Goal: Information Seeking & Learning: Learn about a topic

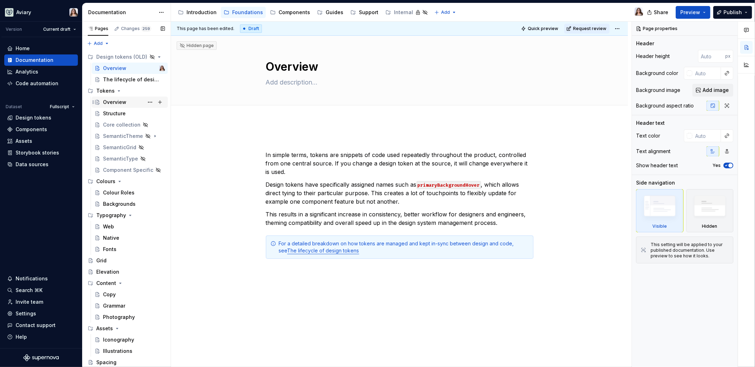
click at [109, 101] on div "Overview" at bounding box center [114, 102] width 23 height 7
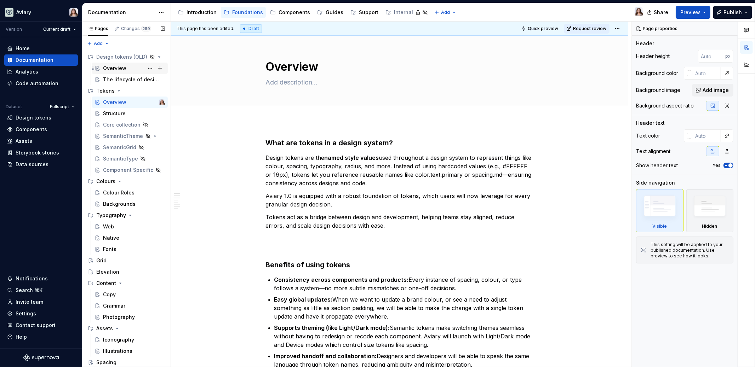
click at [121, 69] on div "Overview" at bounding box center [114, 68] width 23 height 7
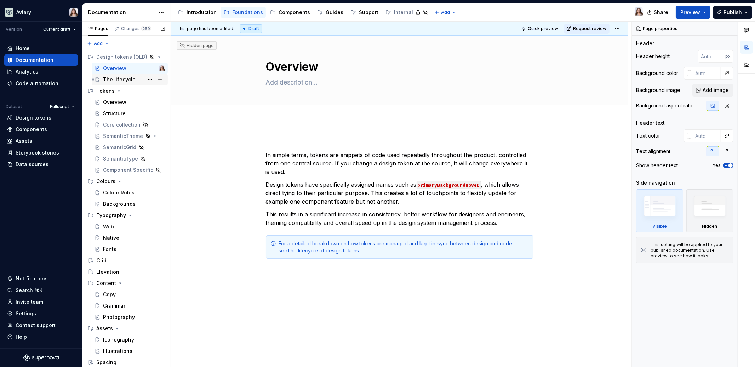
click at [126, 77] on div "The lifecycle of design tokens" at bounding box center [123, 79] width 41 height 7
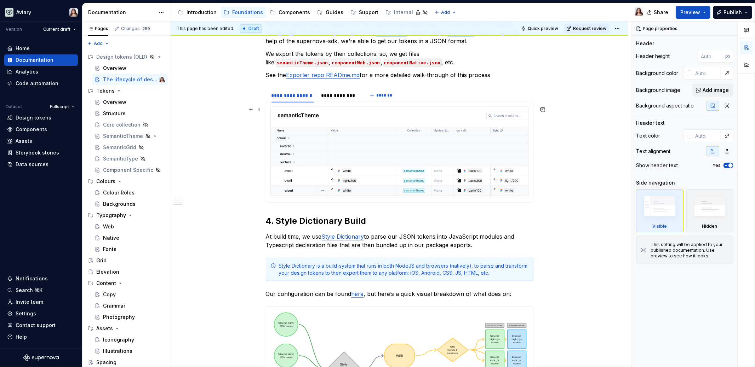
scroll to position [479, 0]
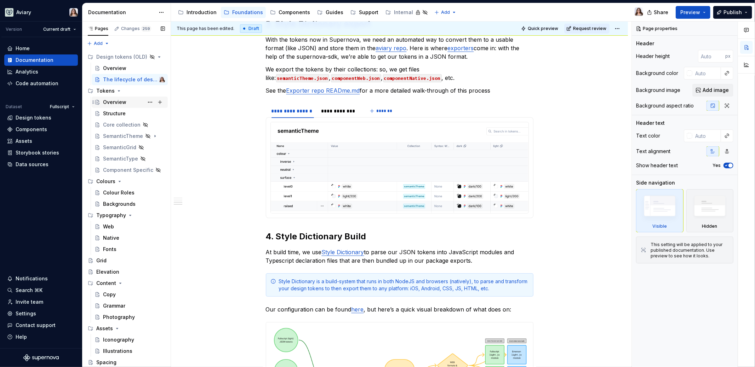
click at [118, 99] on div "Overview" at bounding box center [114, 102] width 23 height 7
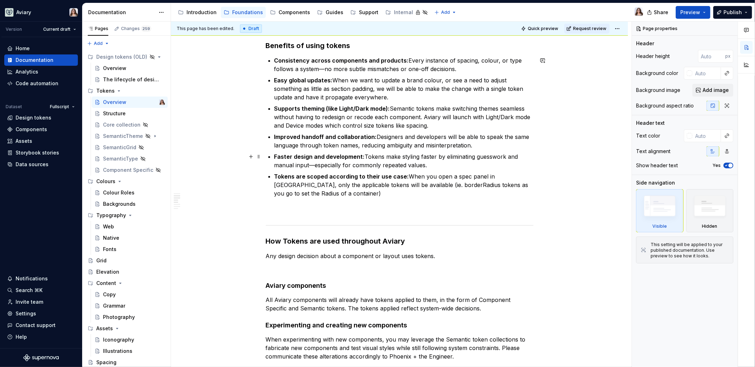
scroll to position [42, 0]
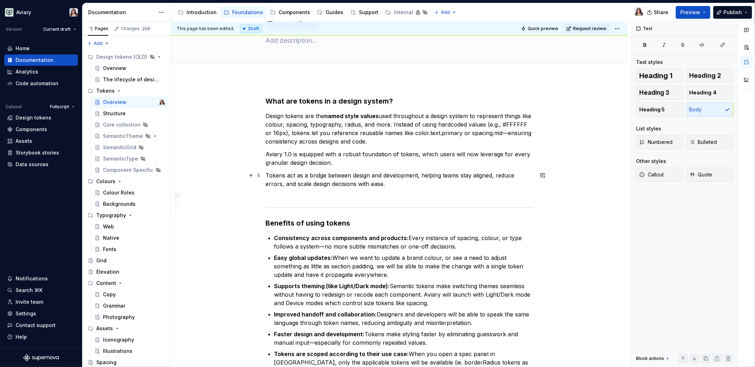
click at [401, 187] on p "Tokens act as a bridge between design and development, helping teams stay align…" at bounding box center [400, 183] width 268 height 25
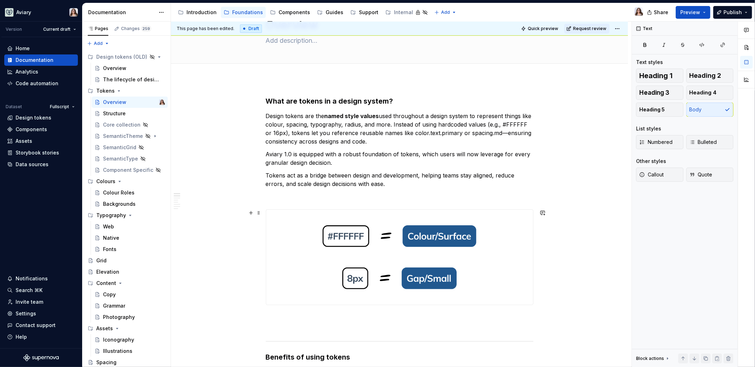
scroll to position [75, 0]
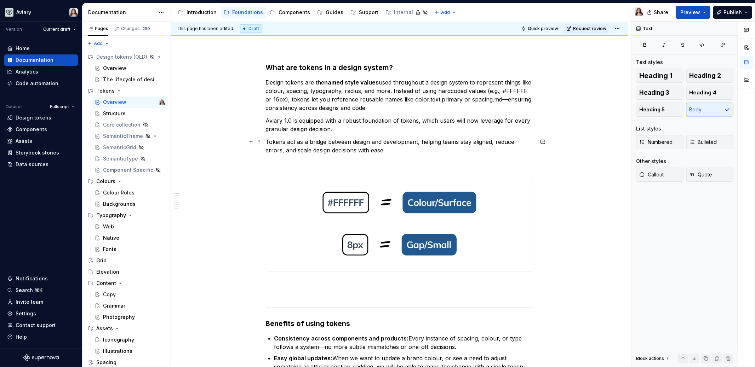
click at [398, 154] on p "Tokens act as a bridge between design and development, helping teams stay align…" at bounding box center [400, 146] width 268 height 17
click at [373, 288] on p at bounding box center [400, 288] width 268 height 17
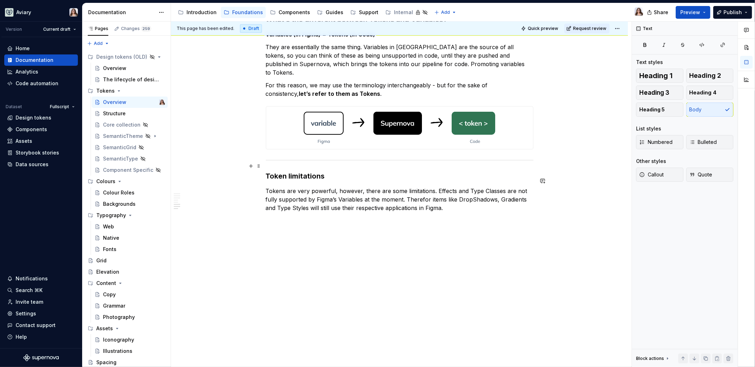
scroll to position [704, 0]
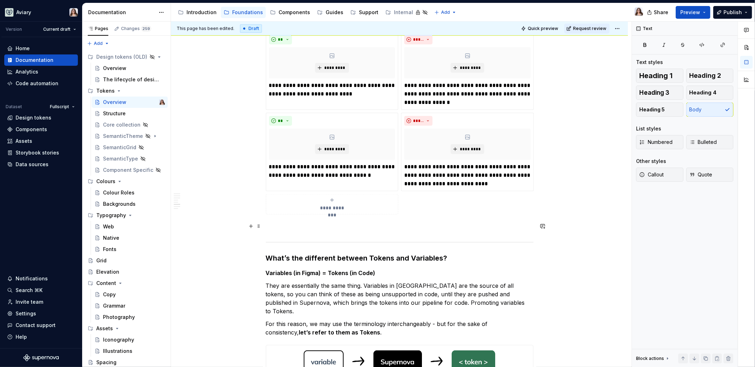
click at [346, 227] on p at bounding box center [400, 227] width 268 height 8
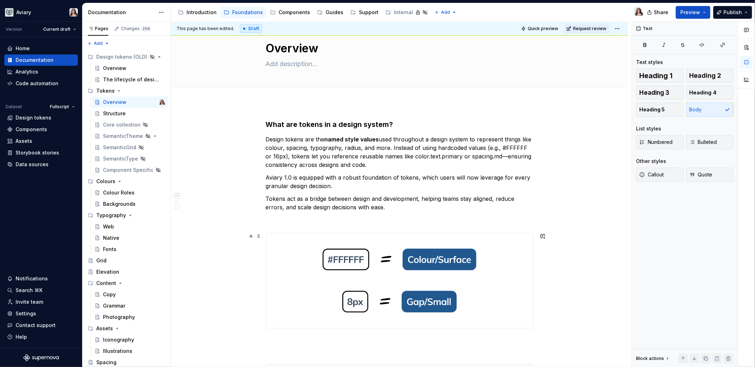
scroll to position [0, 0]
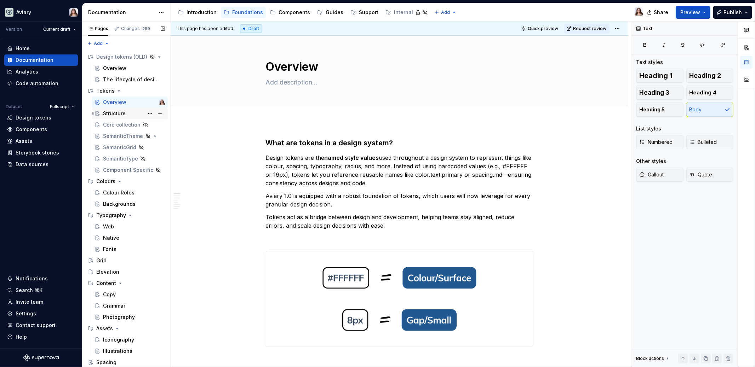
click at [116, 113] on div "Structure" at bounding box center [114, 113] width 23 height 7
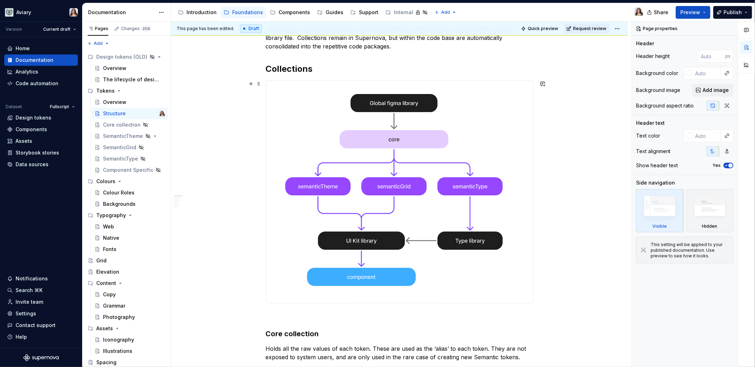
scroll to position [147, 0]
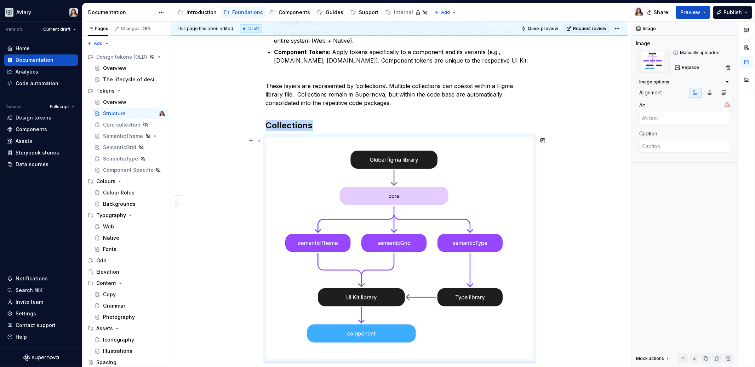
click at [390, 202] on img at bounding box center [399, 248] width 267 height 223
click at [319, 128] on h2 "Collections" at bounding box center [400, 125] width 268 height 11
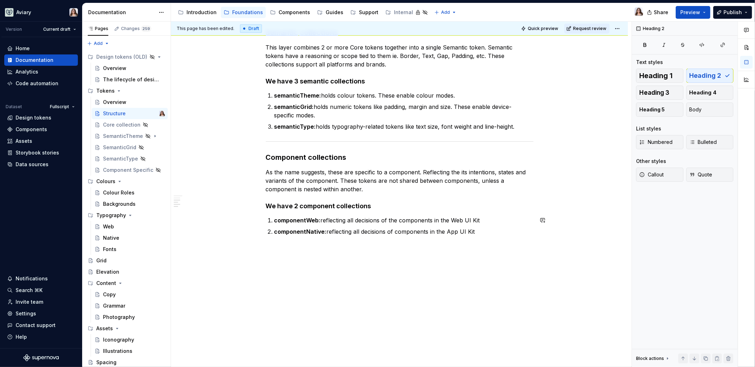
scroll to position [560, 0]
click at [311, 249] on p at bounding box center [400, 248] width 268 height 8
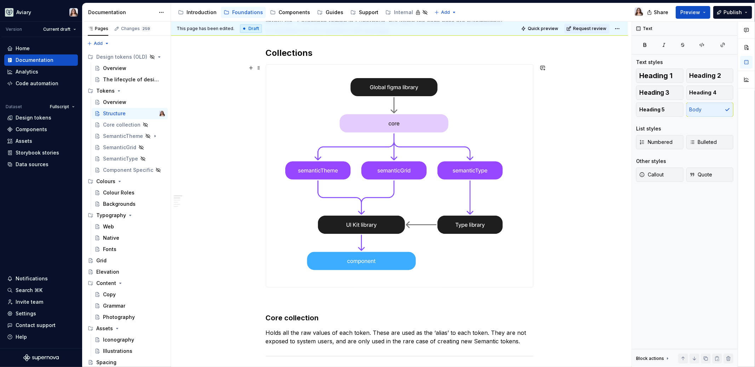
scroll to position [0, 0]
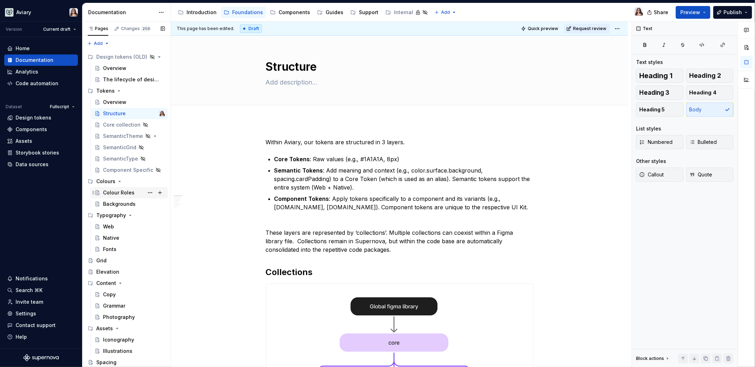
click at [118, 194] on div "Colour Roles" at bounding box center [119, 192] width 32 height 7
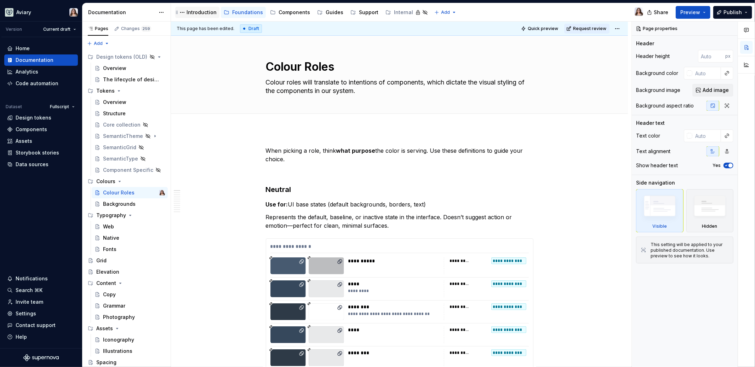
click at [193, 11] on div "Introduction" at bounding box center [202, 12] width 30 height 7
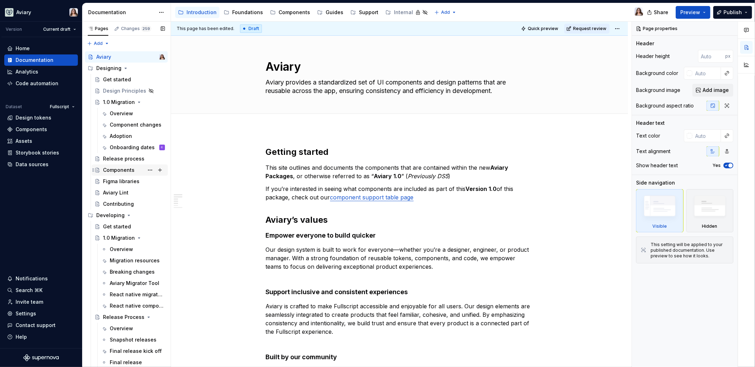
click at [120, 170] on div "Components" at bounding box center [119, 170] width 32 height 7
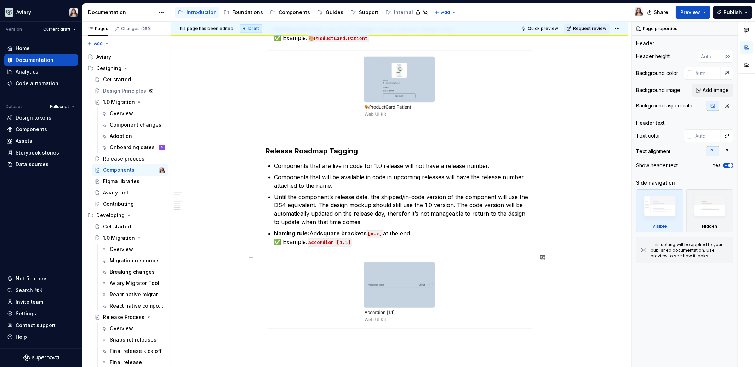
scroll to position [1213, 0]
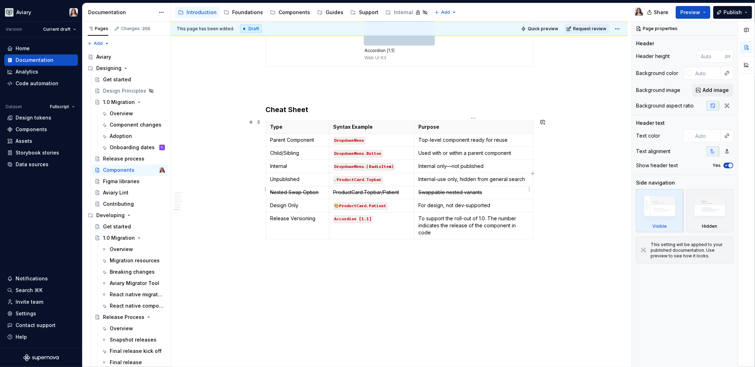
type textarea "*"
click at [471, 192] on s "Swappable nested variants" at bounding box center [451, 192] width 64 height 6
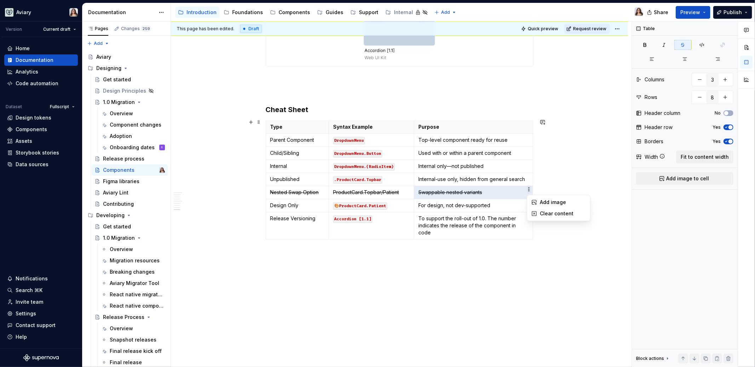
click at [530, 188] on html "Aviary Version Current draft Home Documentation Analytics Code automation Datas…" at bounding box center [377, 183] width 755 height 367
click at [407, 186] on html "Aviary Version Current draft Home Documentation Analytics Code automation Datas…" at bounding box center [377, 183] width 755 height 367
drag, startPoint x: 269, startPoint y: 189, endPoint x: 505, endPoint y: 184, distance: 235.8
click at [505, 186] on tr "Nested Swap Option ProductCard.Topbar/Patient Swappable nested variants" at bounding box center [399, 192] width 267 height 13
click at [266, 190] on html "Aviary Version Current draft Home Documentation Analytics Code automation Datas…" at bounding box center [377, 183] width 755 height 367
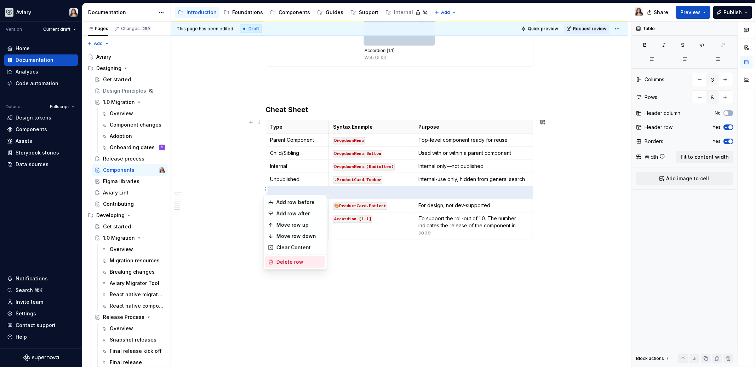
click at [282, 263] on div "Delete row" at bounding box center [299, 262] width 46 height 7
type input "7"
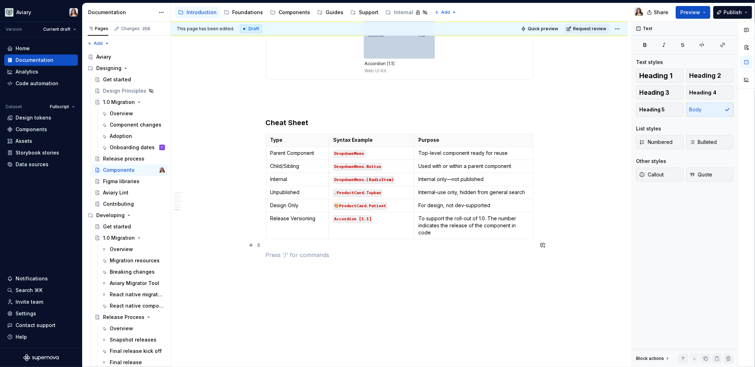
click at [278, 251] on p at bounding box center [400, 255] width 268 height 8
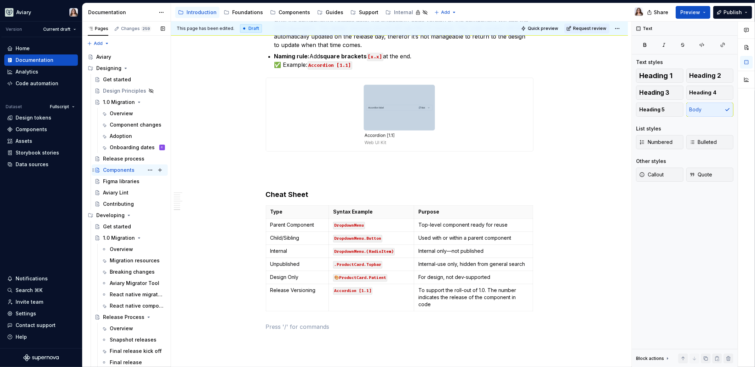
scroll to position [22, 0]
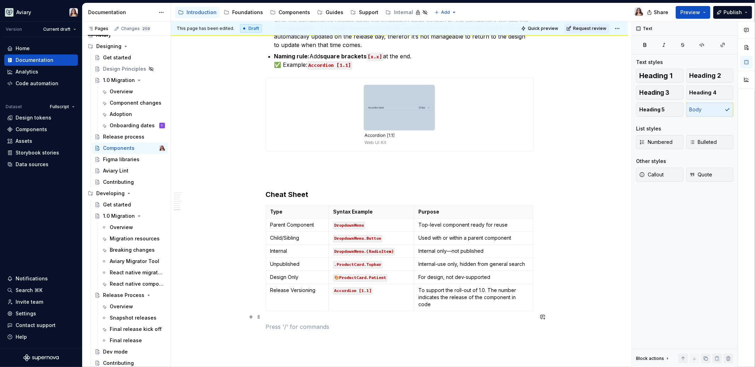
click at [286, 323] on p at bounding box center [400, 327] width 268 height 8
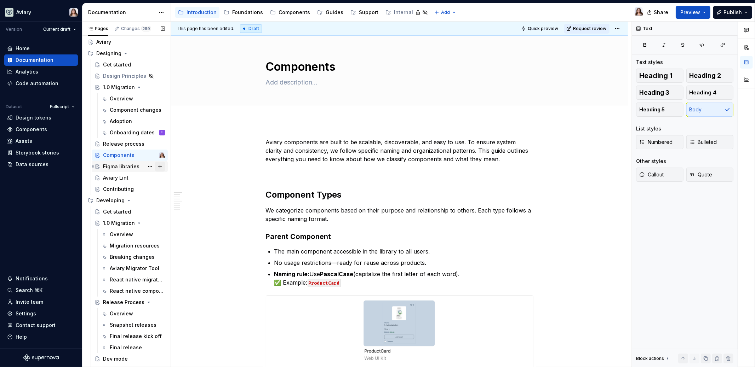
scroll to position [0, 0]
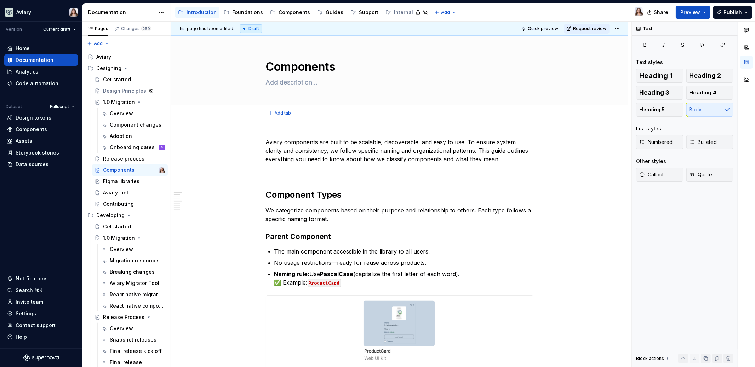
type textarea "*"
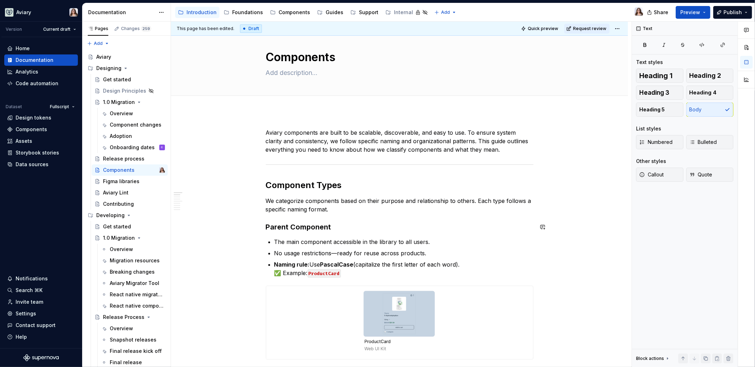
scroll to position [11, 0]
click at [266, 129] on p "Aviary components are built to be scalable, discoverable, and easy to use. To e…" at bounding box center [400, 139] width 268 height 25
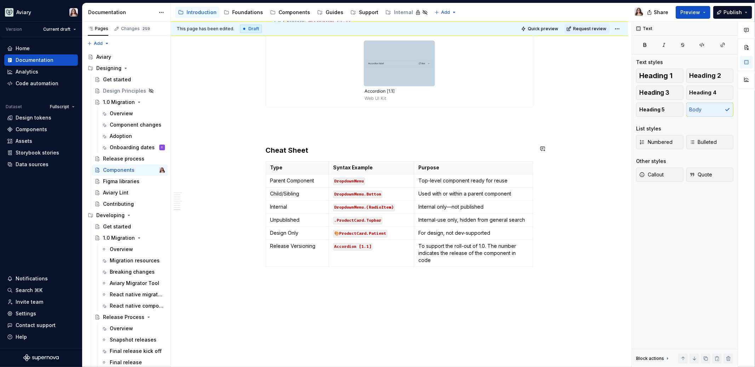
scroll to position [1200, 0]
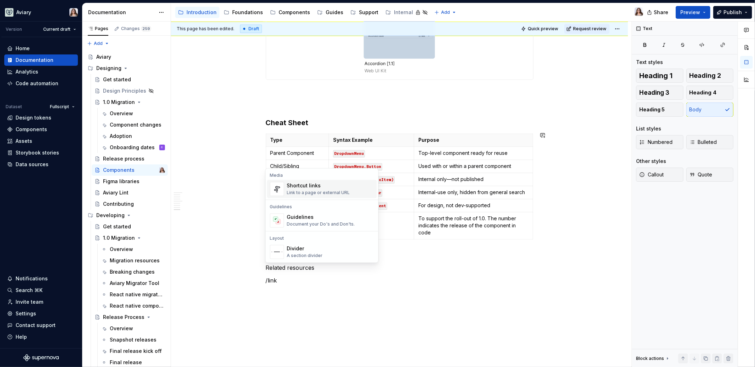
click at [296, 190] on div "Link to a page or external URL" at bounding box center [318, 193] width 63 height 6
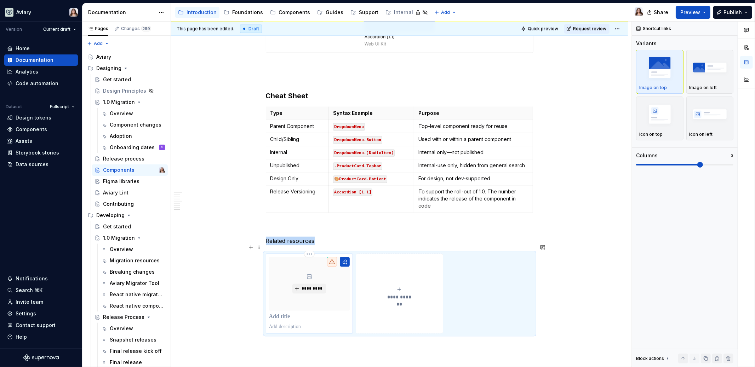
scroll to position [1236, 0]
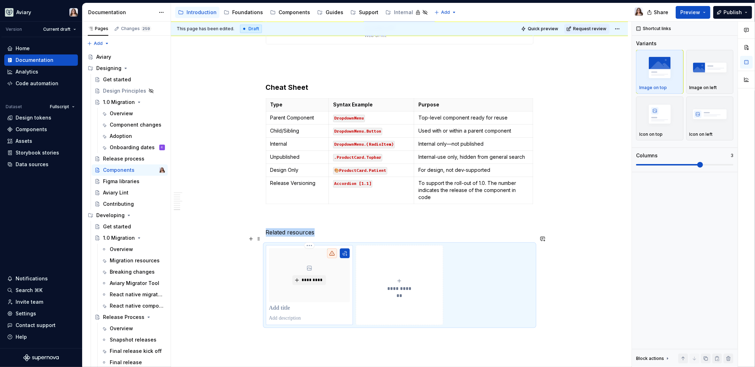
click at [279, 305] on p at bounding box center [309, 308] width 81 height 7
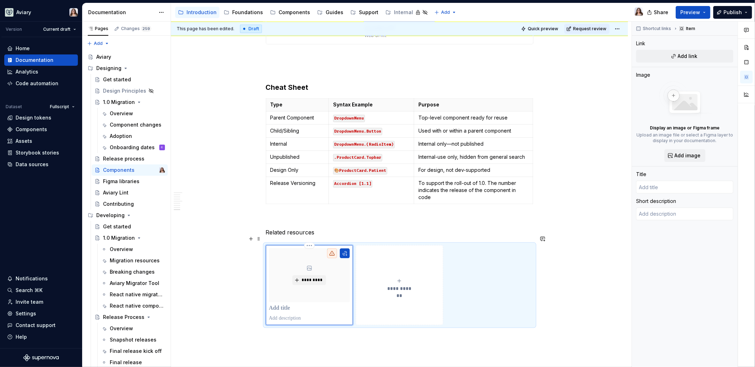
type textarea "*"
type input "P"
type textarea "*"
type input "Pr"
type textarea "*"
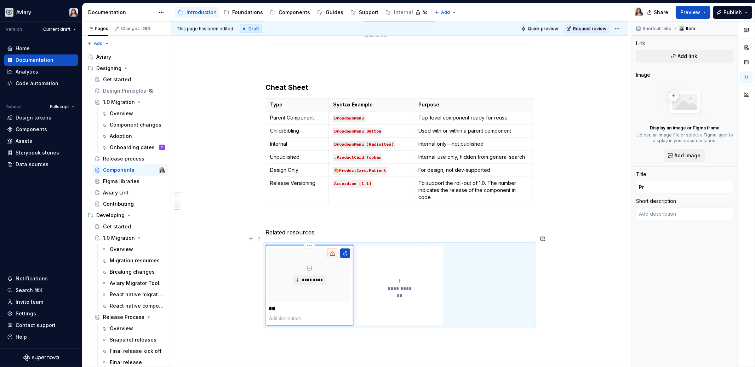
type input "Pro"
type textarea "*"
type input "Prop"
type textarea "*"
type input "Prope"
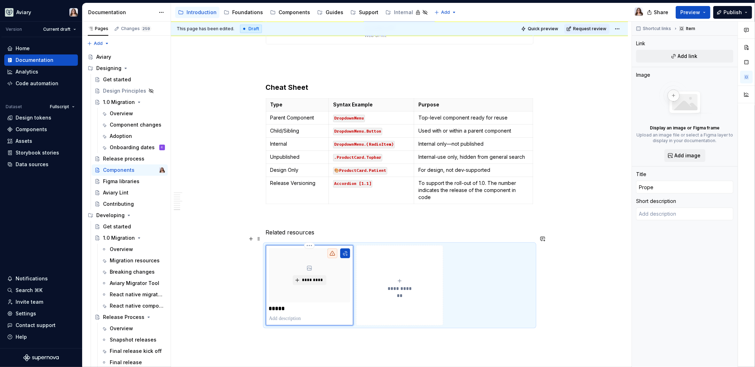
type textarea "*"
type input "Proper"
type textarea "*"
type input "Propert"
type textarea "*"
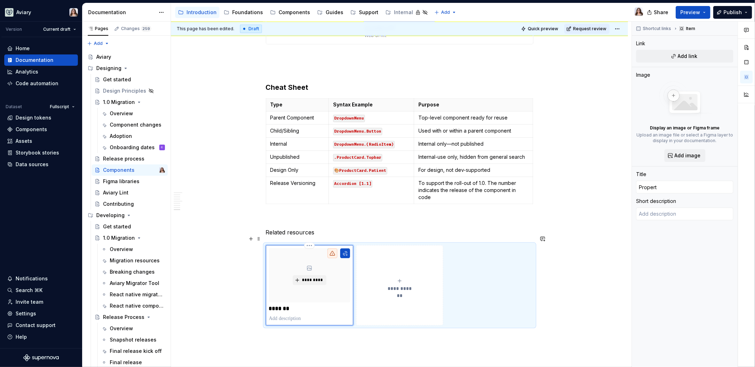
type input "Property"
type textarea "*"
type input "Property"
type textarea "*"
type input "Property P"
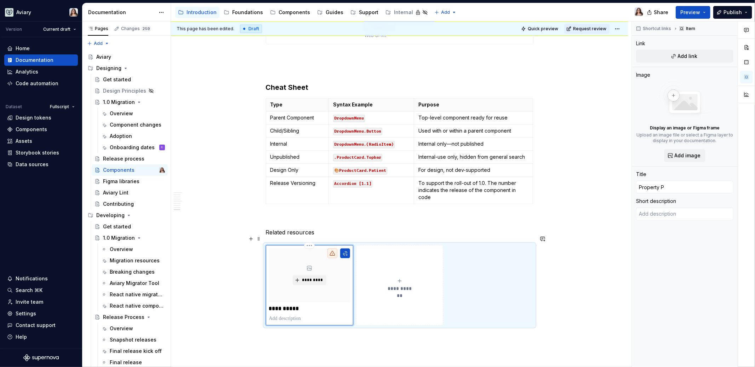
type textarea "*"
type input "Property Pa"
type textarea "*"
type input "Property Pan"
type textarea "*"
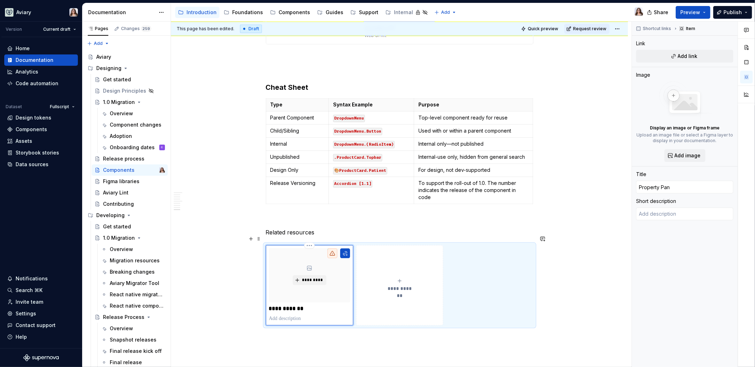
type input "Property Pane"
type textarea "*"
type input "Property Panel"
type textarea "*"
type input "Property Panel"
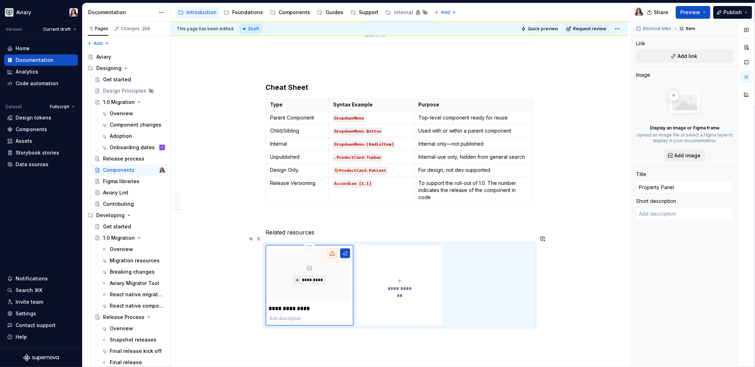
type textarea "*"
type input "Property Panel t"
type textarea "*"
type input "Property Panel tu"
type textarea "*"
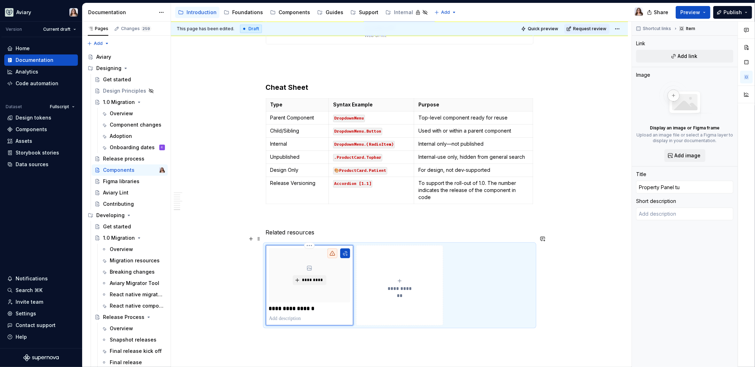
type input "Property Panel tut"
type textarea "*"
type input "Property Panel tuto"
type textarea "*"
type input "Property Panel tutor"
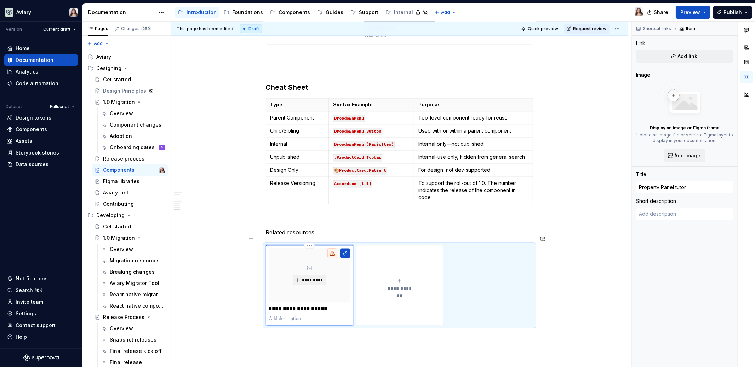
type textarea "*"
type input "Property Panel tutori"
type textarea "*"
type input "Property Panel tutoria"
type textarea "*"
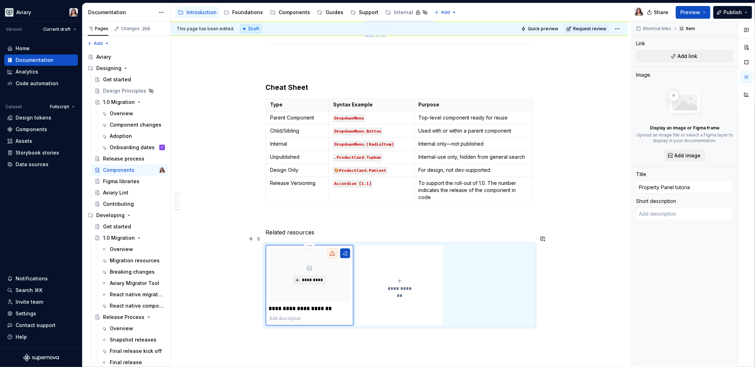
type input "Property Panel tutorial"
click at [283, 315] on p at bounding box center [309, 318] width 81 height 7
type textarea "*"
type textarea "L"
type textarea "*"
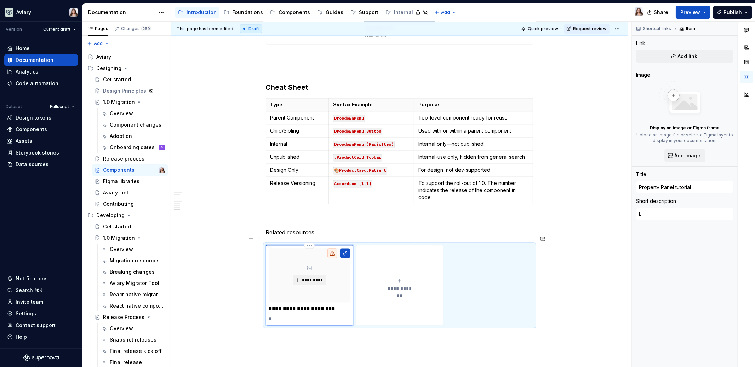
type textarea "Le"
type textarea "*"
type textarea "Lea"
type textarea "*"
type textarea "Lear"
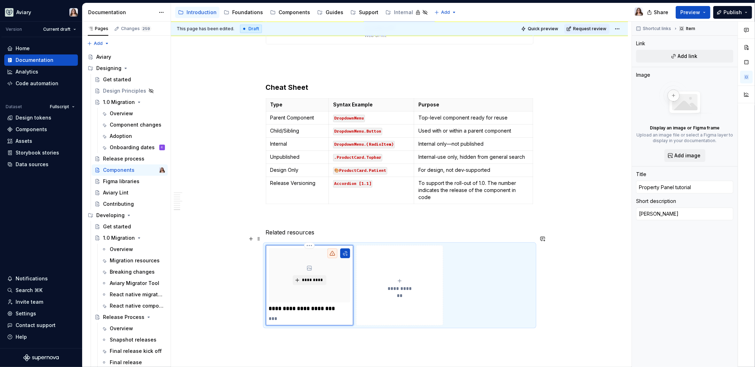
type textarea "*"
type textarea "Learn"
type textarea "*"
type textarea "Learn"
type textarea "*"
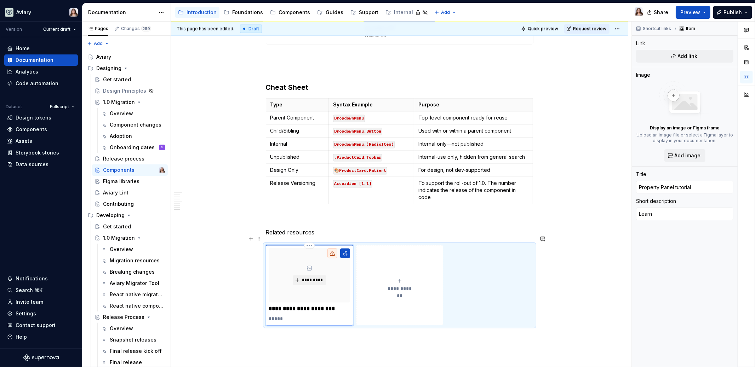
type textarea "Learn h"
type textarea "*"
type textarea "Learn ho"
type textarea "*"
type textarea "Learn how"
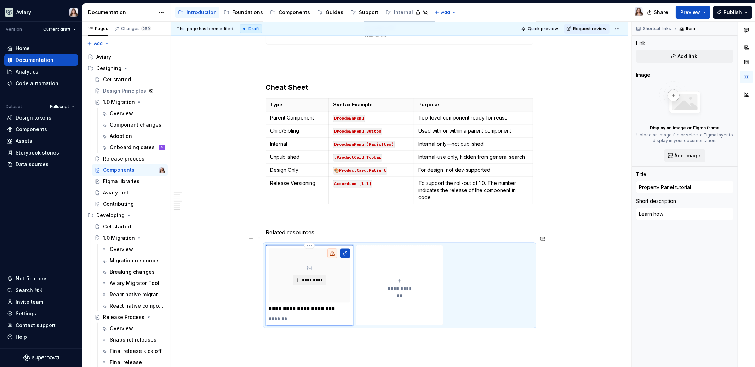
type textarea "*"
type textarea "Learn how"
type textarea "*"
type textarea "Learn how t"
type textarea "*"
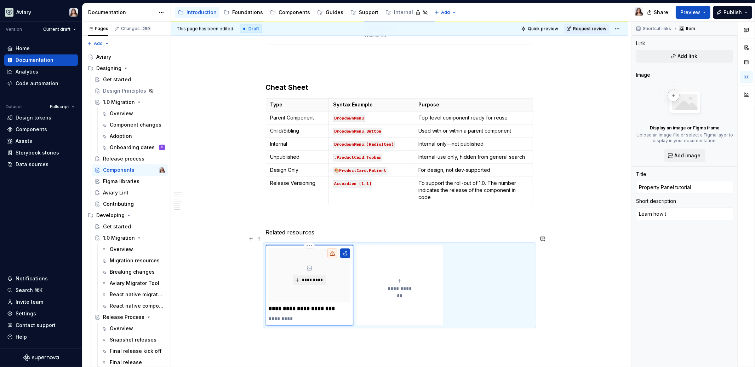
type textarea "Learn how th"
type textarea "*"
type textarea "Learn how the"
type textarea "*"
type textarea "Learn how the"
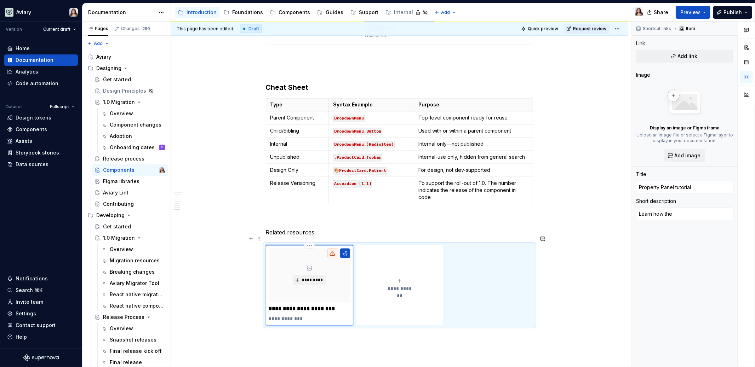
type textarea "*"
type textarea "Learn how the p"
type textarea "*"
type textarea "Learn how the pr"
type textarea "*"
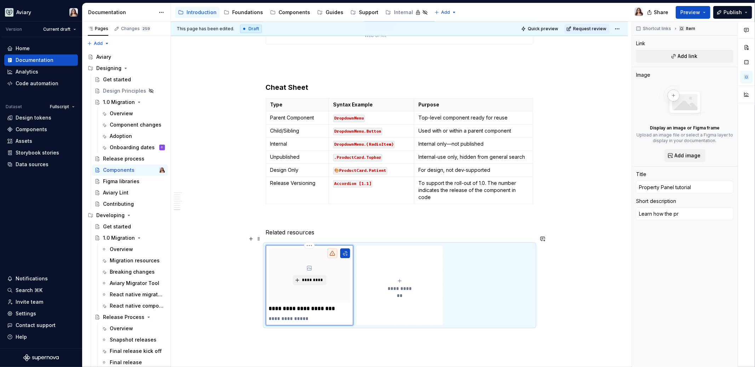
type textarea "Learn how the pro"
type textarea "*"
type textarea "Learn how the prop"
type textarea "*"
type textarea "Learn how the prope"
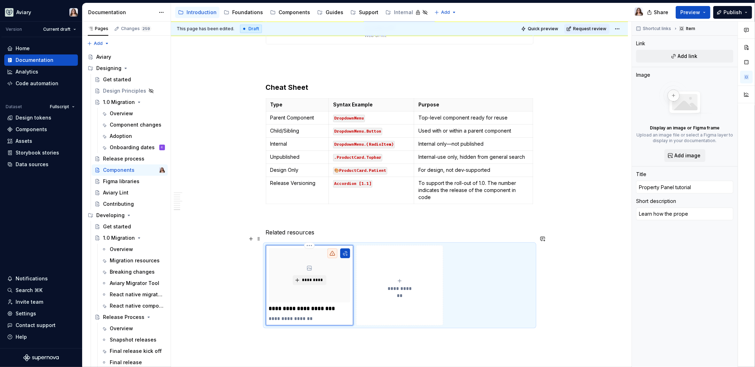
type textarea "*"
type textarea "Learn how the proper"
type textarea "*"
type textarea "Learn how the propert"
type textarea "*"
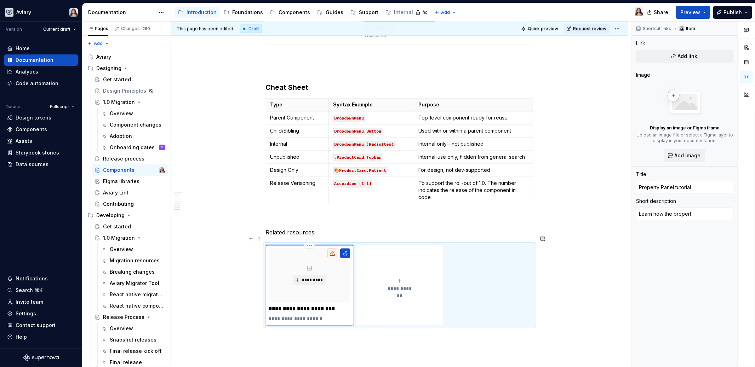
type textarea "Learn how the property"
type textarea "*"
type textarea "Learn how the propert"
type textarea "*"
type textarea "Learn how the properti"
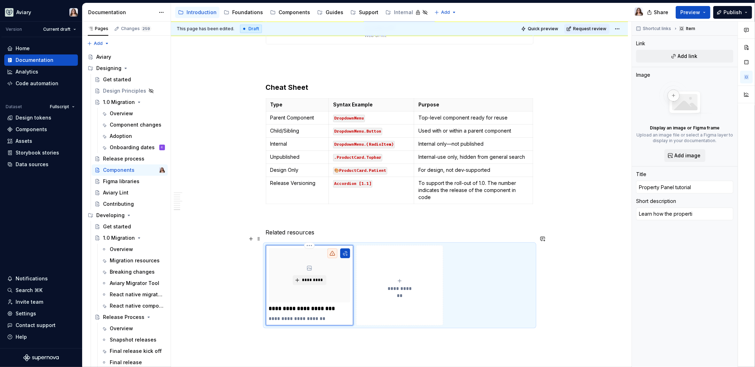
type textarea "*"
type textarea "Learn how the propertie"
type textarea "*"
type textarea "Learn how the properties"
type textarea "*"
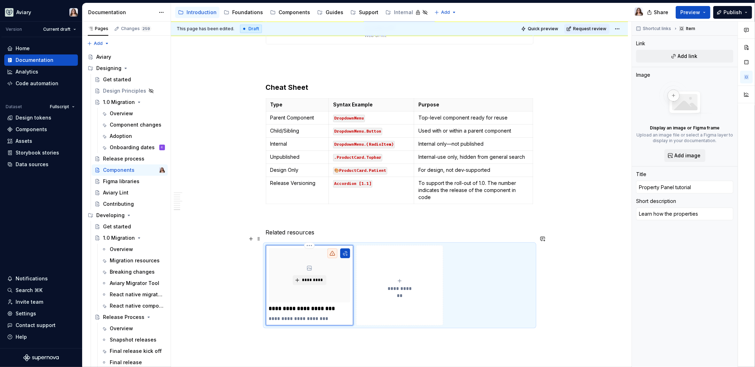
type textarea "Learn how the properties"
type textarea "*"
type textarea "Learn how the properties a"
type textarea "*"
type textarea "Learn how the properties an"
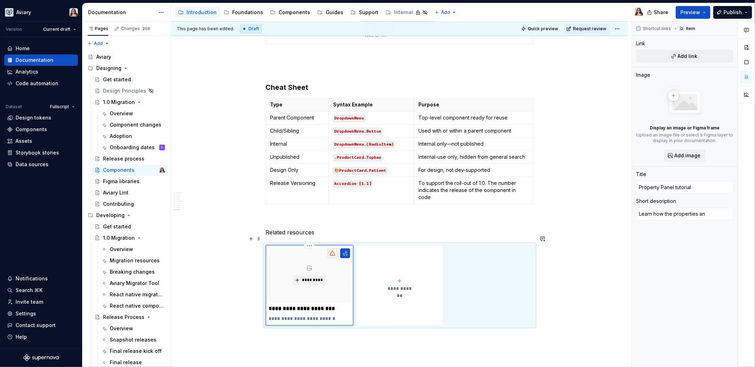
type textarea "*"
type textarea "Learn how the properties ane"
type textarea "*"
type textarea "Learn how the properties anel"
type textarea "*"
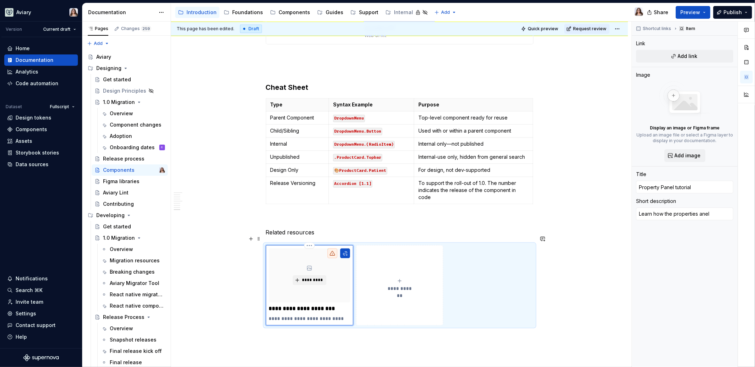
type textarea "Learn how the properties anel"
type textarea "*"
type textarea "Learn how the properties anel i"
type textarea "*"
type textarea "Learn how the properties anel is"
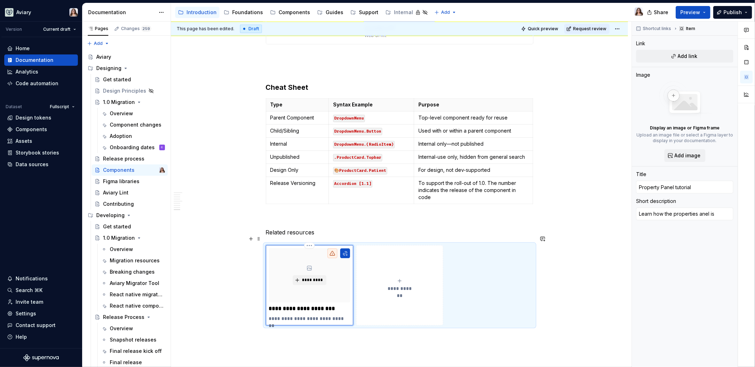
type textarea "*"
type textarea "Learn how the properties anel i"
type textarea "*"
type textarea "Learn how the properties anel"
type textarea "*"
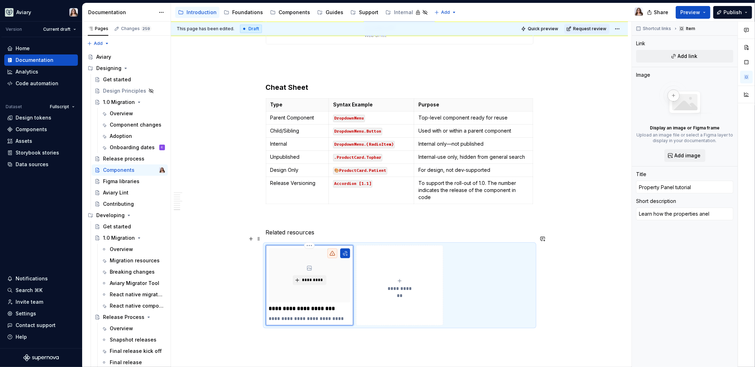
type textarea "Learn how the properties anel"
type textarea "*"
type textarea "Learn how the properties ane"
type textarea "*"
type textarea "Learn how the properties an"
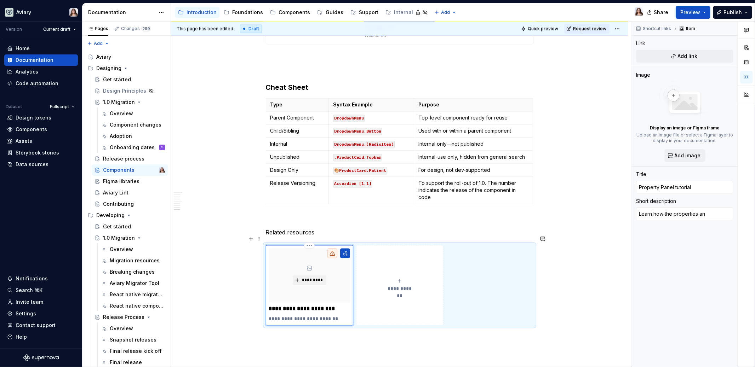
type textarea "*"
type textarea "Learn how the properties a"
type textarea "*"
type textarea "Learn how the properties"
type textarea "*"
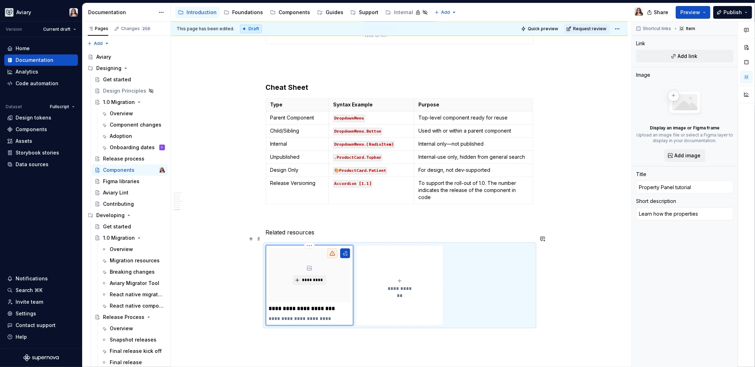
type textarea "Learn how the properties p"
type textarea "*"
type textarea "Learn how the properties pa"
type textarea "*"
type textarea "Learn how the properties pan"
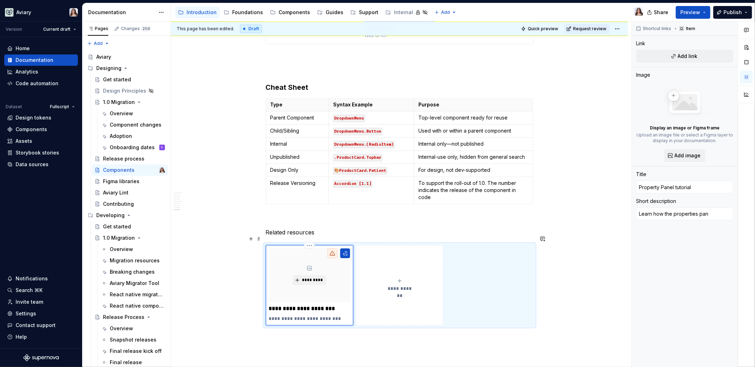
type textarea "*"
type textarea "Learn how the properties pane"
type textarea "*"
type textarea "Learn how the properties panel"
type textarea "*"
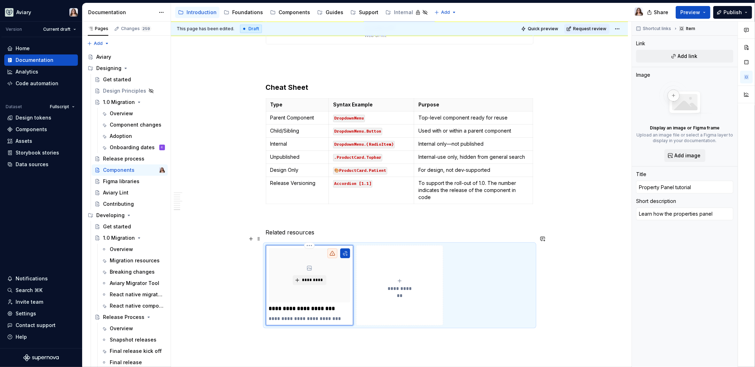
type textarea "Learn how the properties panel"
type textarea "*"
type textarea "Learn how the properties panel i"
type textarea "*"
type textarea "Learn how the properties panel is"
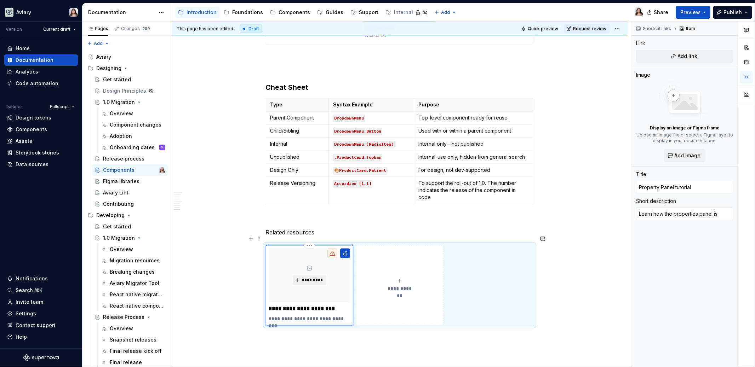
type textarea "*"
type textarea "Learn how the properties panel is"
type textarea "*"
type textarea "Learn how the properties panel is b"
type textarea "*"
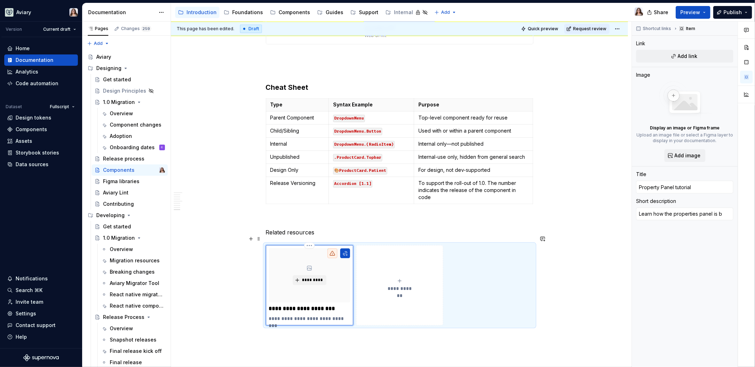
type textarea "Learn how the properties panel is be"
type textarea "*"
type textarea "Learn how the properties panel is bei"
type textarea "*"
type textarea "Learn how the properties panel is bein"
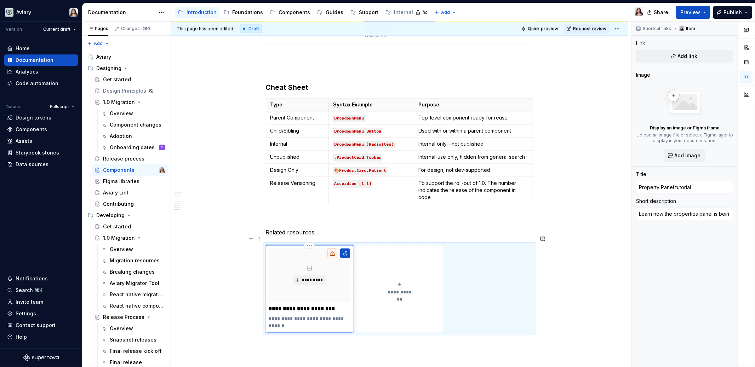
type textarea "*"
type textarea "Learn how the properties panel is being"
type textarea "*"
type textarea "Learn how the properties panel is being"
type textarea "*"
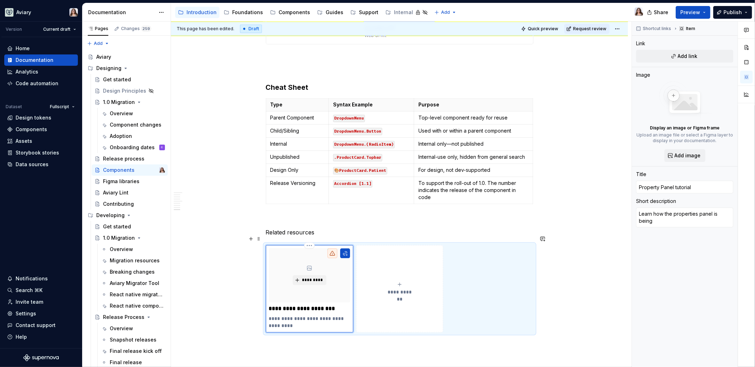
type textarea "Learn how the properties panel is being l"
type textarea "*"
type textarea "Learn how the properties panel is being le"
type textarea "*"
type textarea "Learn how the properties panel is being lev"
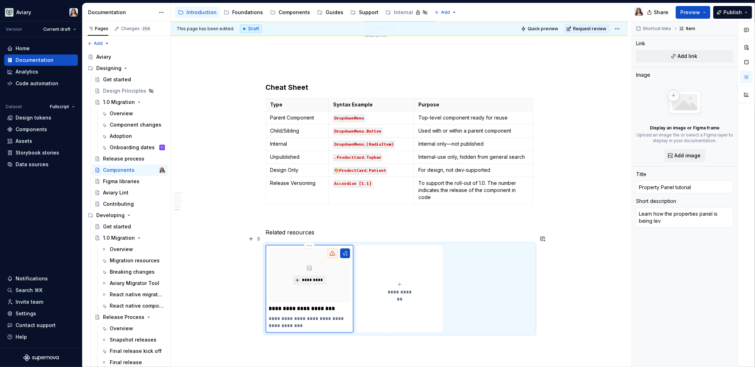
type textarea "*"
type textarea "Learn how the properties panel is being leve"
type textarea "*"
type textarea "Learn how the properties panel is being lever"
type textarea "*"
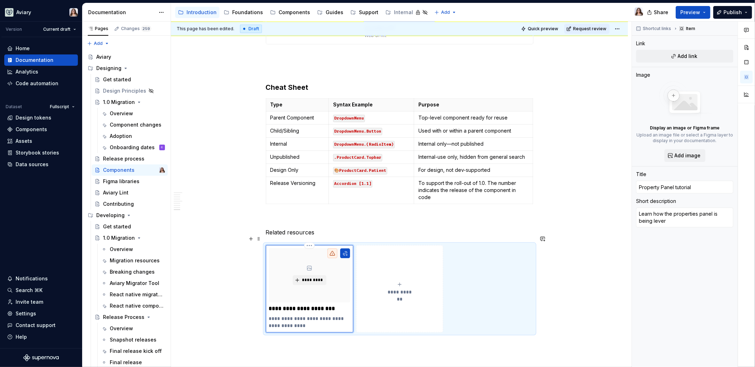
type textarea "Learn how the properties panel is being levera"
type textarea "*"
type textarea "Learn how the properties panel is being leverag"
type textarea "*"
type textarea "Learn how the properties panel is being leverage"
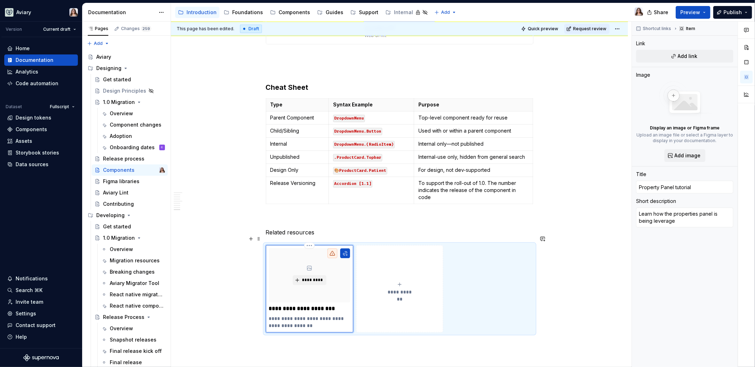
type textarea "*"
type textarea "Learn how the properties panel is being leveraged"
type textarea "*"
type textarea "Learn how the properties panel is being leveraged"
type textarea "*"
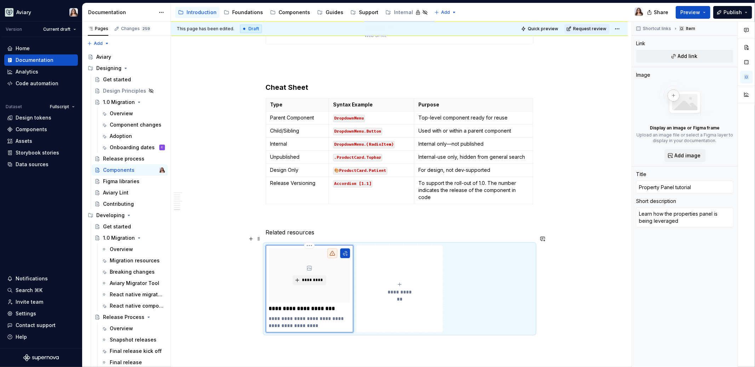
type textarea "Learn how the properties panel is being leveraged t"
type textarea "*"
type textarea "Learn how the properties panel is being leveraged to"
type textarea "*"
type textarea "Learn how the properties panel is being leveraged to"
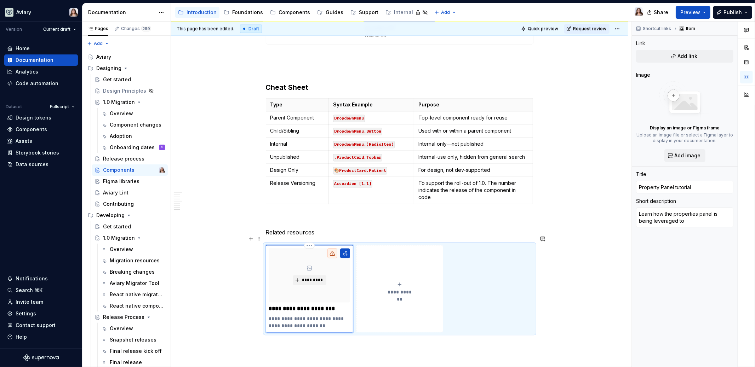
type textarea "*"
type textarea "Learn how the properties panel is being leveraged to s"
type textarea "*"
type textarea "Learn how the properties panel is being leveraged to su"
type textarea "*"
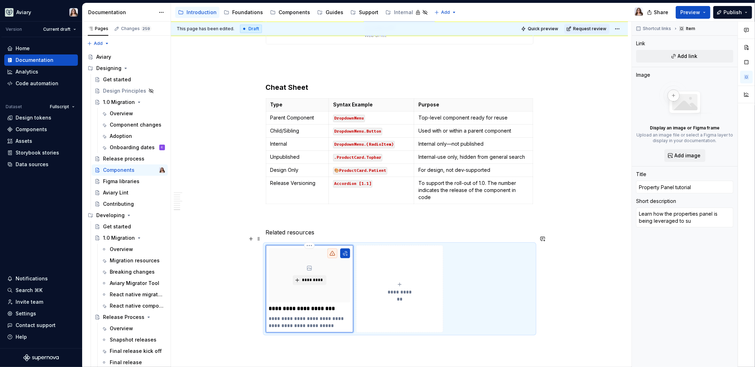
type textarea "Learn how the properties panel is being leveraged to sup"
type textarea "*"
type textarea "Learn how the properties panel is being leveraged to supp"
type textarea "*"
type textarea "Learn how the properties panel is being leveraged to suppo"
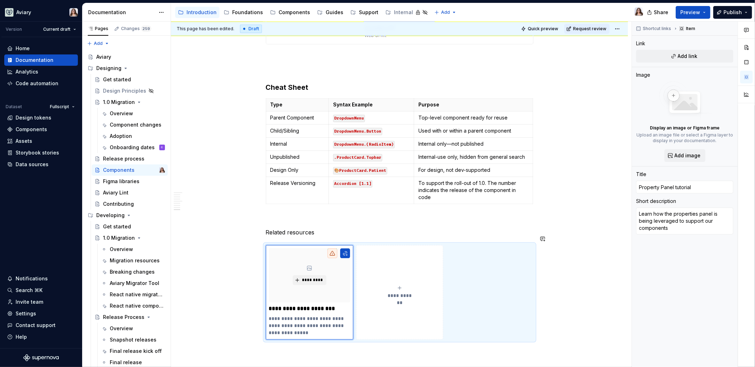
click at [344, 228] on p "Related resources" at bounding box center [400, 232] width 268 height 8
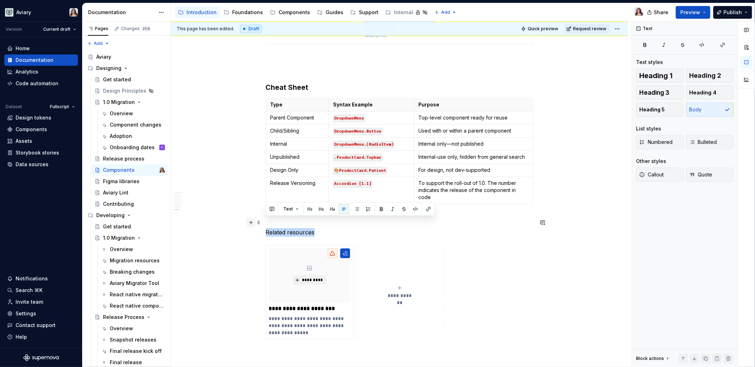
drag, startPoint x: 328, startPoint y: 223, endPoint x: 245, endPoint y: 223, distance: 82.8
click at [311, 208] on button "button" at bounding box center [310, 209] width 10 height 10
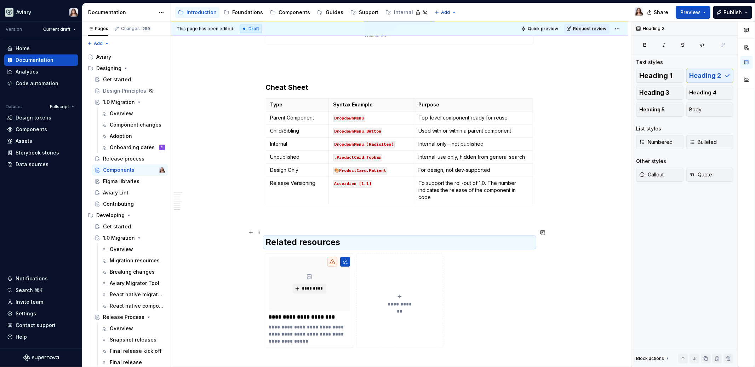
click at [344, 237] on h2 "Related resources" at bounding box center [400, 242] width 268 height 11
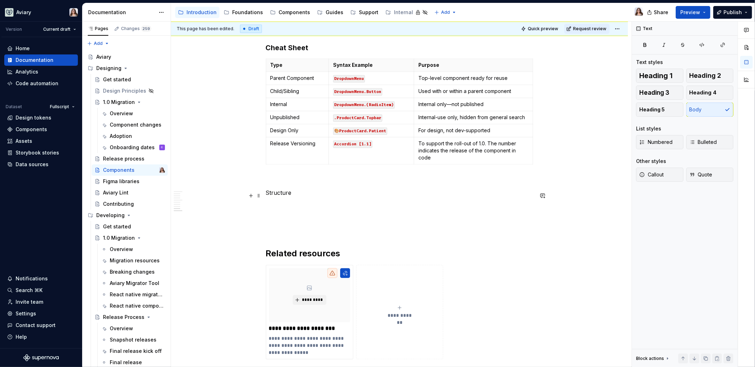
scroll to position [1277, 0]
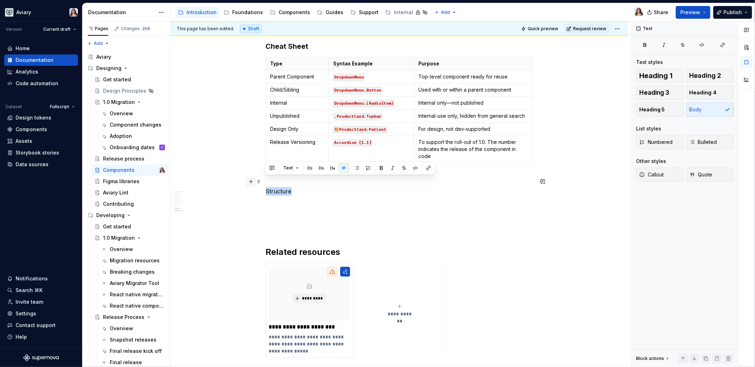
drag, startPoint x: 291, startPoint y: 182, endPoint x: 246, endPoint y: 182, distance: 45.3
click at [311, 168] on button "button" at bounding box center [310, 168] width 10 height 10
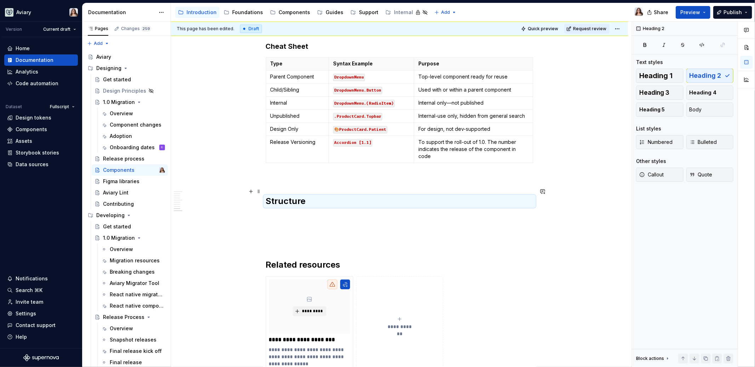
click at [306, 196] on h2 "Structure" at bounding box center [400, 201] width 268 height 11
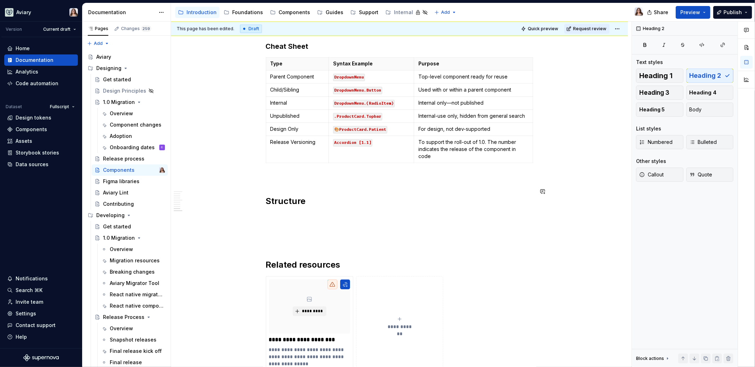
click at [281, 213] on p at bounding box center [400, 217] width 268 height 8
click at [267, 196] on h2 "Structure" at bounding box center [400, 201] width 268 height 11
click at [307, 196] on h2 "Structure" at bounding box center [400, 201] width 268 height 11
click at [297, 213] on p at bounding box center [400, 217] width 268 height 8
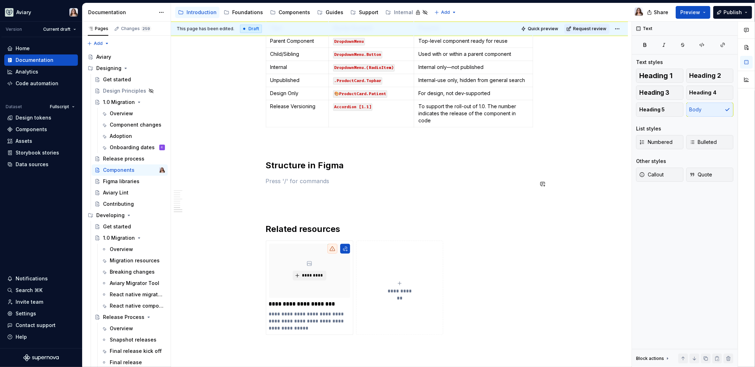
scroll to position [1314, 0]
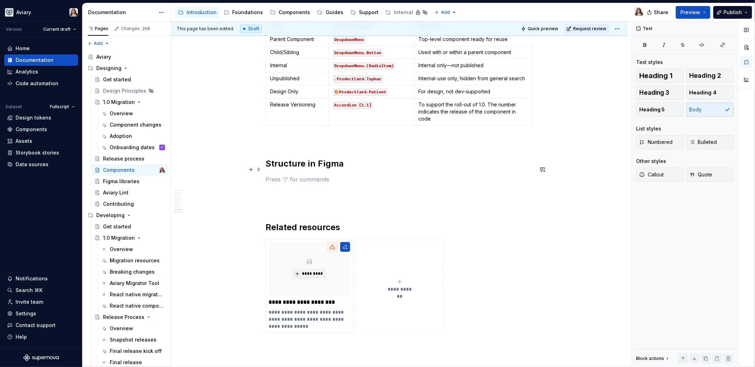
click at [297, 175] on p at bounding box center [400, 179] width 268 height 8
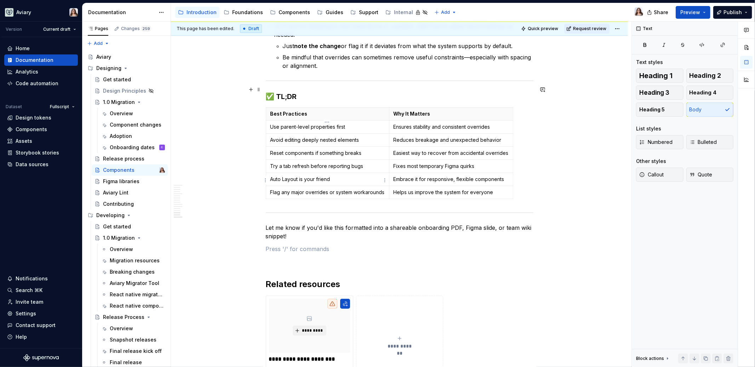
scroll to position [2009, 0]
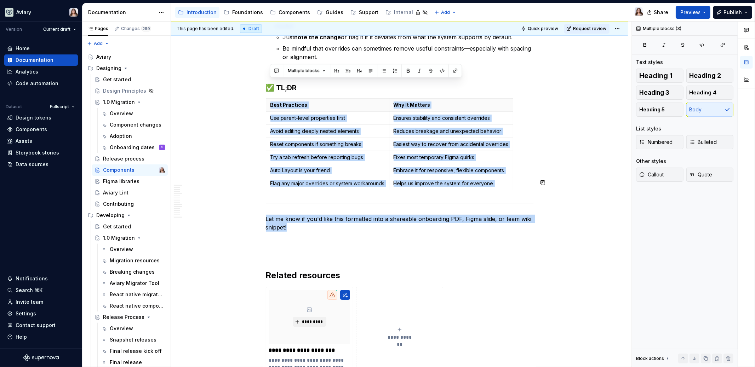
drag, startPoint x: 313, startPoint y: 208, endPoint x: 263, endPoint y: 179, distance: 57.3
click at [297, 215] on p "Let me know if you'd like this formatted into a shareable onboarding PDF, Figma…" at bounding box center [400, 223] width 268 height 17
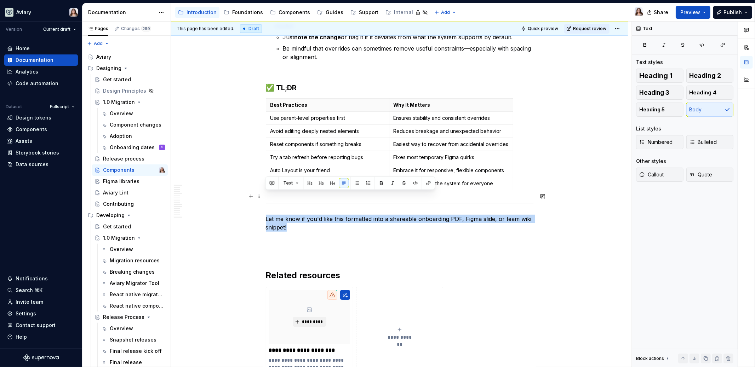
drag, startPoint x: 291, startPoint y: 208, endPoint x: 264, endPoint y: 193, distance: 29.9
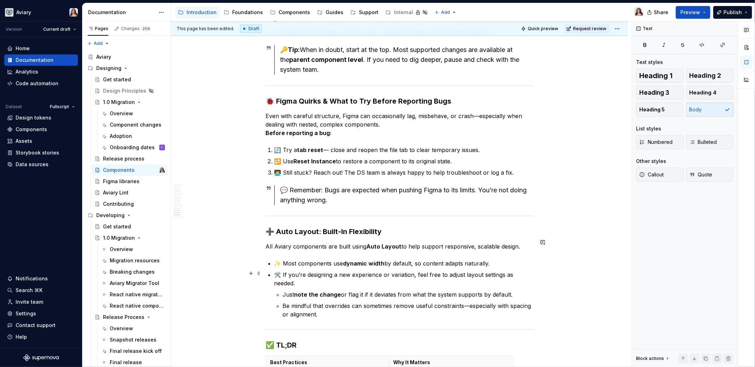
scroll to position [1755, 0]
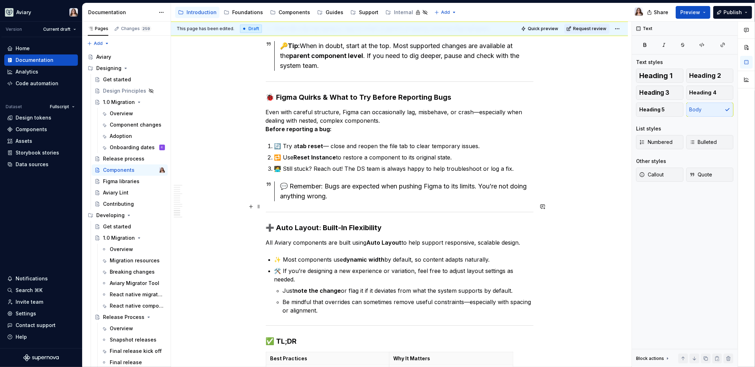
click at [275, 223] on h3 "➕ Auto Layout: Built-In Flexibility" at bounding box center [400, 228] width 268 height 10
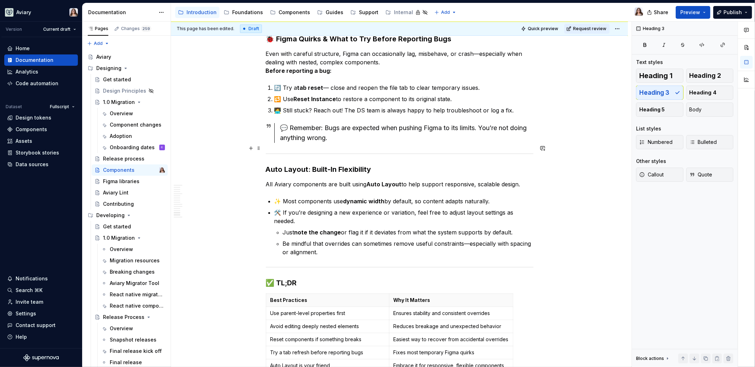
scroll to position [1816, 0]
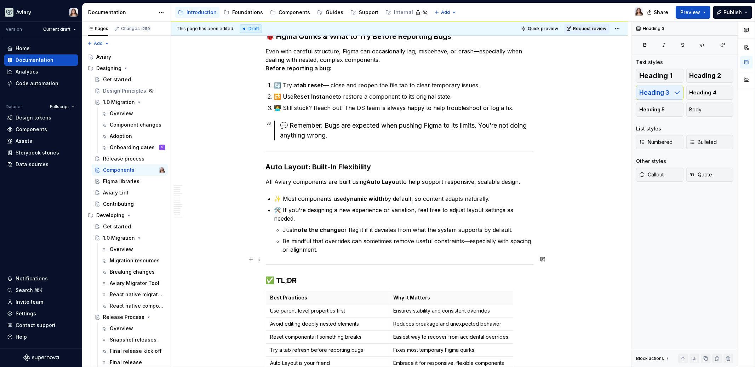
click at [274, 276] on h3 "✅ TL;DR" at bounding box center [400, 281] width 268 height 10
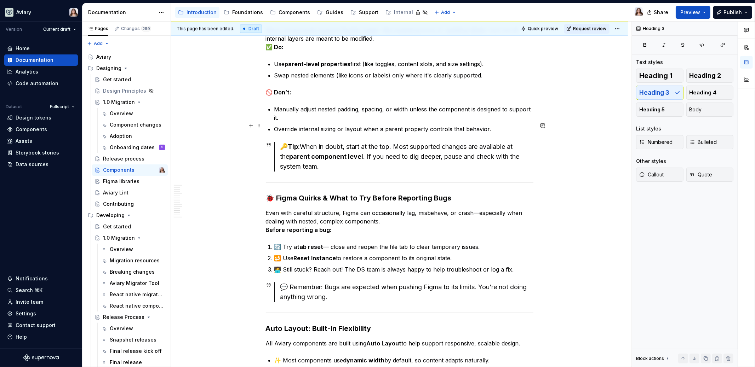
scroll to position [1616, 0]
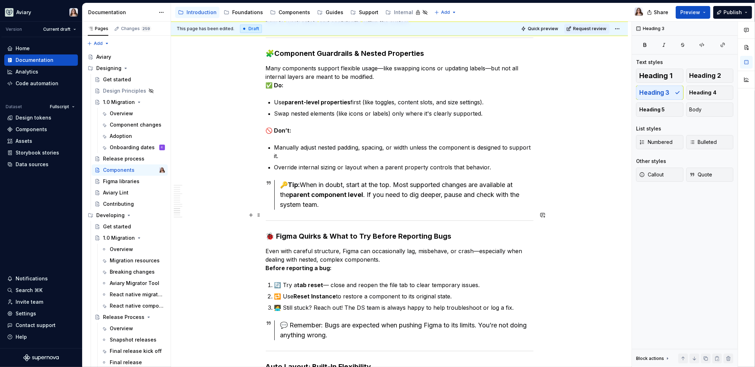
click at [274, 231] on h3 "🐞 Figma Quirks & What to Try Before Reporting Bugs" at bounding box center [400, 236] width 268 height 10
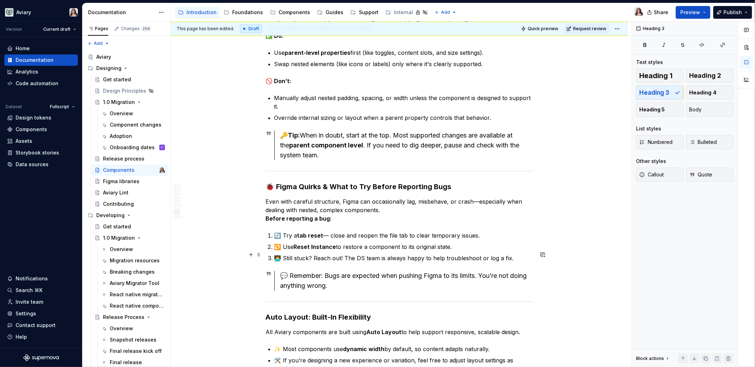
scroll to position [1679, 0]
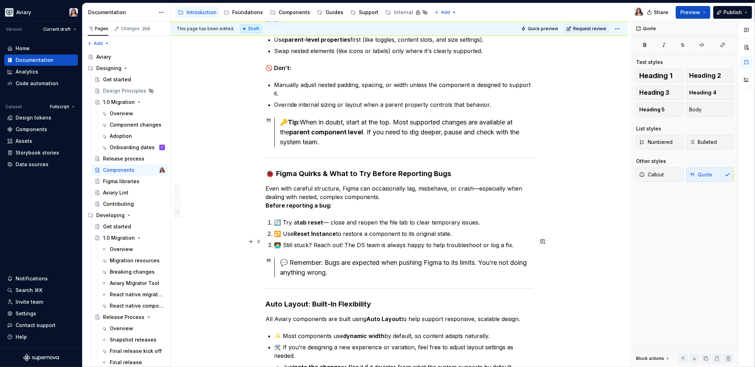
click at [288, 258] on div "💬 Remember: Bugs are expected when pushing Figma to its limits. You’re not doin…" at bounding box center [406, 268] width 253 height 20
click at [702, 105] on button "Body" at bounding box center [709, 110] width 47 height 14
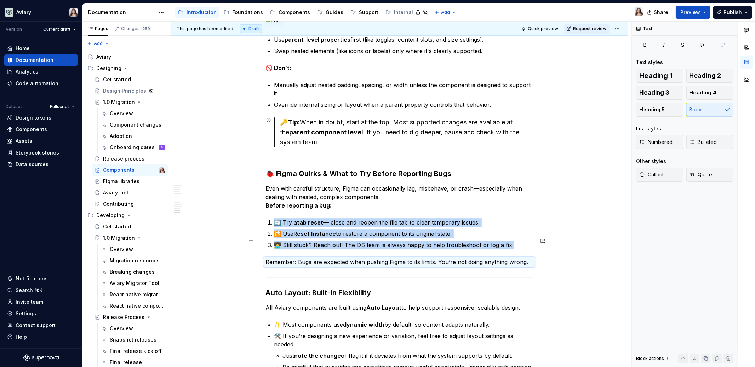
click at [266, 258] on p "Remember: Bugs are expected when pushing Figma to its limits. You’re not doing …" at bounding box center [400, 262] width 268 height 8
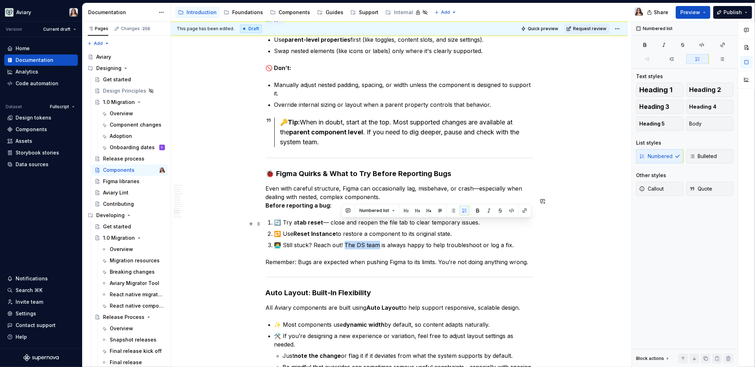
drag, startPoint x: 342, startPoint y: 223, endPoint x: 374, endPoint y: 224, distance: 31.9
click at [375, 241] on p "🧑‍💻 Still stuck? Reach out! The DS team is always happy to help troubleshoot or…" at bounding box center [403, 245] width 259 height 8
click at [512, 241] on p "🧑‍💻 Still stuck? Reach out! Team Phoenix is always happy to help troubleshoot o…" at bounding box center [403, 245] width 259 height 8
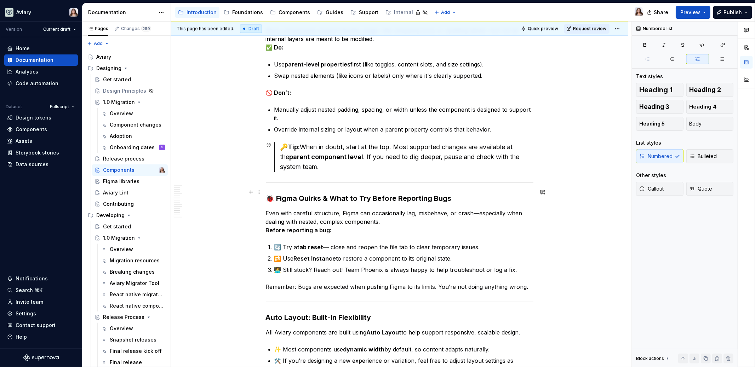
scroll to position [1629, 0]
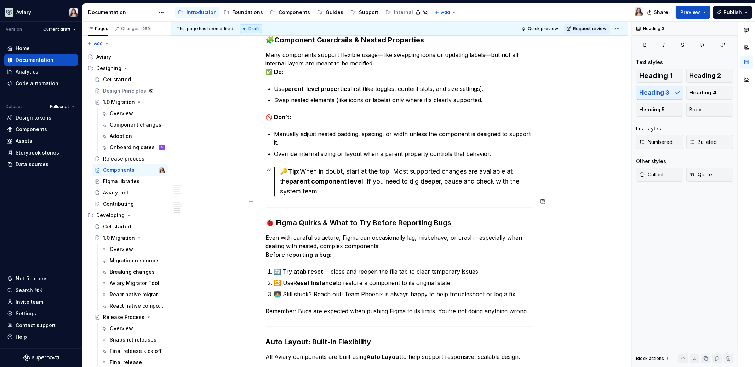
click at [274, 218] on h3 "🐞 Figma Quirks & What to Try Before Reporting Bugs" at bounding box center [400, 223] width 268 height 10
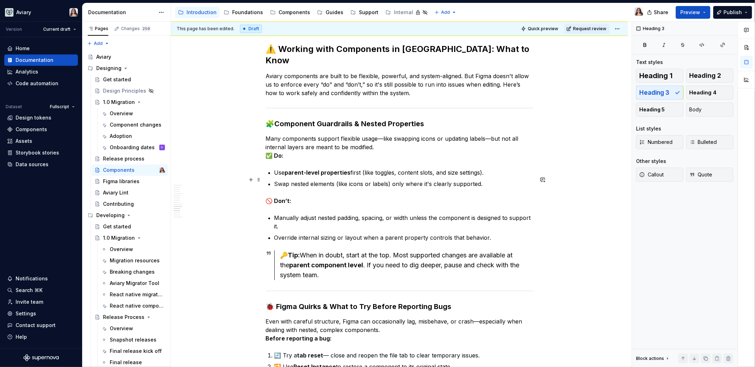
scroll to position [1533, 0]
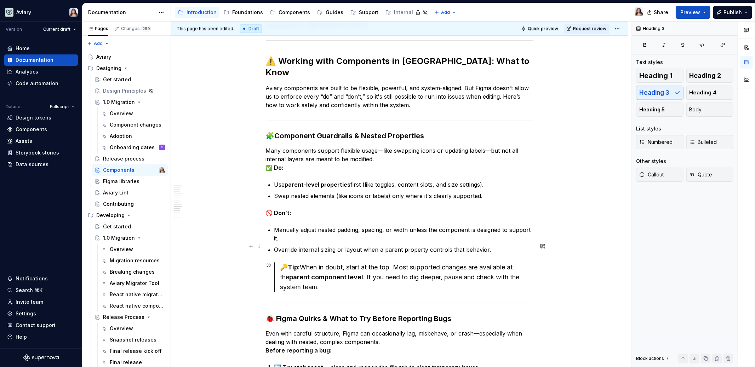
click at [708, 108] on button "Body" at bounding box center [709, 110] width 47 height 14
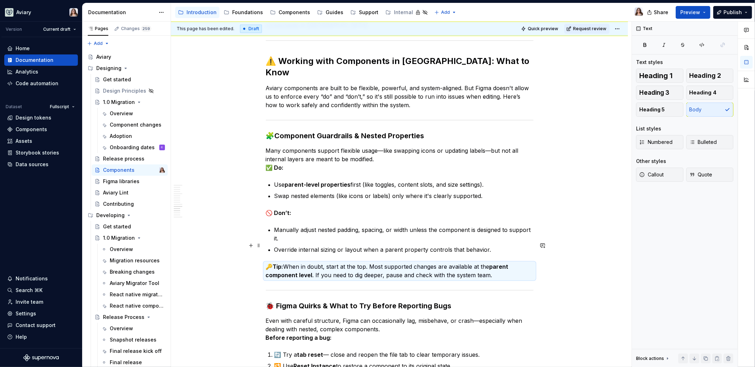
click at [284, 263] on p "🔑 Tip: When in doubt, start at the top. Most supported changes are available at…" at bounding box center [400, 271] width 268 height 17
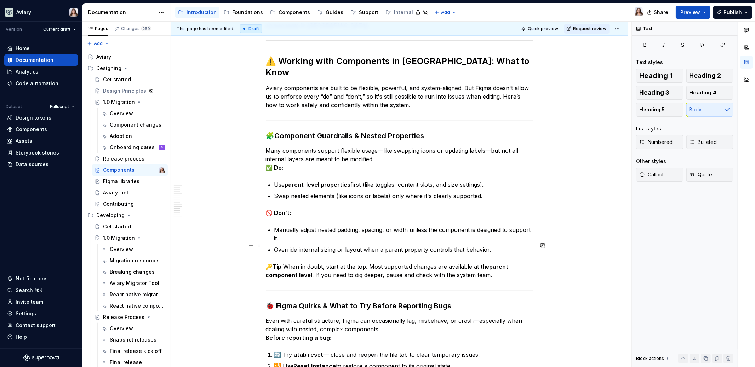
click at [273, 263] on strong "Tip:" at bounding box center [278, 266] width 11 height 7
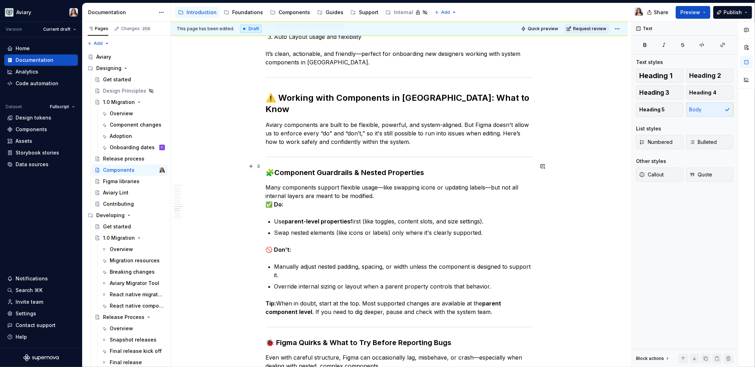
scroll to position [1498, 0]
click at [120, 113] on div "Overview" at bounding box center [121, 113] width 23 height 7
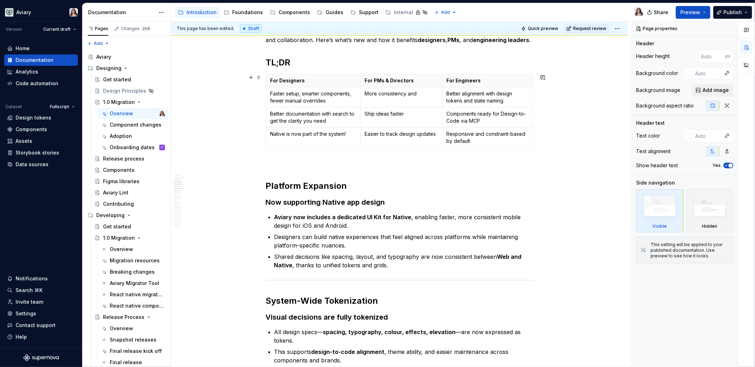
scroll to position [422, 0]
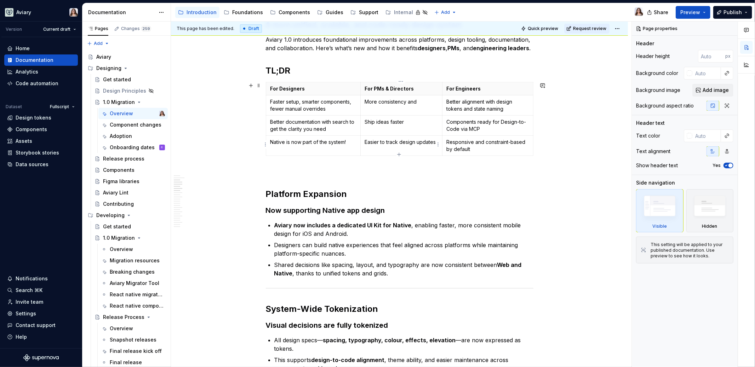
click at [435, 141] on p "Easier to track design updates" at bounding box center [401, 142] width 73 height 7
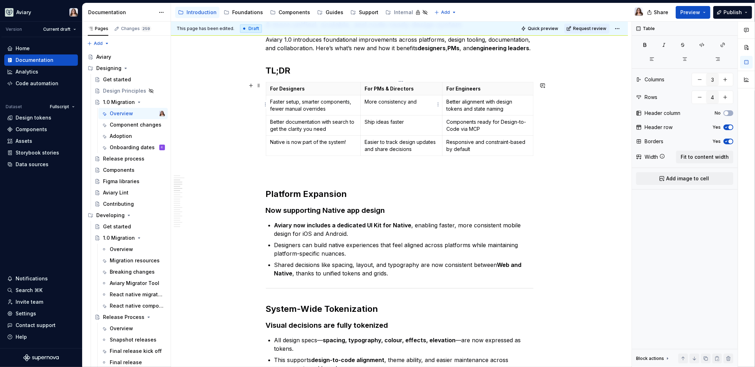
click at [417, 100] on p "More consistency and" at bounding box center [401, 101] width 73 height 7
click at [508, 110] on p "Better alignment with design tokens and state naming" at bounding box center [488, 105] width 82 height 14
click at [435, 172] on p at bounding box center [400, 171] width 268 height 8
click at [418, 108] on p "More consistency and less manual work-arounds" at bounding box center [401, 105] width 73 height 14
drag, startPoint x: 417, startPoint y: 108, endPoint x: 426, endPoint y: 100, distance: 12.3
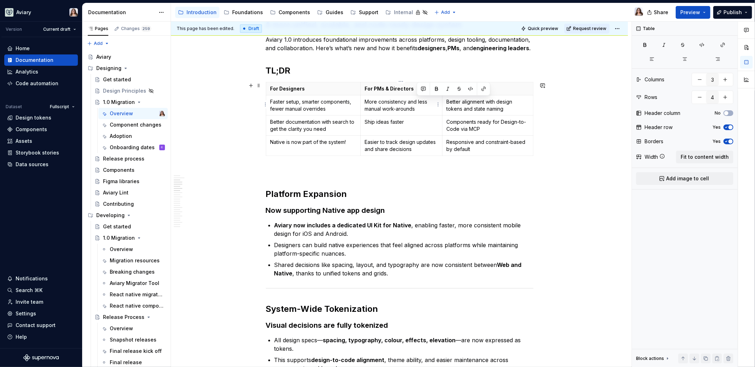
click at [426, 100] on p "More consistency and less manual work-arounds" at bounding box center [401, 105] width 73 height 14
click at [387, 155] on div "For Designers For PMs & Directors For Engineers Faster setup, smarter component…" at bounding box center [400, 120] width 268 height 77
click at [411, 122] on p "Ship ideas faster" at bounding box center [401, 122] width 73 height 7
click at [412, 148] on p "Easier to track design updates and share decisions" at bounding box center [401, 146] width 73 height 14
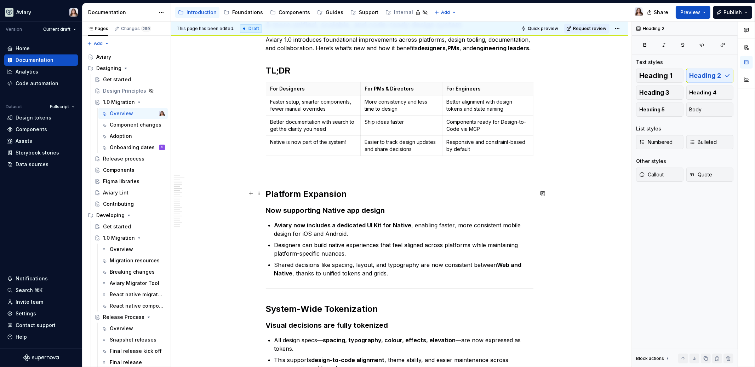
click at [379, 189] on h2 "Platform Expansion" at bounding box center [400, 194] width 268 height 11
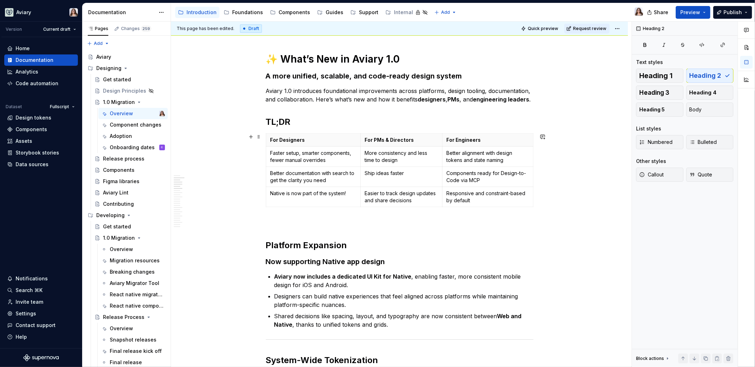
scroll to position [373, 0]
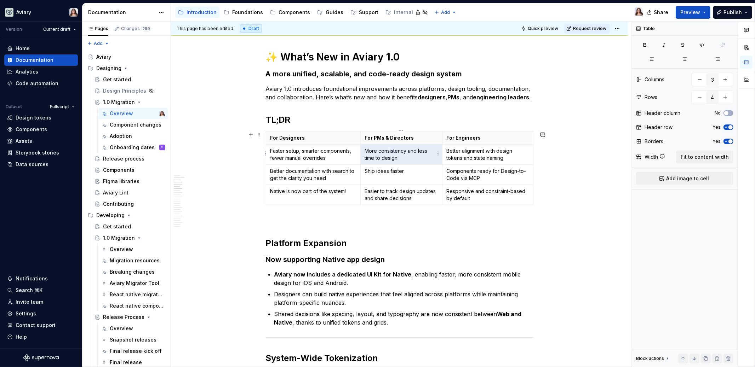
drag, startPoint x: 399, startPoint y: 156, endPoint x: 418, endPoint y: 151, distance: 19.9
click at [418, 151] on p "More consistency and less time to design" at bounding box center [401, 155] width 73 height 14
drag, startPoint x: 398, startPoint y: 157, endPoint x: 417, endPoint y: 150, distance: 20.7
click at [418, 150] on p "More consistency and less time to design" at bounding box center [401, 155] width 73 height 14
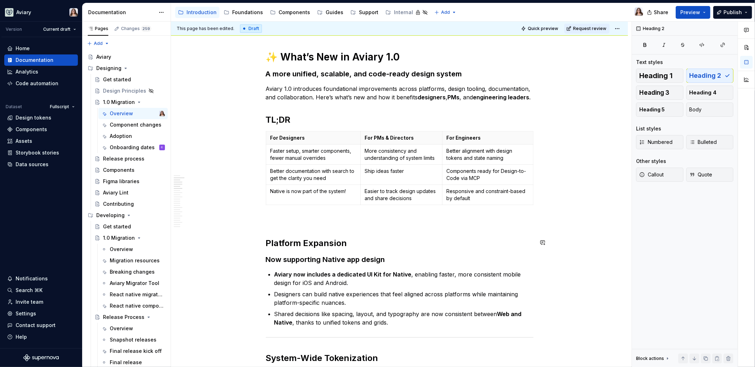
click at [411, 198] on p "Easier to track design updates and share decisions" at bounding box center [401, 195] width 73 height 14
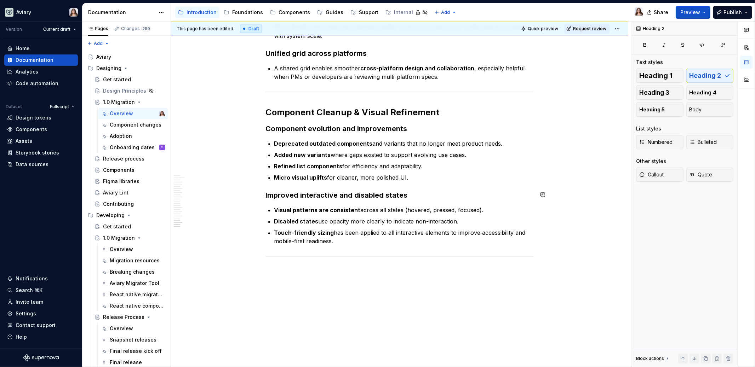
scroll to position [1318, 0]
click at [130, 131] on div "Adoption" at bounding box center [132, 136] width 69 height 11
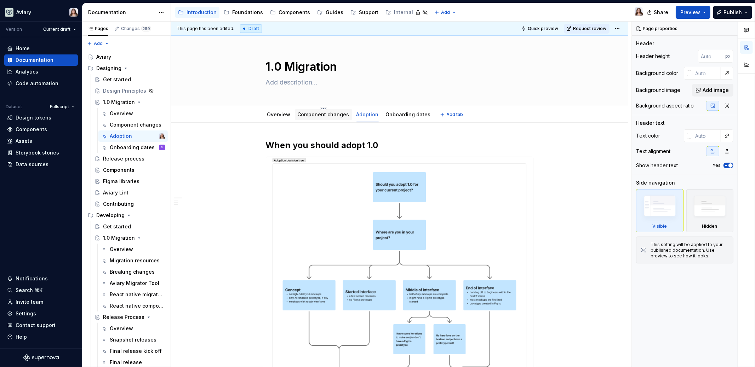
click at [321, 118] on div "Component changes" at bounding box center [324, 114] width 52 height 7
click at [319, 113] on link "Component changes" at bounding box center [324, 114] width 52 height 6
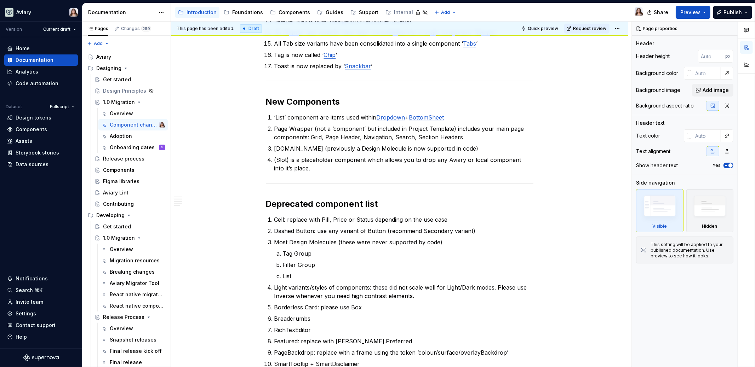
scroll to position [621, 0]
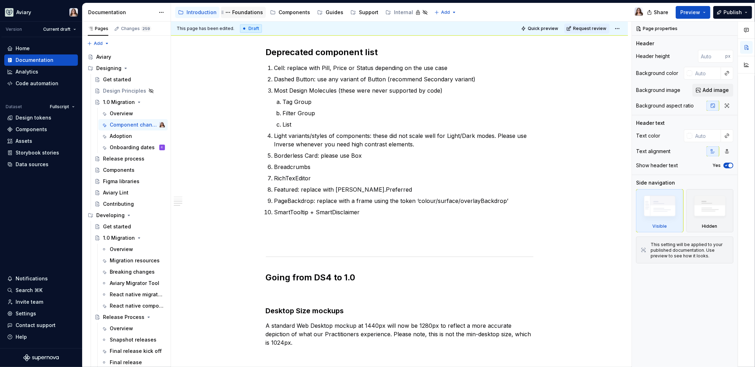
click at [241, 14] on div "Foundations" at bounding box center [247, 12] width 31 height 7
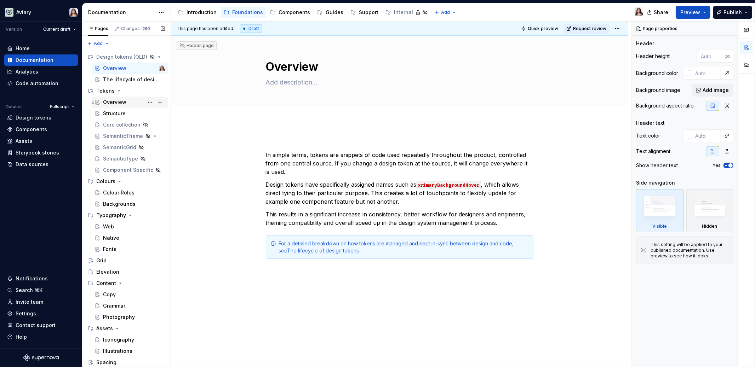
click at [114, 103] on div "Overview" at bounding box center [114, 102] width 23 height 7
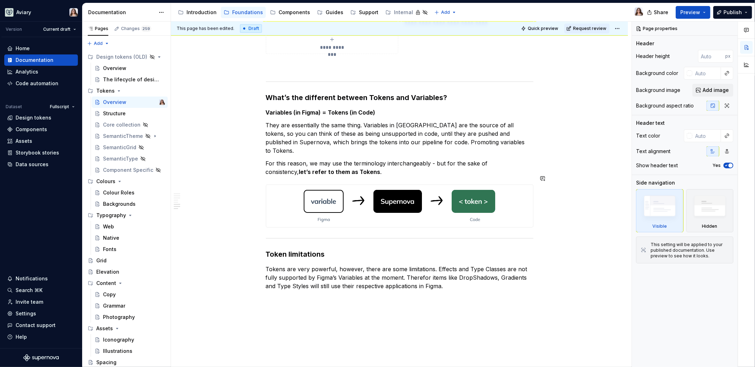
scroll to position [943, 0]
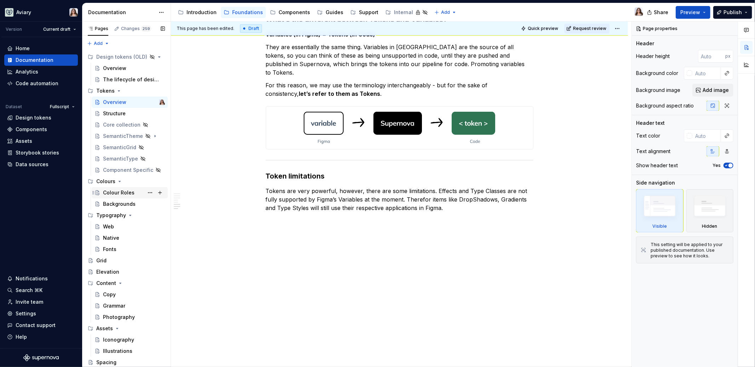
click at [119, 192] on div "Colour Roles" at bounding box center [119, 192] width 32 height 7
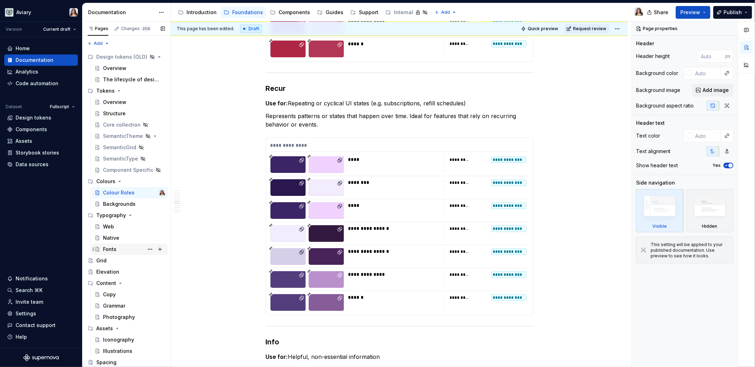
scroll to position [11, 0]
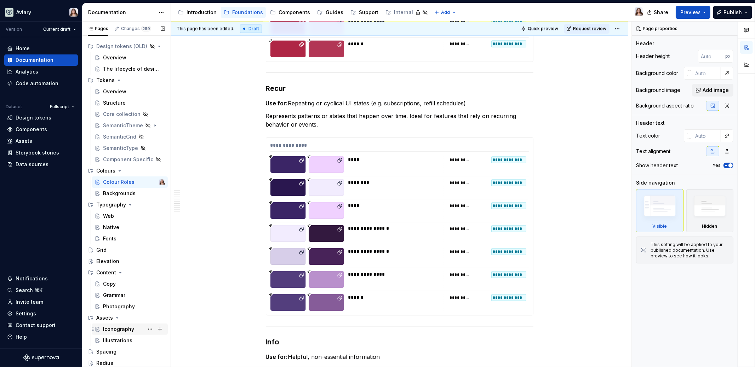
click at [115, 331] on div "Iconography" at bounding box center [118, 329] width 31 height 7
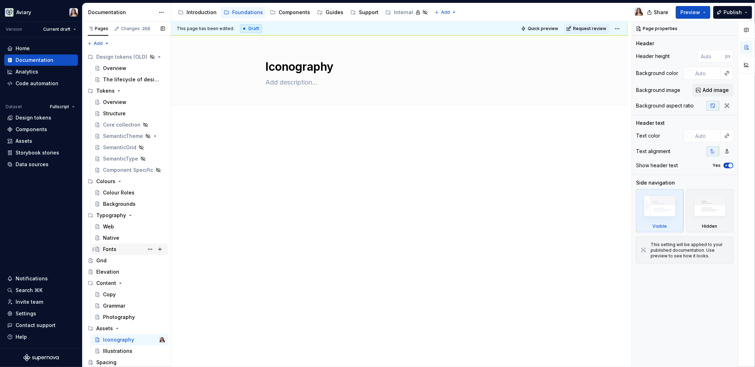
scroll to position [11, 0]
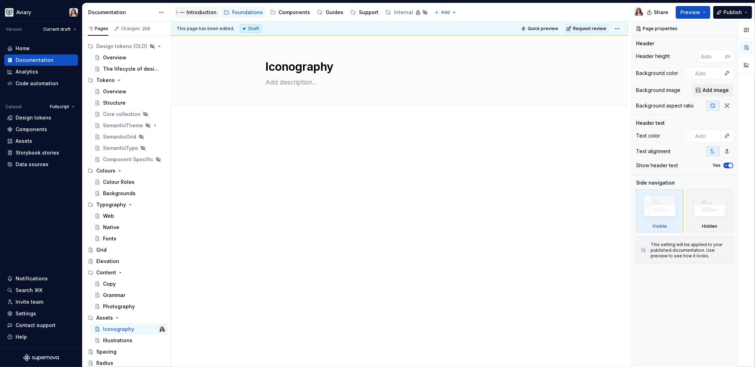
click at [199, 14] on div "Introduction" at bounding box center [202, 12] width 30 height 7
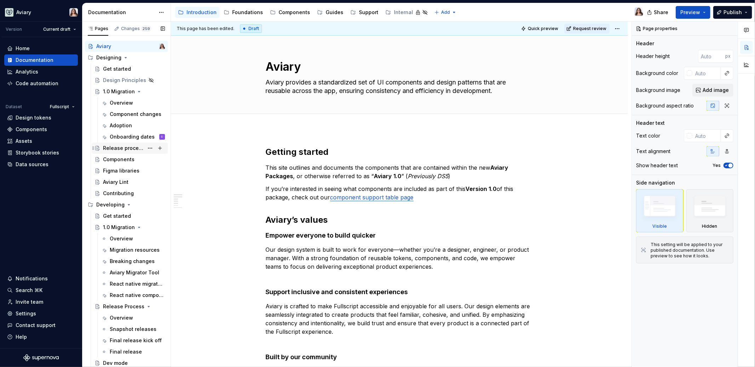
click at [118, 148] on div "Release process" at bounding box center [123, 148] width 41 height 7
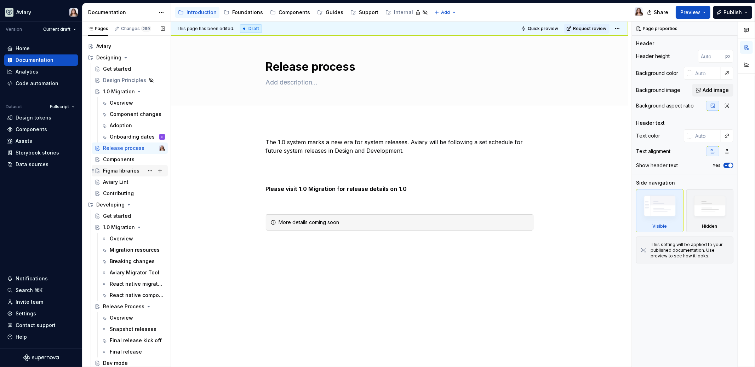
click at [118, 166] on div "Figma libraries" at bounding box center [134, 171] width 62 height 10
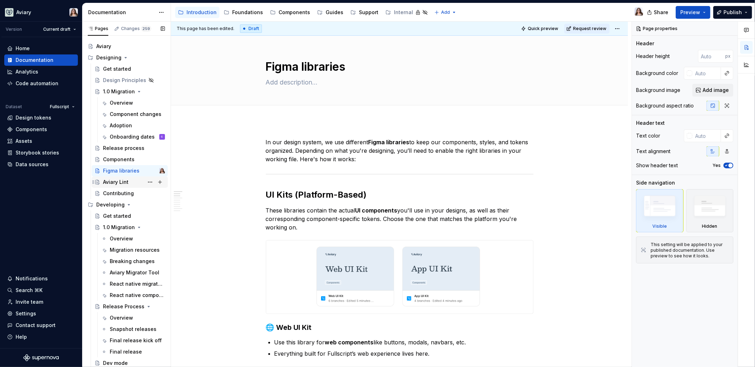
click at [120, 181] on div "Aviary Lint" at bounding box center [115, 182] width 25 height 7
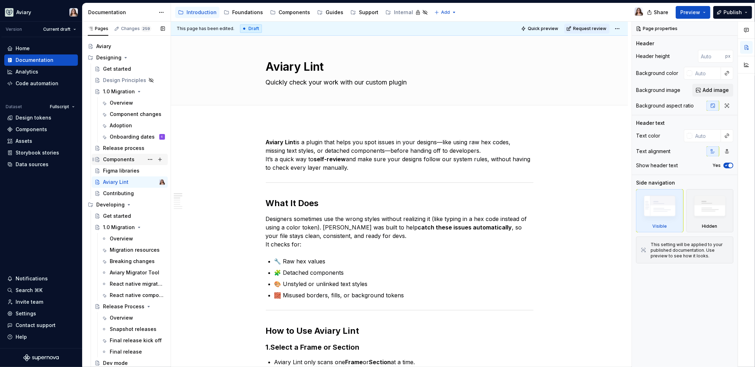
click at [120, 154] on div "Components" at bounding box center [130, 159] width 76 height 11
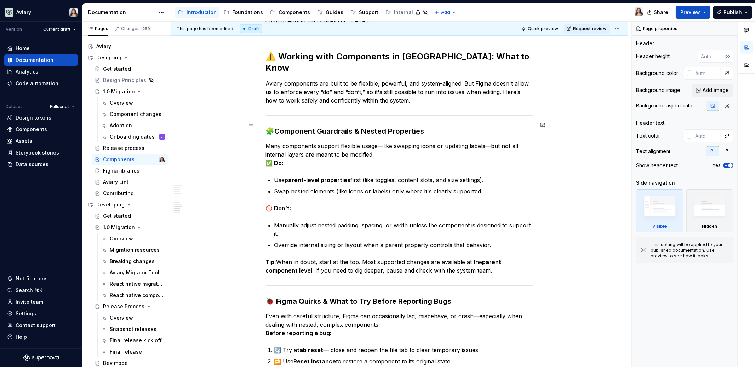
scroll to position [1478, 0]
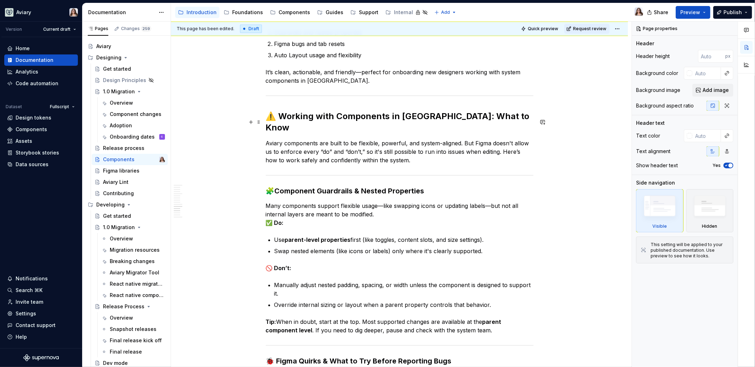
click at [364, 139] on p "Aviary components are built to be flexible, powerful, and system-aligned. But F…" at bounding box center [400, 151] width 268 height 25
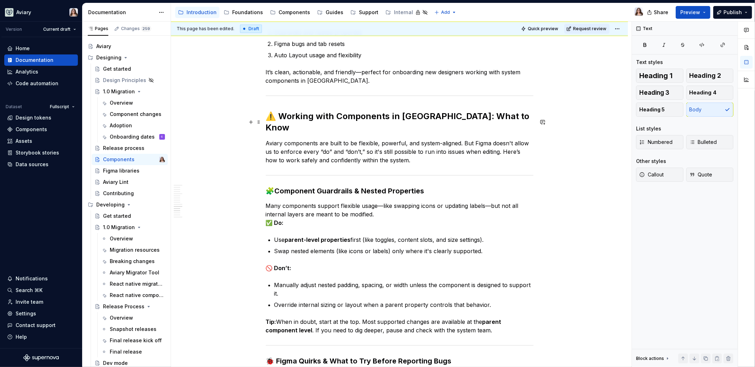
click at [404, 139] on p "Aviary components are built to be flexible, powerful, and system-aligned. But F…" at bounding box center [400, 151] width 268 height 25
click at [408, 139] on p "Aviary components are built to be flexible, powerful, and system-aligned. But F…" at bounding box center [400, 151] width 268 height 25
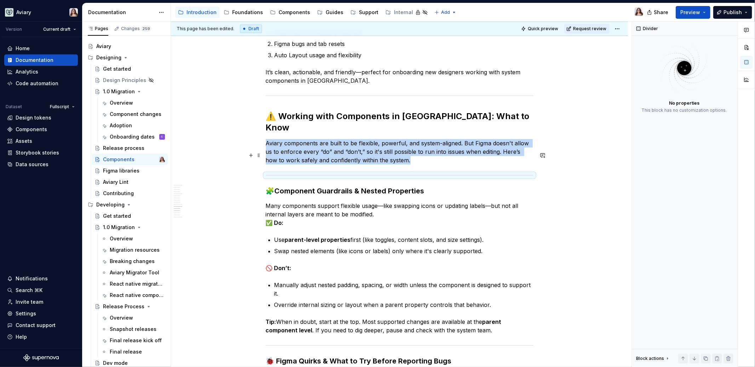
click at [372, 173] on div at bounding box center [400, 175] width 268 height 5
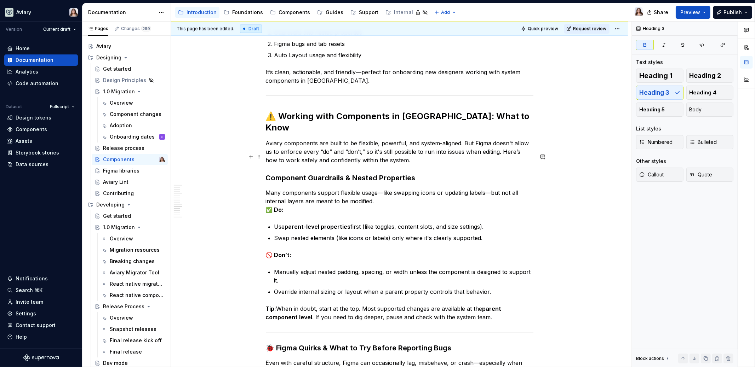
click at [423, 173] on h3 "Component Guardrails & Nested Properties" at bounding box center [400, 178] width 268 height 10
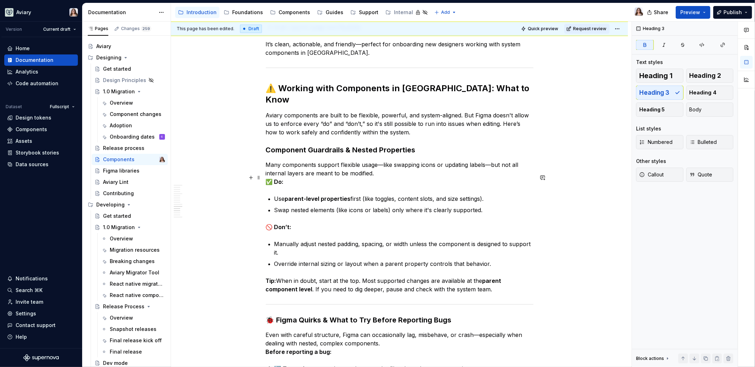
scroll to position [1511, 0]
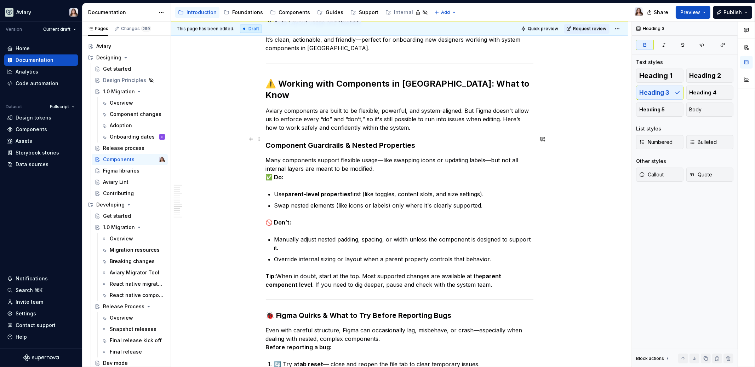
click at [382, 156] on p "Many components support flexible usage—like swapping icons or updating labels—b…" at bounding box center [400, 168] width 268 height 25
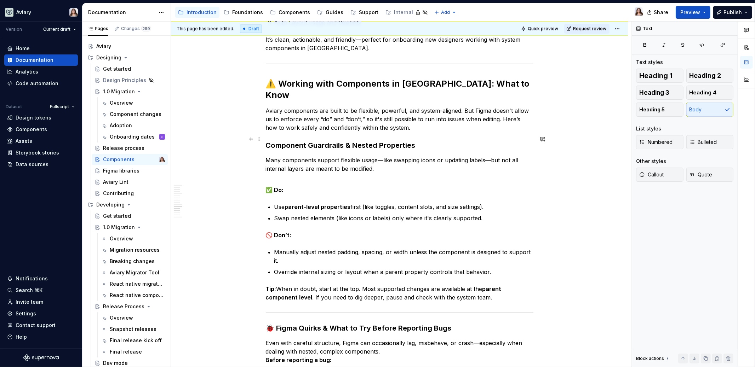
click at [374, 156] on p "Many components support flexible usage—like swapping icons or updating labels—b…" at bounding box center [400, 164] width 268 height 17
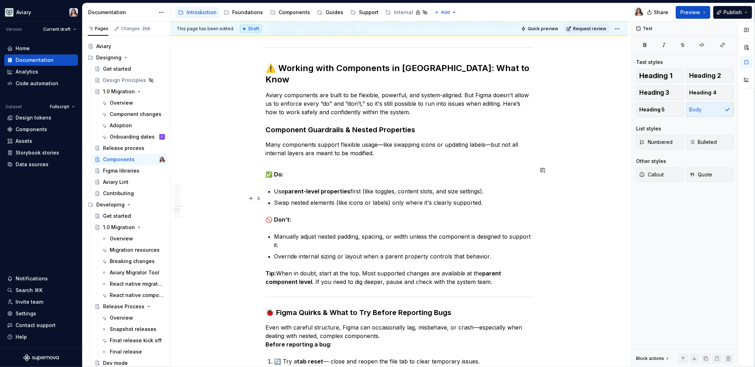
scroll to position [1528, 0]
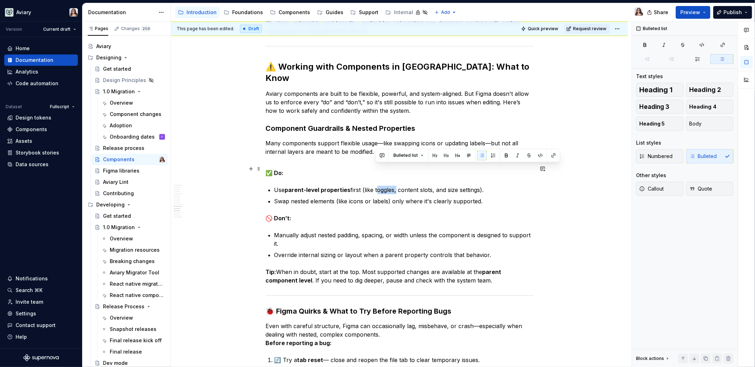
drag, startPoint x: 396, startPoint y: 170, endPoint x: 375, endPoint y: 170, distance: 20.5
click at [375, 186] on p "Use parent-level properties first (like toggles, content slots, and size settin…" at bounding box center [403, 190] width 259 height 8
click at [488, 186] on p "Use parent-level properties first (like booleans, content slots, and size setti…" at bounding box center [403, 190] width 259 height 8
click at [482, 197] on p "Swap nested elements (like icons or labels) only where it's clearly supported." at bounding box center [403, 201] width 259 height 8
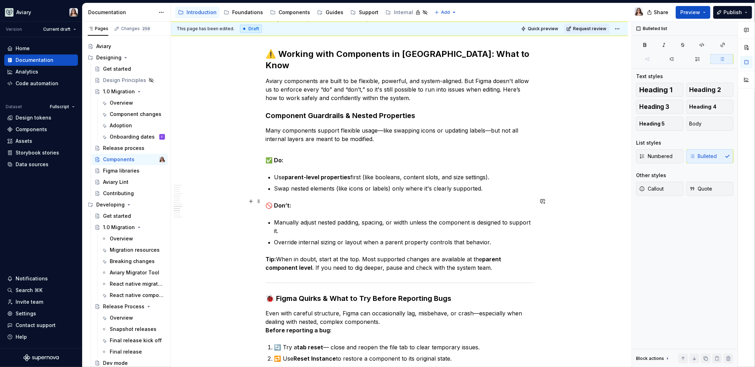
scroll to position [1542, 0]
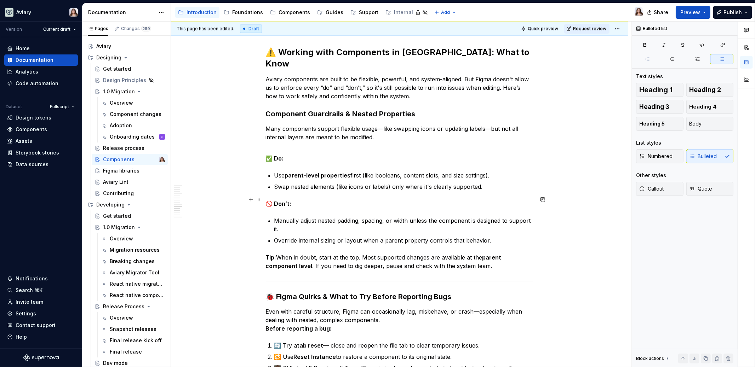
click at [286, 217] on p "Manually adjust nested padding, spacing, or width unless the component is desig…" at bounding box center [403, 225] width 259 height 17
drag, startPoint x: 302, startPoint y: 198, endPoint x: 275, endPoint y: 198, distance: 26.5
click at [275, 217] on p "Manually adjust nested padding, spacing, or width unless the component is desig…" at bounding box center [403, 225] width 259 height 17
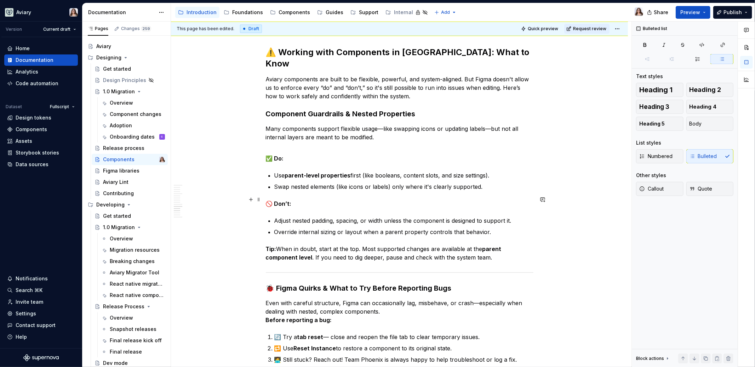
click at [312, 217] on p "Adjust nested padding, spacing, or width unless the component is designed to su…" at bounding box center [403, 221] width 259 height 8
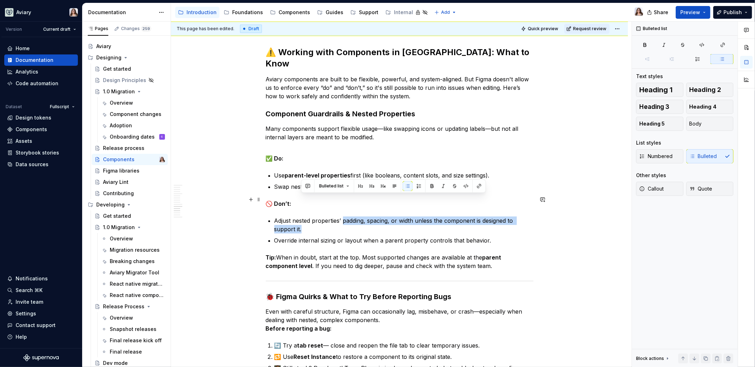
drag, startPoint x: 343, startPoint y: 200, endPoint x: 369, endPoint y: 207, distance: 27.6
click at [369, 217] on p "Adjust nested properties’ padding, spacing, or width unless the component is de…" at bounding box center [403, 225] width 259 height 17
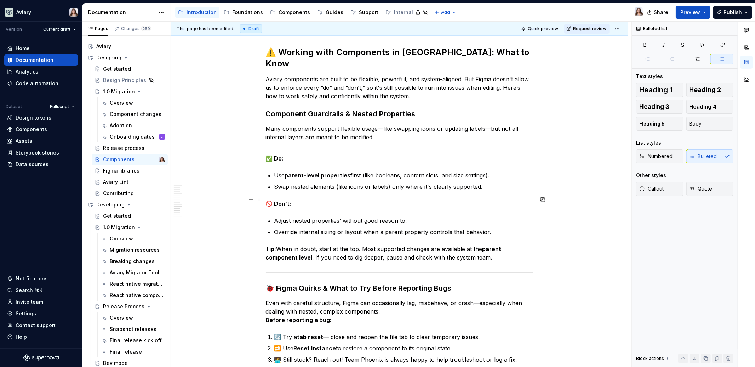
click at [275, 217] on p "Adjust nested properties’ without good reason to." at bounding box center [403, 221] width 259 height 8
click at [275, 228] on p "Override internal sizing or layout when a parent property controls that behavio…" at bounding box center [403, 232] width 259 height 8
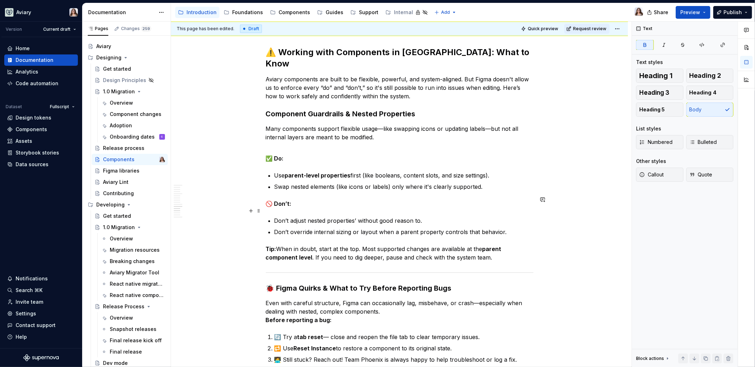
click at [505, 228] on p "Don’t override internal sizing or layout when a parent property controls that b…" at bounding box center [403, 232] width 259 height 8
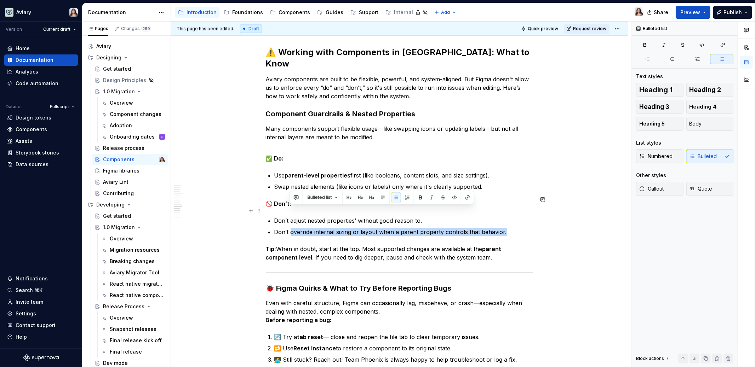
drag, startPoint x: 504, startPoint y: 210, endPoint x: 289, endPoint y: 212, distance: 214.9
click at [289, 228] on p "Don’t override internal sizing or layout when a parent property controls that b…" at bounding box center [403, 232] width 259 height 8
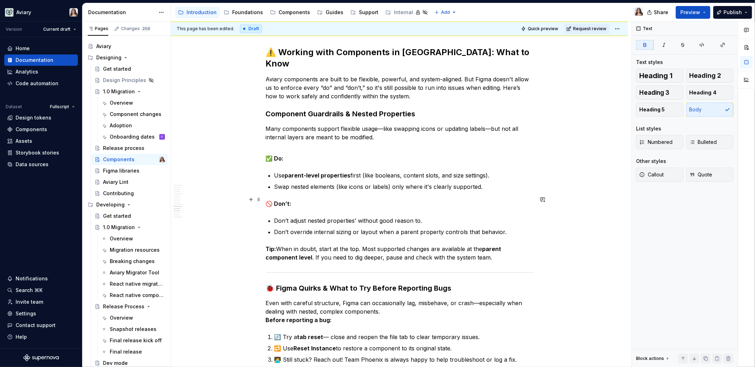
click at [430, 217] on p "Don’t adjust nested properties’ without good reason to." at bounding box center [403, 221] width 259 height 8
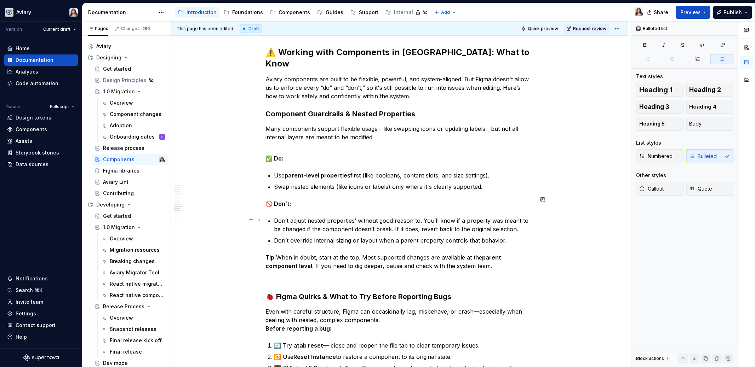
click at [507, 236] on p "Don’t override internal sizing or layout when a parent property controls that b…" at bounding box center [403, 240] width 259 height 8
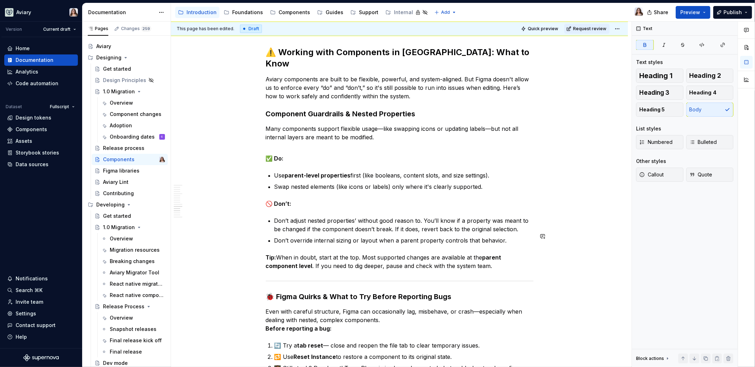
click at [491, 253] on p "Tip: When in doubt, start at the top. Most supported changes are available at t…" at bounding box center [400, 261] width 268 height 17
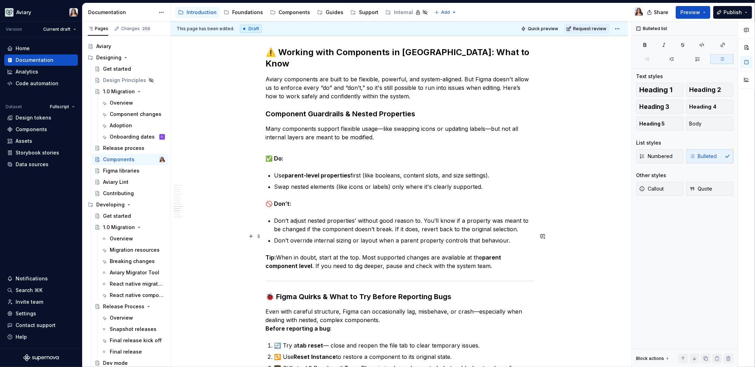
click at [493, 253] on p "Tip: When in doubt, start at the top. Most supported changes are available at t…" at bounding box center [400, 261] width 268 height 17
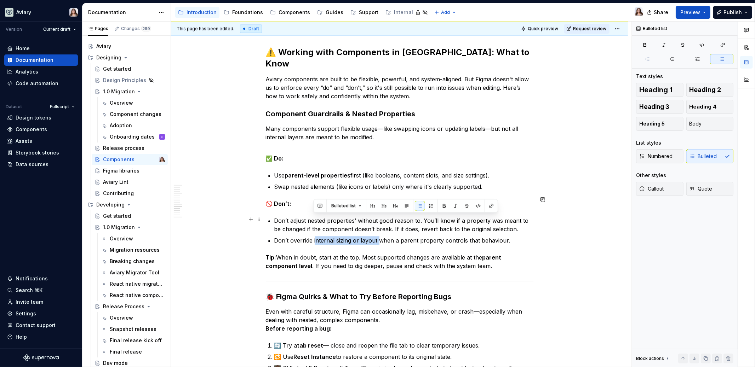
drag, startPoint x: 313, startPoint y: 220, endPoint x: 377, endPoint y: 221, distance: 64.4
click at [377, 236] on p "Don’t override internal sizing or layout when a parent property controls that b…" at bounding box center [403, 240] width 259 height 8
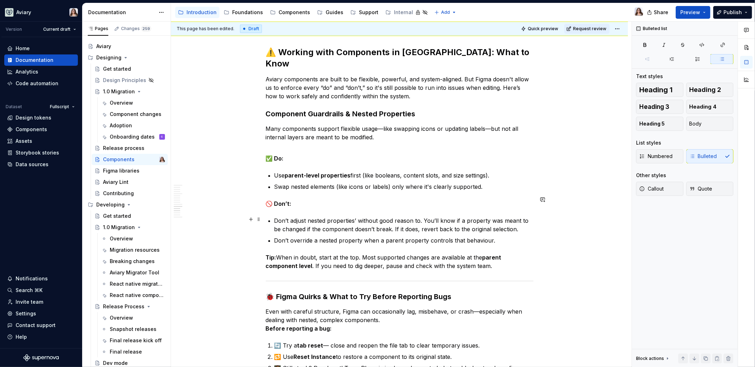
click at [492, 236] on p "Don’t override a nested property when a parent property controls that behaviour." at bounding box center [403, 240] width 259 height 8
click at [492, 253] on p "Tip: When in doubt, start at the top. Most supported changes are available at t…" at bounding box center [400, 261] width 268 height 17
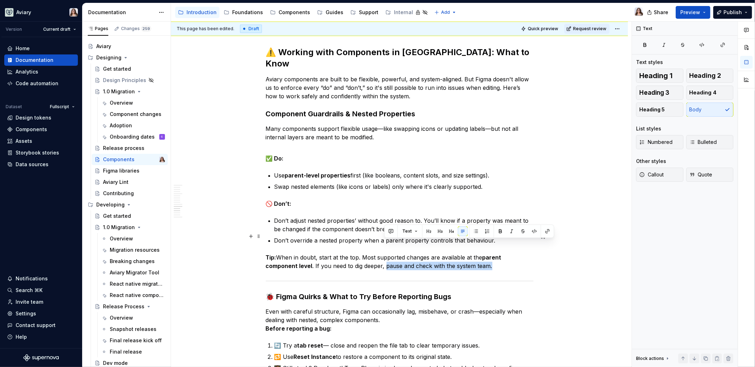
drag, startPoint x: 491, startPoint y: 245, endPoint x: 385, endPoint y: 245, distance: 106.2
click at [385, 253] on p "Tip: When in doubt, start at the top. Most supported changes are available at t…" at bounding box center [400, 261] width 268 height 17
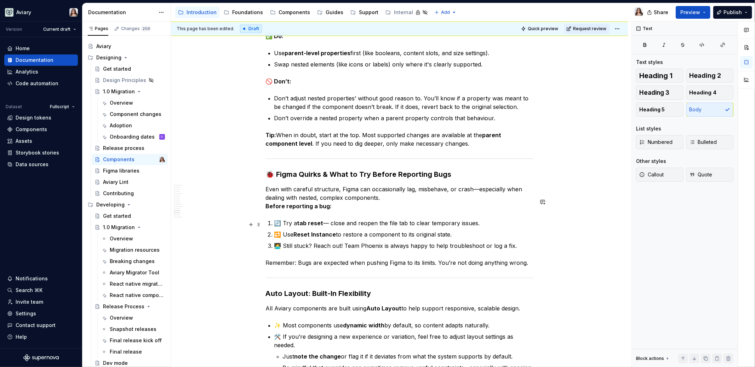
scroll to position [1665, 0]
click at [275, 169] on h3 "🐞 Figma Quirks & What to Try Before Reporting Bugs" at bounding box center [400, 174] width 268 height 10
click at [439, 169] on h3 "Figma Quirks & What to Try Before Reporting Bugs" at bounding box center [400, 174] width 268 height 10
click at [424, 169] on h3 "Figma Quirks & What to Try Before Reporting Bugs" at bounding box center [400, 174] width 268 height 10
click at [389, 169] on h3 "Figma Quirks & What to Try Before Reporting bugs" at bounding box center [400, 174] width 268 height 10
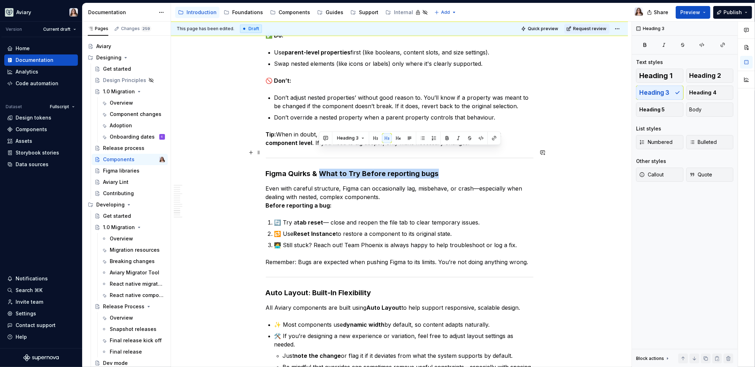
drag, startPoint x: 321, startPoint y: 150, endPoint x: 442, endPoint y: 152, distance: 121.1
click at [442, 169] on h3 "Figma Quirks & What to Try Before reporting bugs" at bounding box center [400, 174] width 268 height 10
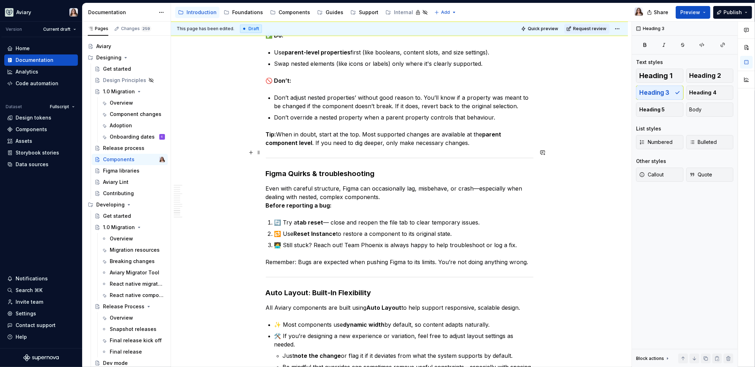
click at [292, 169] on h3 "Figma Quirks & troubleshooting" at bounding box center [400, 174] width 268 height 10
click at [374, 169] on h3 "Figma quirks & troubleshooting" at bounding box center [400, 174] width 268 height 10
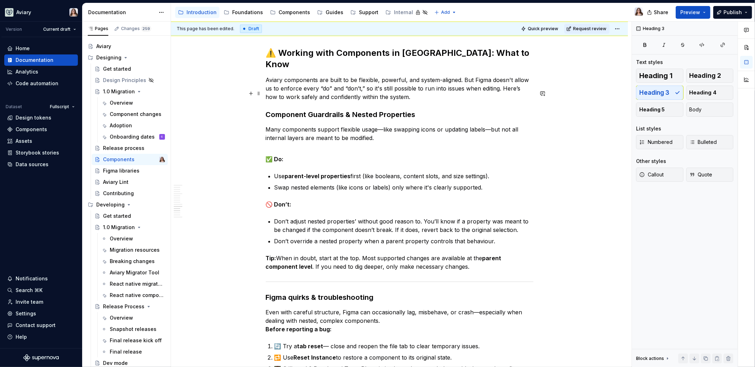
click at [312, 110] on strong "Component Guardrails & Nested Properties" at bounding box center [341, 114] width 150 height 8
click at [356, 110] on strong "Component guardrails & Nested Properties" at bounding box center [340, 114] width 149 height 8
click at [379, 110] on strong "Component guardrails & nested Properties" at bounding box center [340, 114] width 148 height 8
drag, startPoint x: 308, startPoint y: 94, endPoint x: 351, endPoint y: 93, distance: 43.6
click at [351, 110] on strong "Component guardrails & nested properties" at bounding box center [340, 114] width 148 height 8
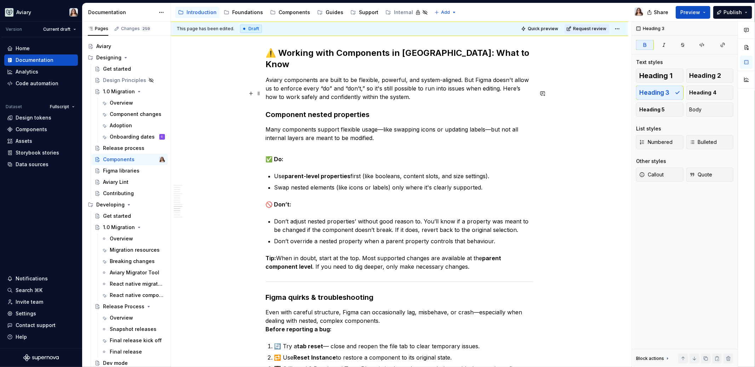
click at [370, 110] on h3 "Component nested properties" at bounding box center [400, 115] width 268 height 10
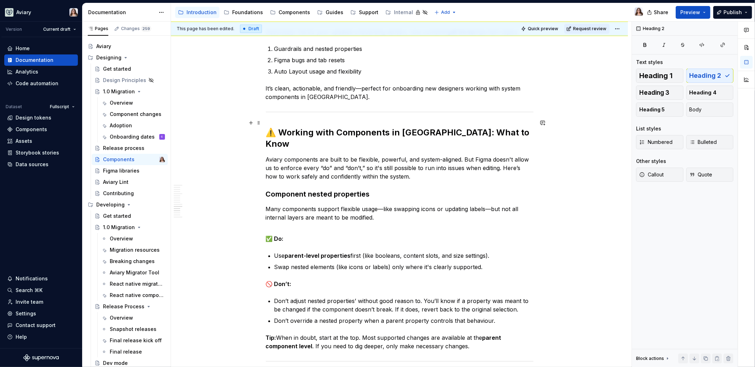
click at [336, 127] on h2 "⚠️ Working with Components in Figma: What to Know" at bounding box center [400, 138] width 268 height 23
click at [276, 127] on h2 "⚠️ Working with Components in Figma: What to Know" at bounding box center [400, 138] width 268 height 23
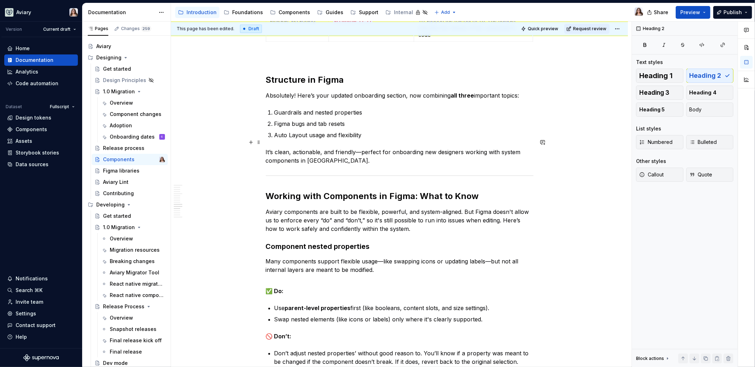
scroll to position [1397, 0]
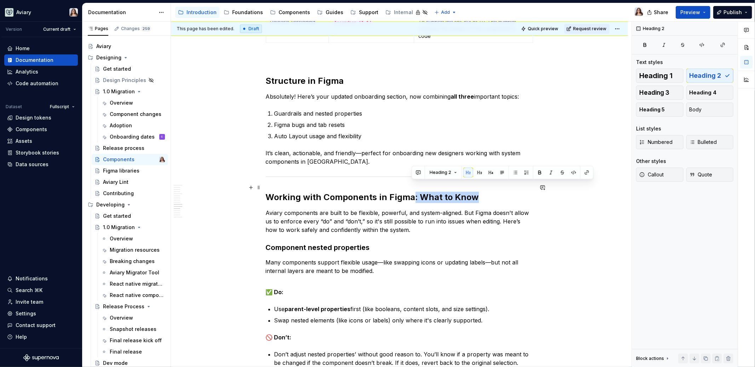
drag, startPoint x: 411, startPoint y: 189, endPoint x: 473, endPoint y: 186, distance: 62.0
click at [473, 192] on h2 "Working with Components in Figma: What to Know" at bounding box center [400, 197] width 268 height 11
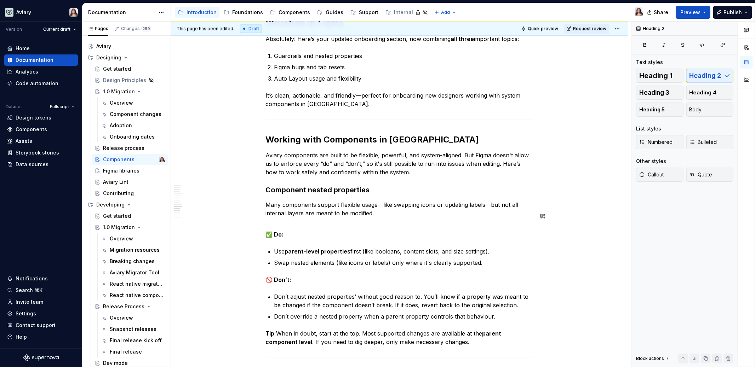
scroll to position [1461, 0]
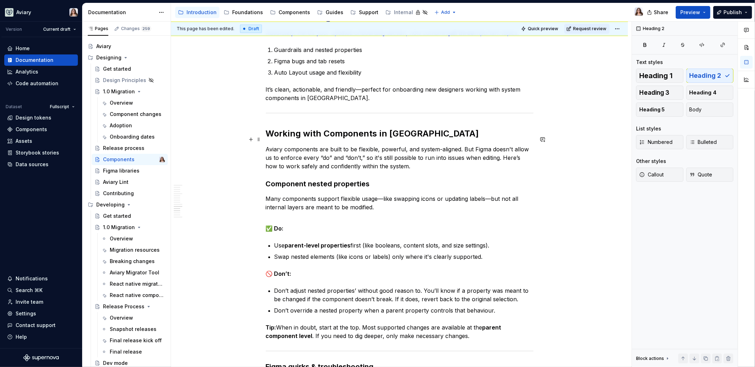
click at [399, 154] on p "Aviary components are built to be flexible, powerful, and system-aligned. But F…" at bounding box center [400, 157] width 268 height 25
click at [363, 146] on p "Aviary components are built to be flexible, powerful, and system-aligned. But F…" at bounding box center [400, 157] width 268 height 25
click at [471, 156] on p "Aviary components are built to be flexible, powerful, and system-aligned. But F…" at bounding box center [400, 157] width 268 height 25
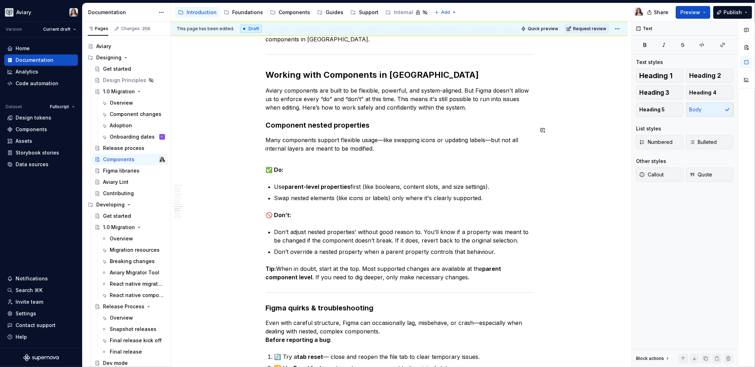
scroll to position [1520, 0]
click at [376, 138] on p "Many components support flexible usage—like swapping icons or updating labels—b…" at bounding box center [400, 143] width 268 height 17
click at [469, 98] on p "Aviary components are built to be flexible, powerful, and system-aligned. But F…" at bounding box center [400, 98] width 268 height 25
click at [266, 135] on p "Many components support flexible usage—like swapping icons or updating labels—b…" at bounding box center [400, 143] width 268 height 17
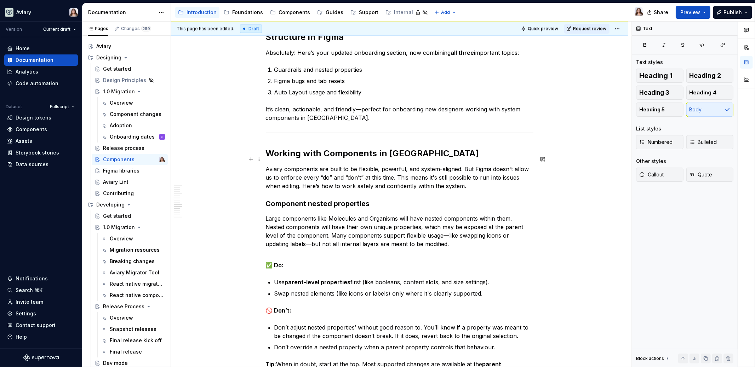
scroll to position [1441, 0]
click at [499, 217] on p "Large components like Molecules and Organisms will have nested components withi…" at bounding box center [400, 231] width 268 height 34
drag, startPoint x: 508, startPoint y: 216, endPoint x: 501, endPoint y: 217, distance: 7.8
click at [501, 217] on p "Large components like Molecules and Organisms will have nested components withi…" at bounding box center [400, 231] width 268 height 34
click at [490, 236] on p "Large components like Molecules and Organisms will have nested components withi…" at bounding box center [400, 231] width 268 height 34
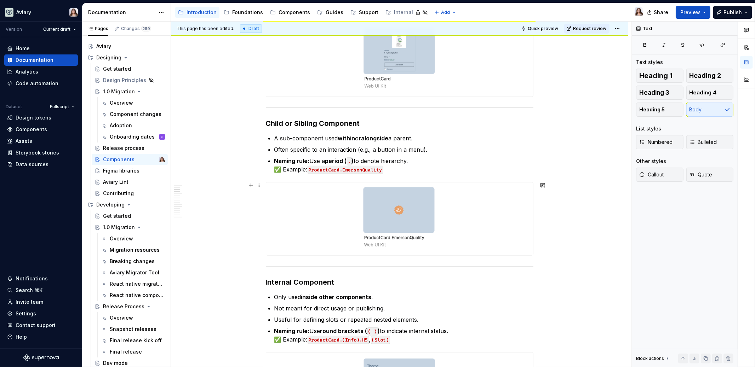
scroll to position [273, 0]
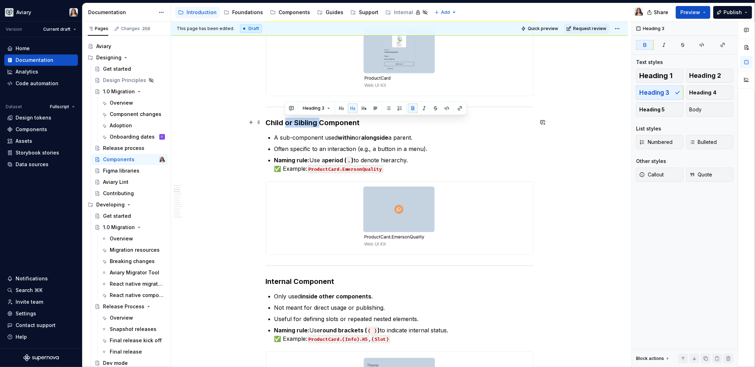
drag, startPoint x: 285, startPoint y: 122, endPoint x: 319, endPoint y: 122, distance: 34.0
click at [319, 122] on strong "Child or Sibling Component" at bounding box center [313, 123] width 94 height 8
click at [333, 125] on h3 "Child Component" at bounding box center [400, 123] width 268 height 10
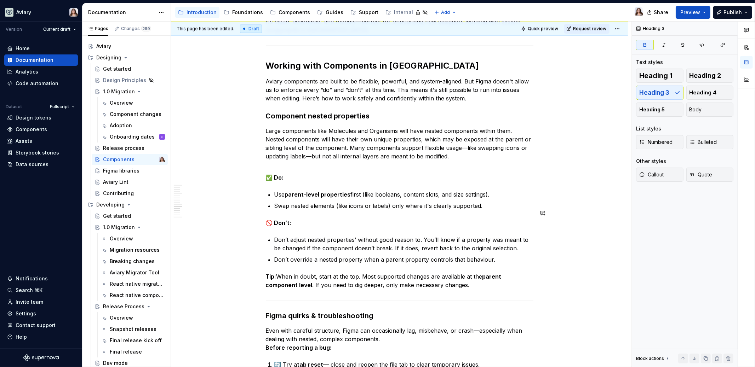
scroll to position [1425, 0]
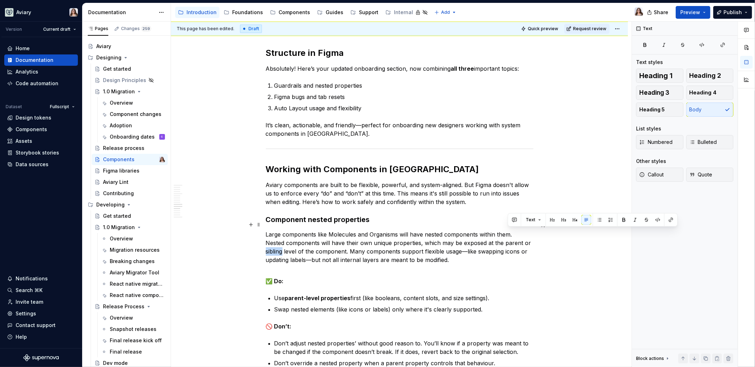
drag, startPoint x: 508, startPoint y: 234, endPoint x: 525, endPoint y: 234, distance: 17.0
click at [525, 234] on p "Large components like Molecules and Organisms will have nested components withi…" at bounding box center [400, 247] width 268 height 34
click at [441, 252] on p "Large components like Molecules and Organisms will have nested components withi…" at bounding box center [400, 247] width 268 height 34
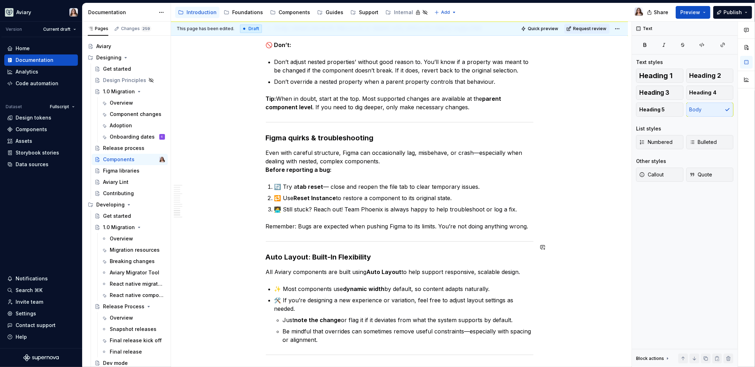
scroll to position [1716, 0]
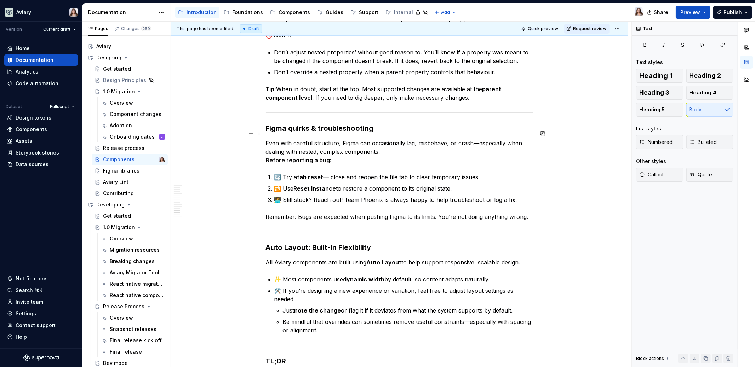
click at [266, 157] on strong "Before reporting a bug:" at bounding box center [299, 160] width 66 height 7
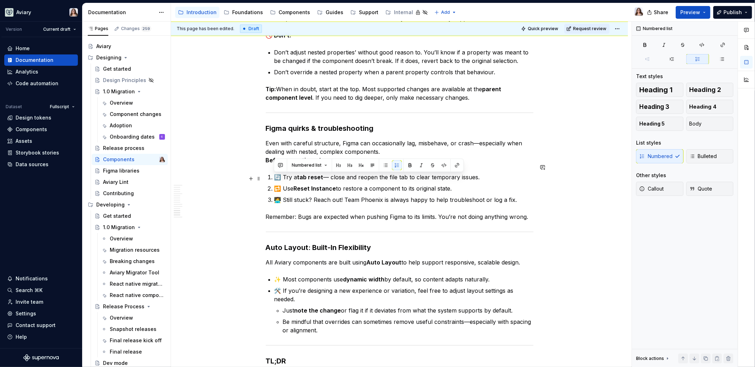
drag, startPoint x: 451, startPoint y: 179, endPoint x: 273, endPoint y: 177, distance: 178.1
click at [274, 184] on li "🔁 Use Reset Instance to restore a component to its original state." at bounding box center [403, 188] width 259 height 8
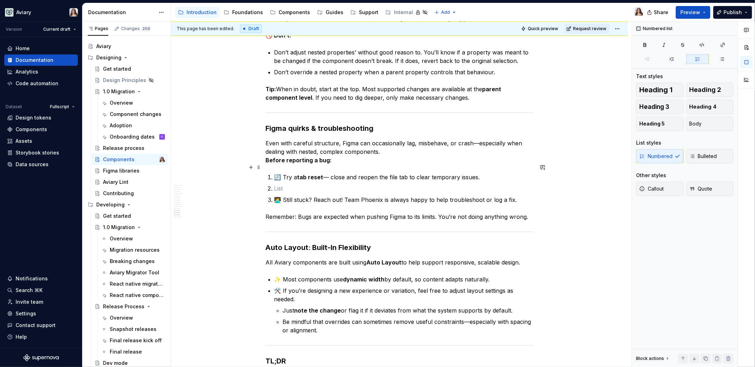
click at [275, 173] on p "🔄 Try a tab reset — close and reopen the file tab to clear temporary issues." at bounding box center [403, 177] width 259 height 8
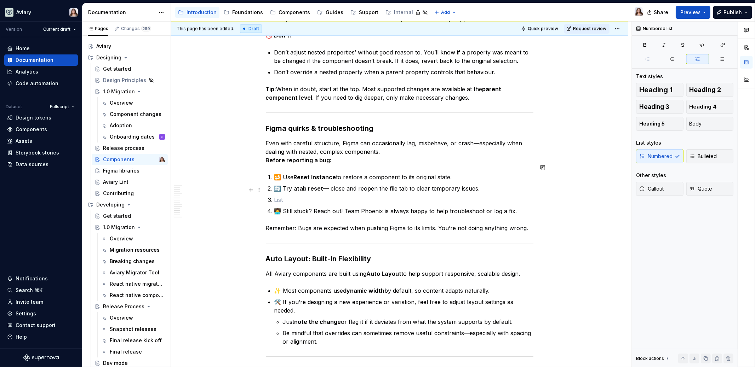
click at [284, 196] on p at bounding box center [403, 200] width 259 height 8
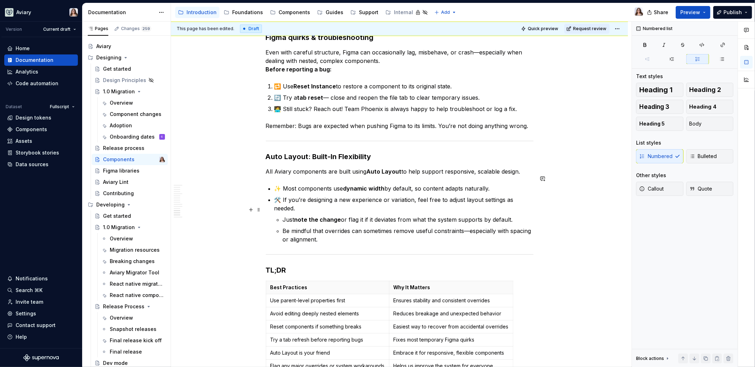
scroll to position [1819, 0]
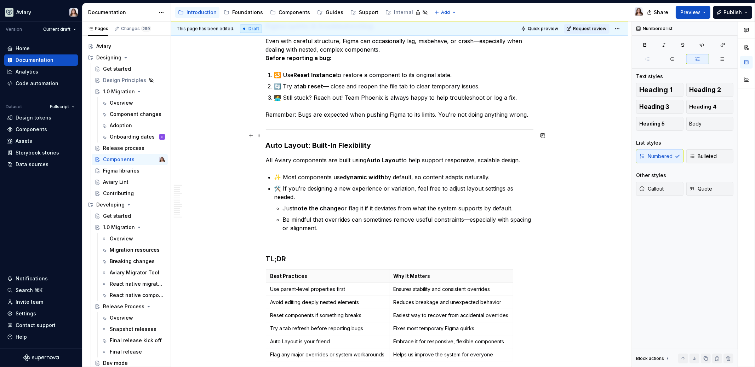
click at [372, 141] on h3 "Auto Layout: Built-In Flexibility" at bounding box center [400, 146] width 268 height 10
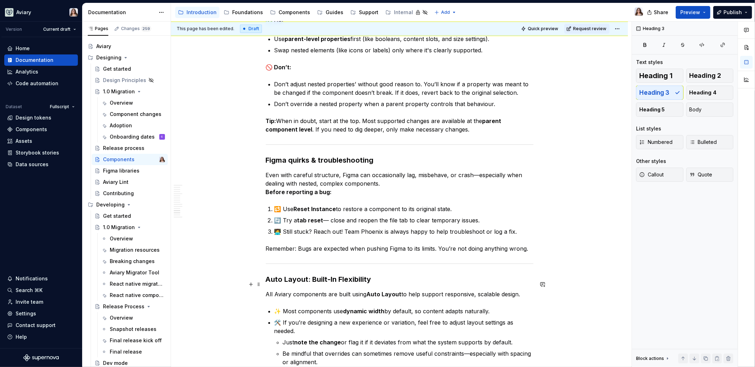
scroll to position [1711, 0]
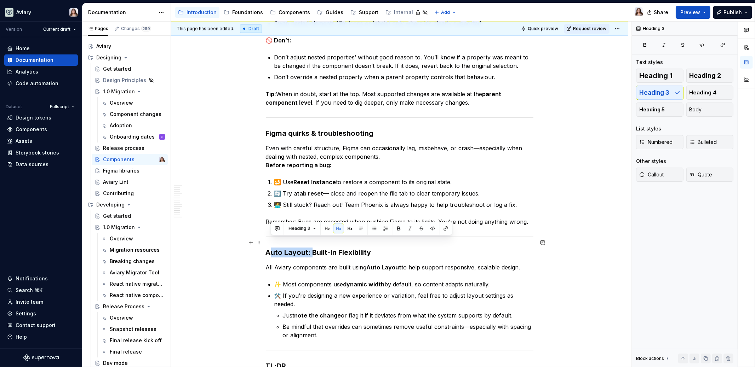
drag, startPoint x: 312, startPoint y: 242, endPoint x: 268, endPoint y: 241, distance: 43.9
click at [268, 248] on h3 "Auto Layout: Built-In Flexibility" at bounding box center [400, 253] width 268 height 10
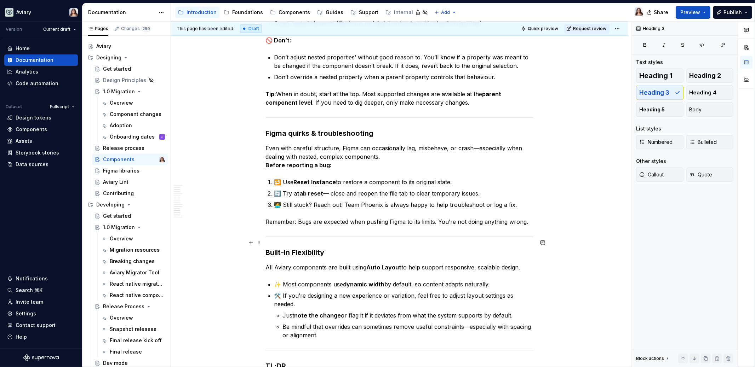
click at [324, 248] on h3 "Built-In Flexibility" at bounding box center [400, 253] width 268 height 10
click at [296, 248] on h3 "Built-In Flexibility with Auto Layout" at bounding box center [400, 253] width 268 height 10
click at [287, 248] on h3 "Built-In flexibility with Auto Layout" at bounding box center [400, 253] width 268 height 10
click at [394, 248] on h3 "Built-in flexibility with Auto Layout" at bounding box center [400, 253] width 268 height 10
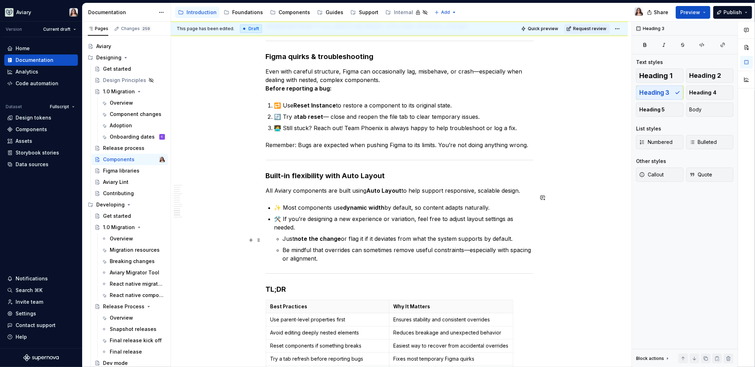
scroll to position [1800, 0]
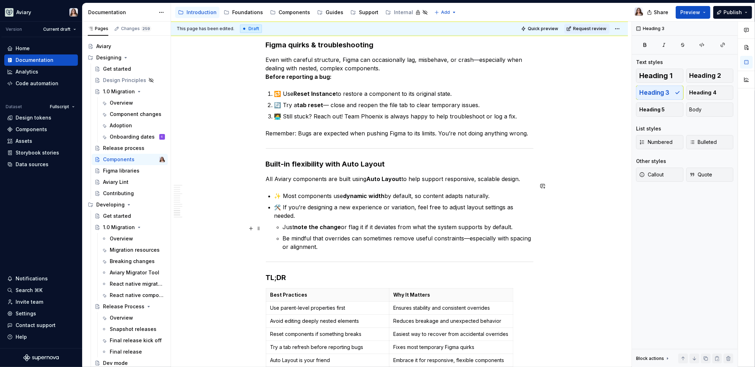
click at [325, 240] on p "Be mindful that overrides can sometimes remove useful constraints—especially wi…" at bounding box center [408, 242] width 251 height 17
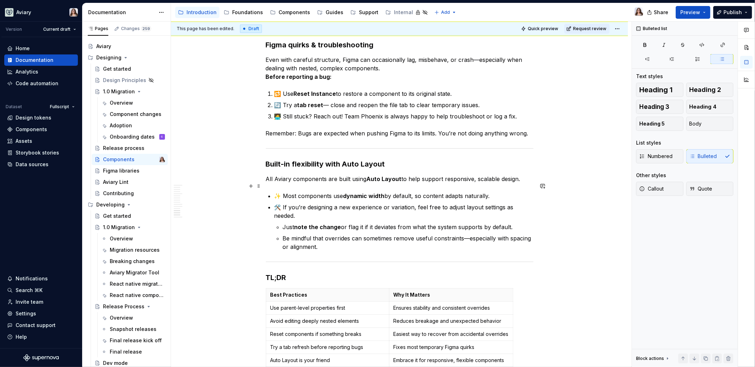
click at [282, 192] on p "✨ Most components use dynamic width by default, so content adapts naturally." at bounding box center [403, 196] width 259 height 8
click at [323, 236] on p "Be mindful that overrides can sometimes remove useful constraints—especially wi…" at bounding box center [408, 242] width 251 height 17
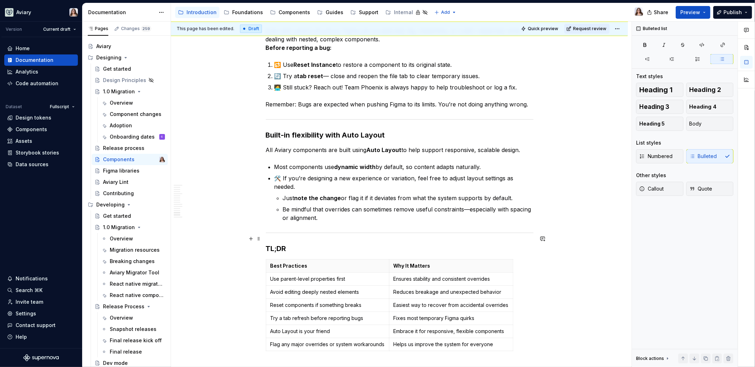
scroll to position [1830, 0]
click at [281, 173] on p "🛠️ If you’re designing a new experience or variation, feel free to adjust layou…" at bounding box center [403, 181] width 259 height 17
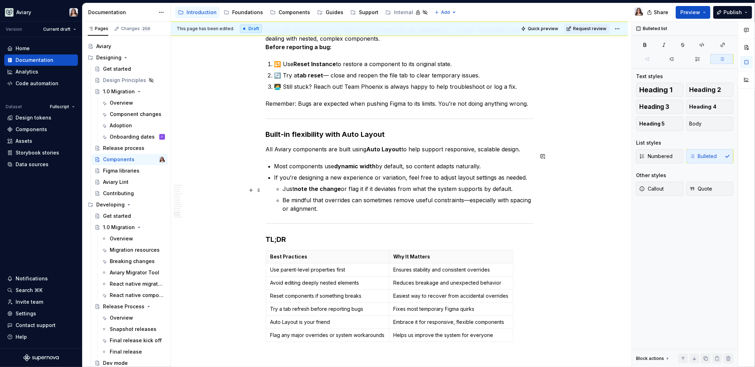
click at [319, 198] on p "Be mindful that overrides can sometimes remove useful constraints—especially wi…" at bounding box center [408, 204] width 251 height 17
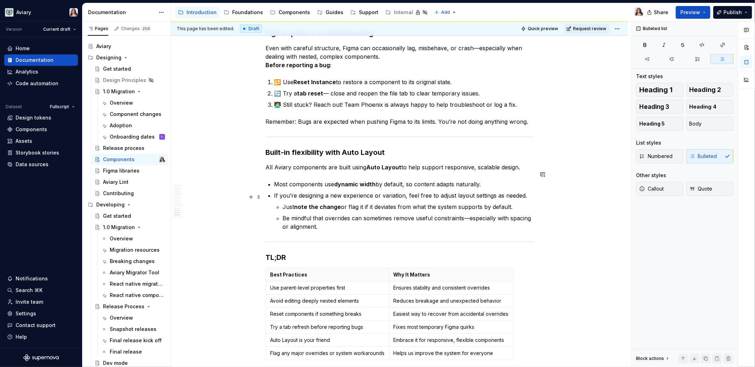
scroll to position [1809, 0]
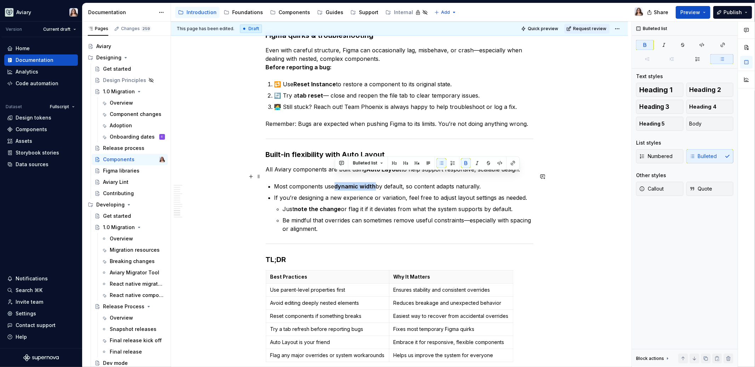
drag, startPoint x: 375, startPoint y: 176, endPoint x: 335, endPoint y: 173, distance: 40.1
click at [336, 182] on p "Most components use dynamic width by default, so content adapts naturally." at bounding box center [403, 186] width 259 height 8
click at [377, 182] on p "Most components use dynamic width by default, so content adapts naturally." at bounding box center [403, 186] width 259 height 8
click at [501, 182] on p "Most components use dynamic width of hug by default, so content adapts naturall…" at bounding box center [403, 186] width 259 height 8
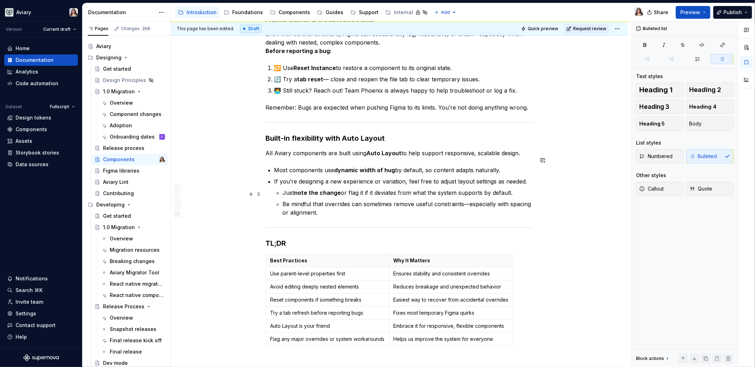
scroll to position [1812, 0]
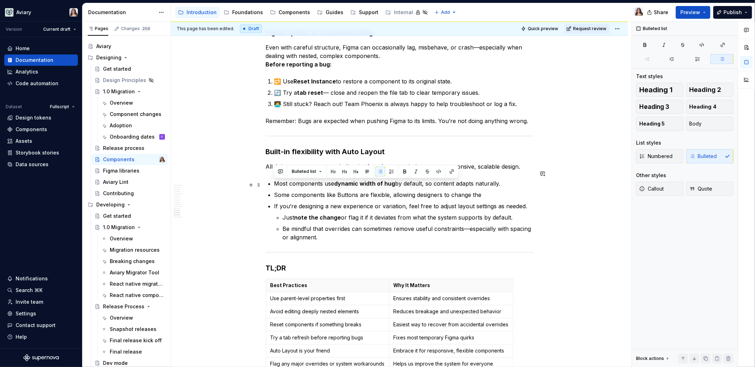
drag, startPoint x: 484, startPoint y: 186, endPoint x: 263, endPoint y: 186, distance: 221.6
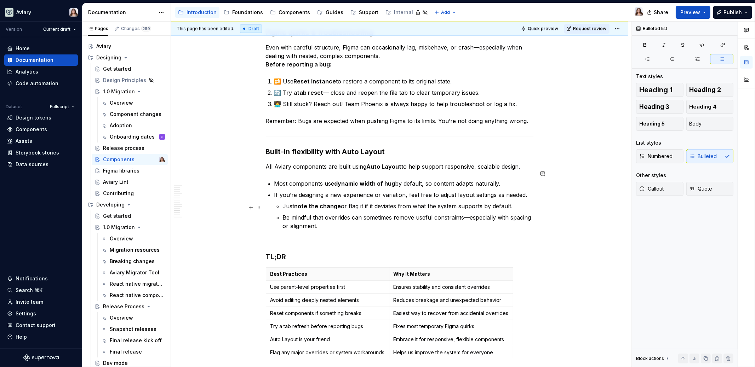
click at [322, 218] on p "Be mindful that overrides can sometimes remove useful constraints—especially wi…" at bounding box center [408, 221] width 251 height 17
click at [525, 191] on p "If you’re designing a new experience or variation, feel free to adjust layout s…" at bounding box center [403, 195] width 259 height 8
click at [323, 215] on p "Be mindful that overrides can sometimes remove useful constraints—especially wi…" at bounding box center [408, 221] width 251 height 17
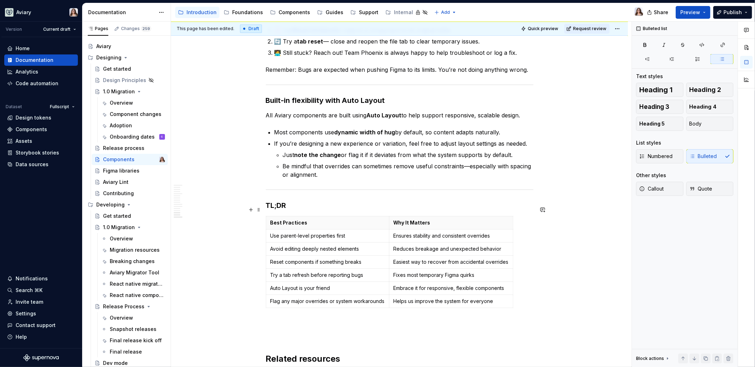
scroll to position [1861, 0]
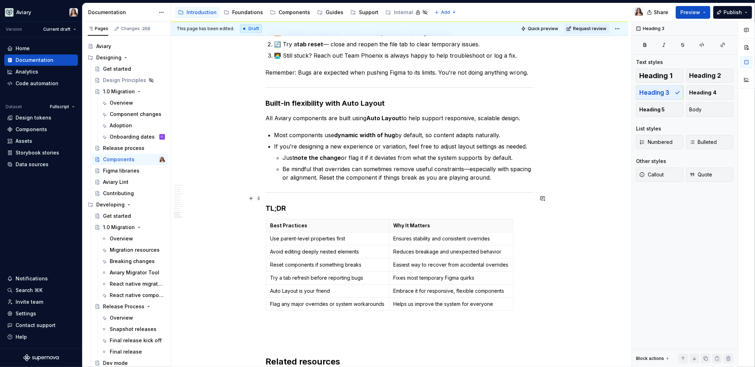
click at [288, 204] on h3 "TL;DR" at bounding box center [400, 209] width 268 height 10
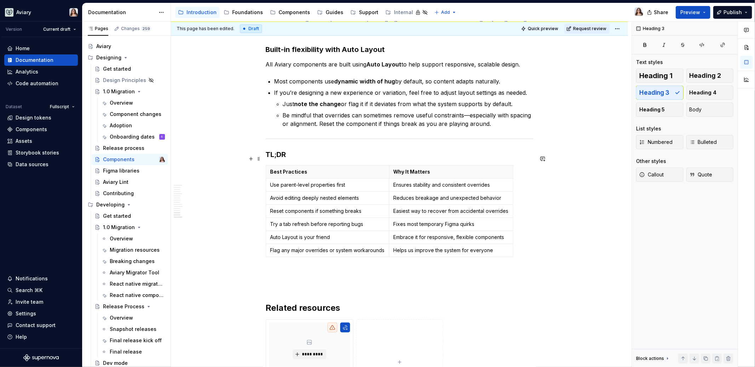
scroll to position [1915, 0]
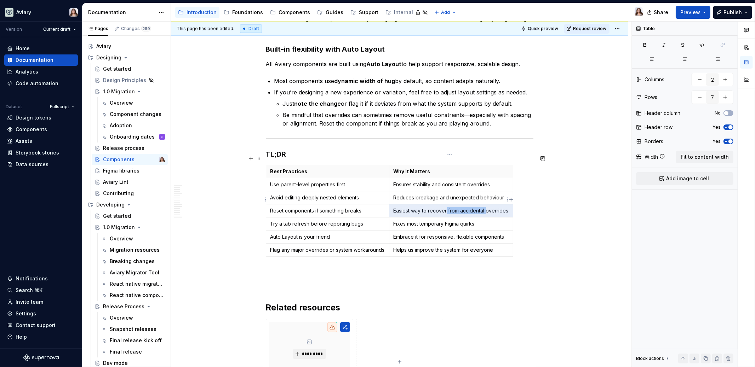
drag, startPoint x: 446, startPoint y: 200, endPoint x: 485, endPoint y: 198, distance: 38.6
click at [485, 207] on p "Easiest way to recover from accidental overrides" at bounding box center [451, 210] width 115 height 7
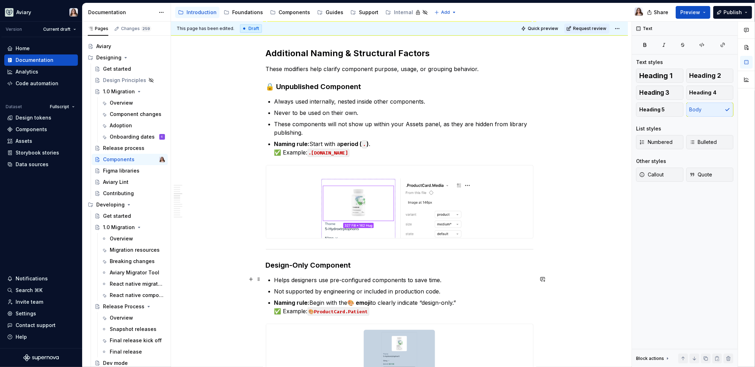
scroll to position [674, 0]
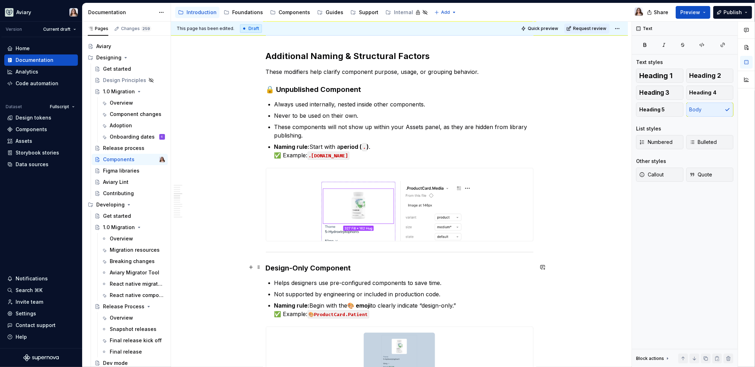
click at [349, 267] on strong "Design-Only Component" at bounding box center [308, 268] width 85 height 8
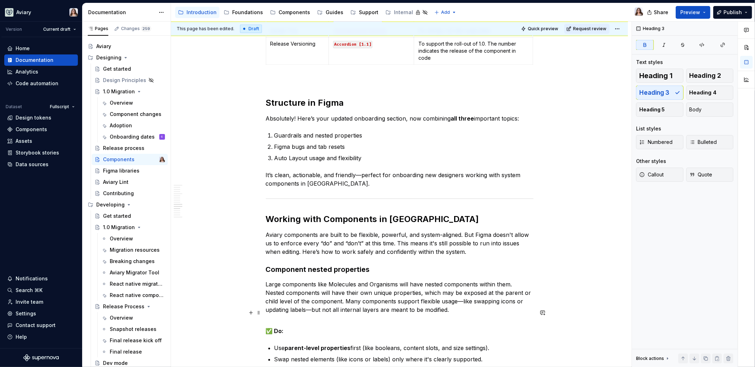
scroll to position [1380, 0]
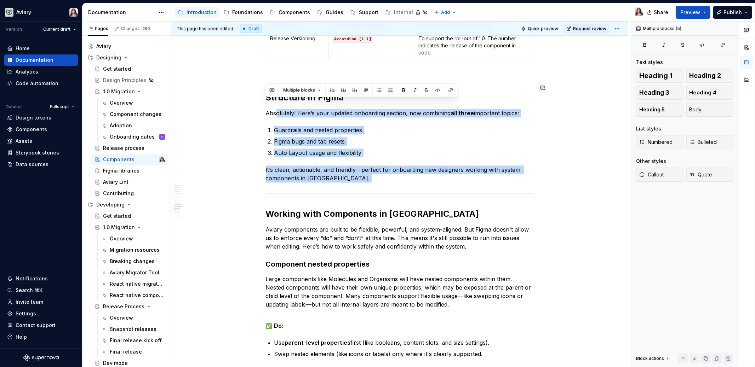
drag, startPoint x: 270, startPoint y: 189, endPoint x: 274, endPoint y: 99, distance: 90.3
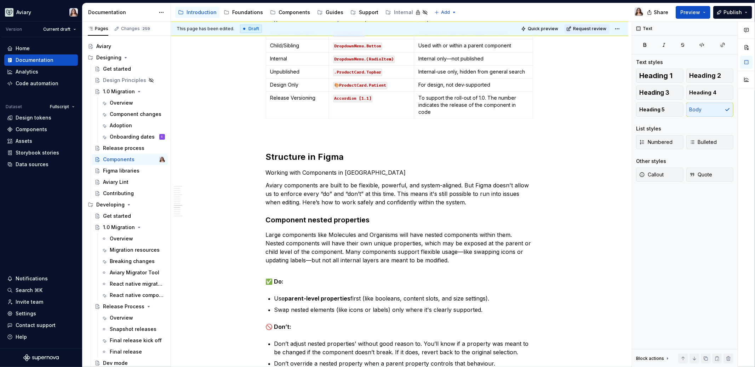
scroll to position [1320, 0]
click at [267, 152] on h2 "Structure in Figma" at bounding box center [400, 157] width 268 height 11
drag, startPoint x: 362, startPoint y: 164, endPoint x: 265, endPoint y: 164, distance: 97.7
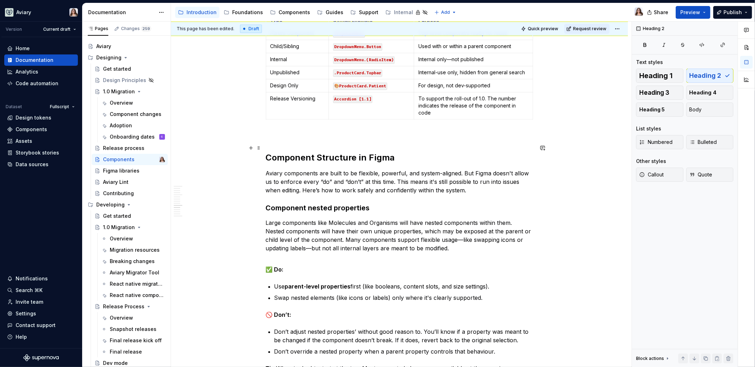
click at [290, 152] on h2 "Component Structure in Figma" at bounding box center [400, 157] width 268 height 11
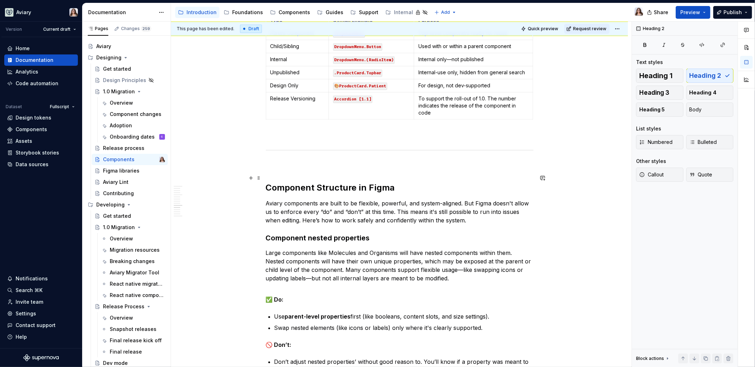
click at [267, 182] on h2 "Component Structure in Figma" at bounding box center [400, 187] width 268 height 11
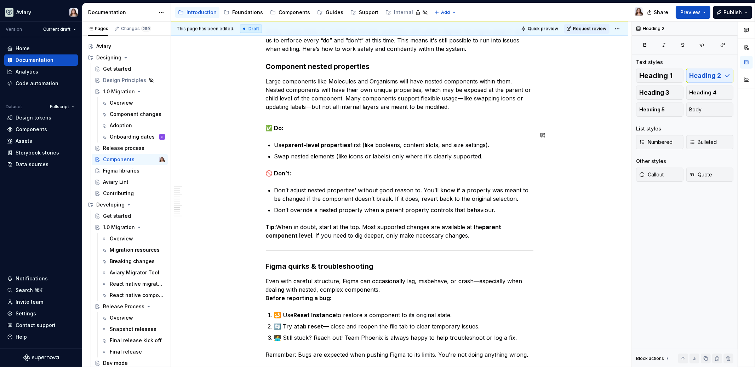
scroll to position [1474, 0]
click at [437, 95] on p "Large components like Molecules and Organisms will have nested components withi…" at bounding box center [400, 96] width 268 height 34
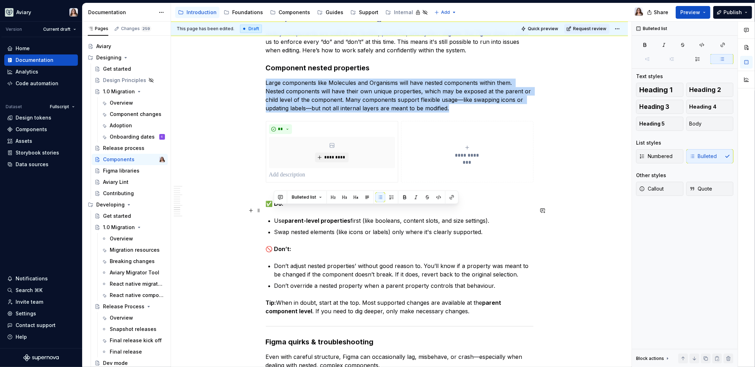
drag, startPoint x: 274, startPoint y: 209, endPoint x: 495, endPoint y: 210, distance: 220.9
click at [495, 217] on p "Use parent-level properties first (like booleans, content slots, and size setti…" at bounding box center [403, 221] width 259 height 8
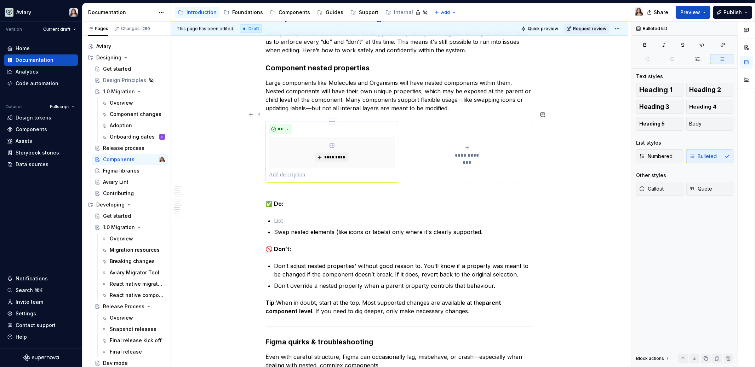
click at [294, 171] on p at bounding box center [332, 175] width 126 height 8
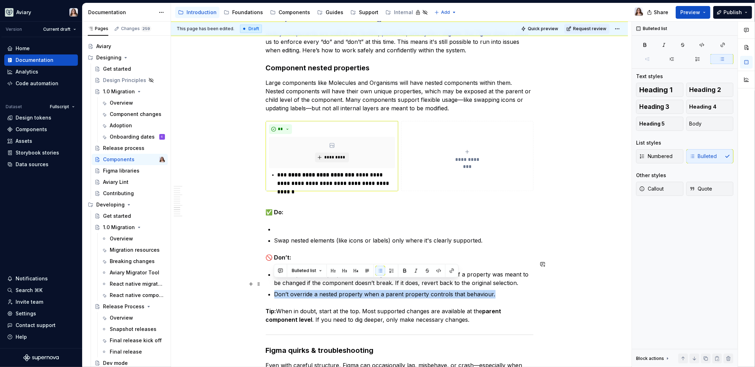
drag, startPoint x: 274, startPoint y: 284, endPoint x: 490, endPoint y: 284, distance: 215.9
click at [490, 290] on p "Don’t override a nested property when a parent property controls that behaviour." at bounding box center [403, 294] width 259 height 8
copy p "Don’t override a nested property when a parent property controls that behaviour."
click at [435, 168] on button "**********" at bounding box center [467, 156] width 132 height 70
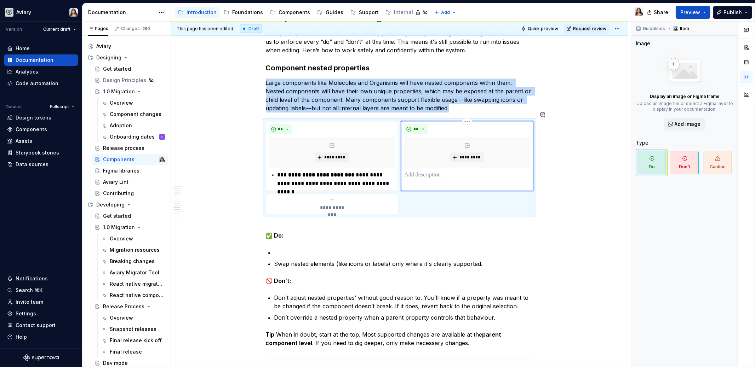
click at [409, 171] on p at bounding box center [467, 175] width 126 height 8
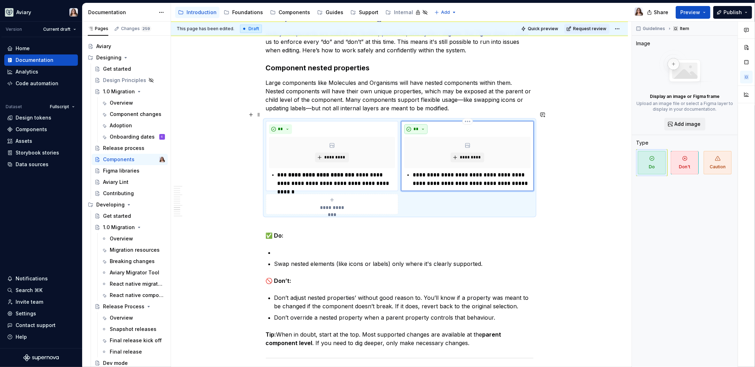
click at [416, 126] on span "**" at bounding box center [416, 129] width 6 height 6
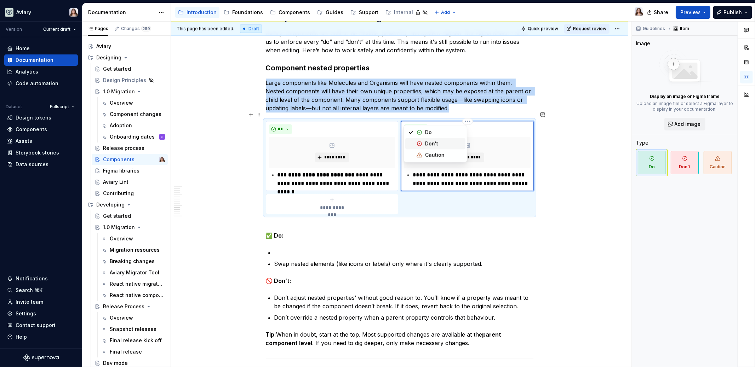
click at [424, 142] on span "Don't" at bounding box center [435, 143] width 60 height 11
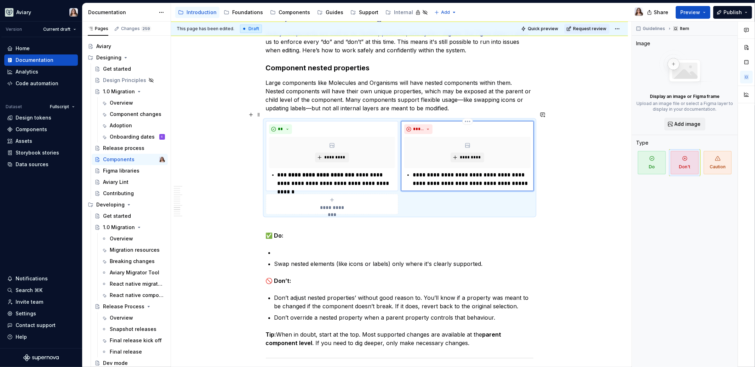
click at [413, 171] on p "**********" at bounding box center [472, 179] width 118 height 17
click at [276, 171] on div "**********" at bounding box center [332, 179] width 126 height 17
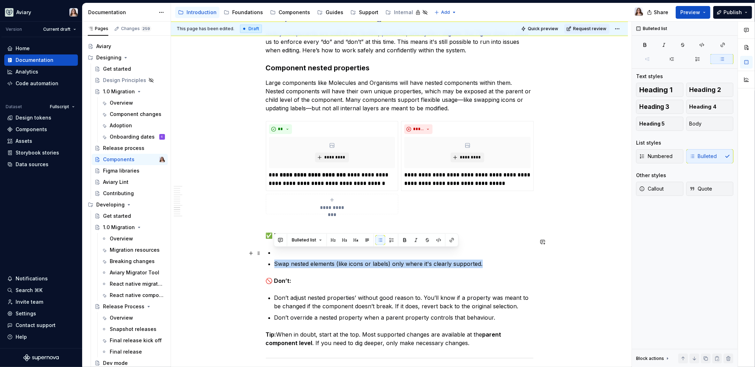
drag, startPoint x: 274, startPoint y: 253, endPoint x: 510, endPoint y: 257, distance: 235.8
copy p "Swap nested elements (like icons or labels) only where it's clearly supported."
click at [324, 204] on span "**********" at bounding box center [332, 207] width 33 height 7
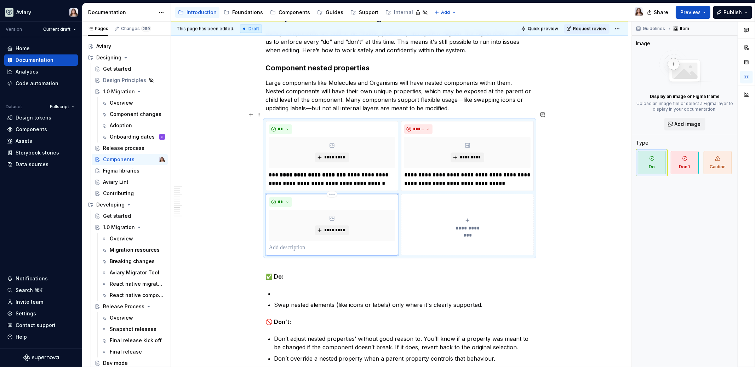
click at [282, 244] on p at bounding box center [332, 248] width 126 height 8
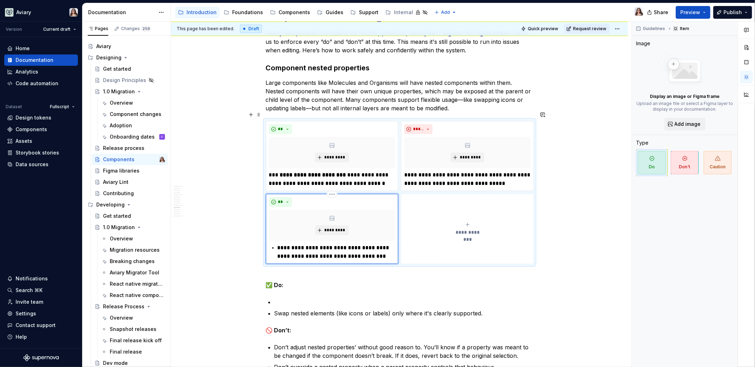
click at [278, 244] on p "**********" at bounding box center [337, 252] width 118 height 17
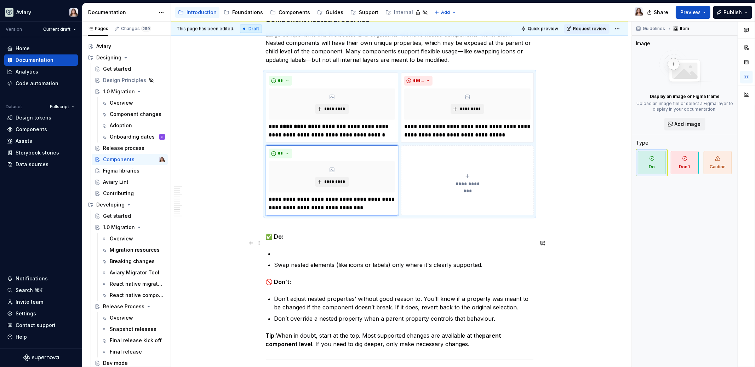
scroll to position [1528, 0]
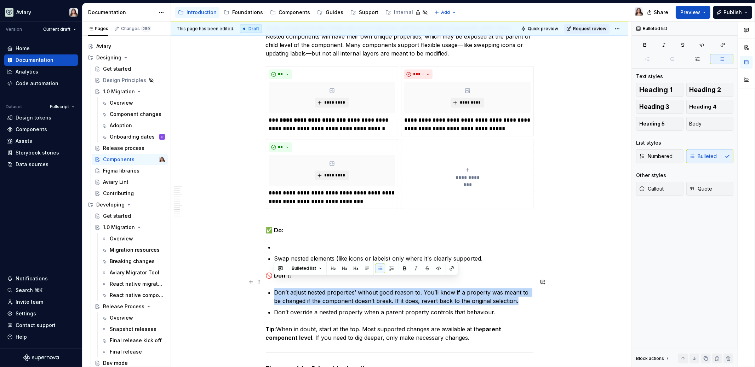
drag, startPoint x: 275, startPoint y: 280, endPoint x: 516, endPoint y: 293, distance: 241.4
click at [516, 293] on p "Don’t adjust nested properties’ without good reason to. You’ll know if a proper…" at bounding box center [403, 296] width 259 height 17
copy p "Don’t adjust nested properties’ without good reason to. You’ll know if a proper…"
click at [420, 193] on button "**********" at bounding box center [467, 174] width 133 height 70
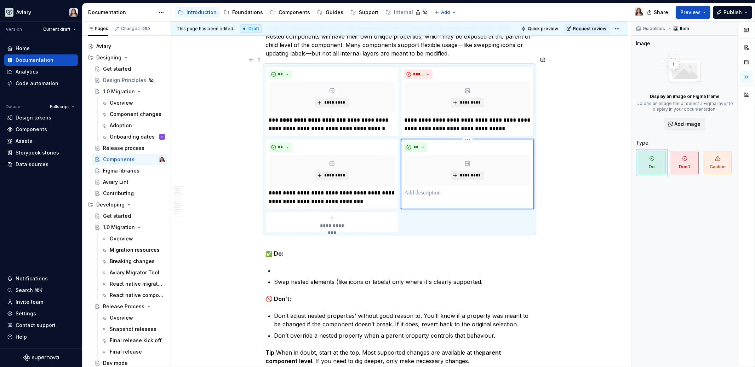
click at [416, 189] on p at bounding box center [467, 193] width 126 height 8
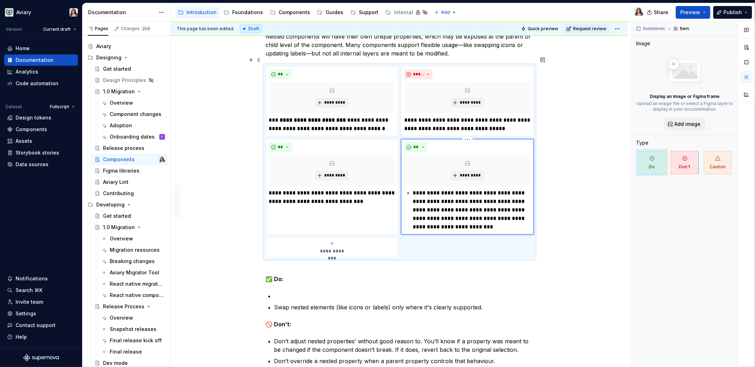
click at [413, 189] on p "**********" at bounding box center [472, 210] width 118 height 42
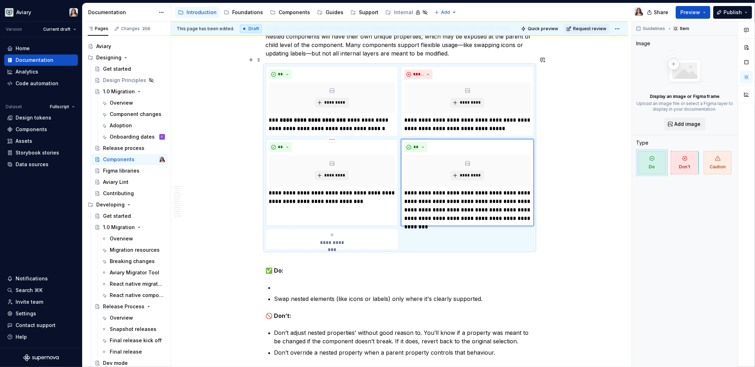
click at [302, 201] on div "**********" at bounding box center [332, 182] width 133 height 87
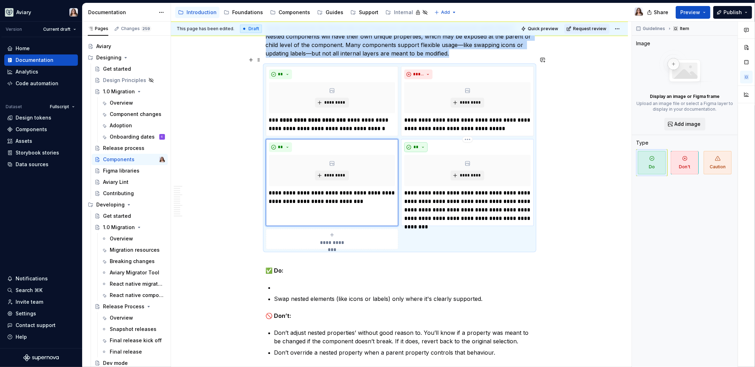
click at [416, 142] on button "**" at bounding box center [415, 147] width 23 height 10
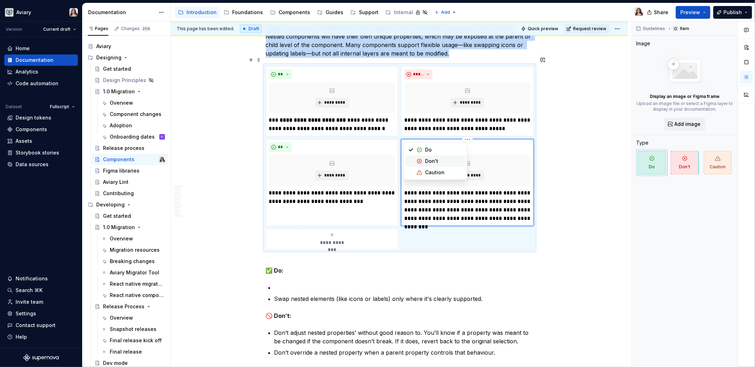
click at [424, 162] on span "Don't" at bounding box center [435, 161] width 60 height 11
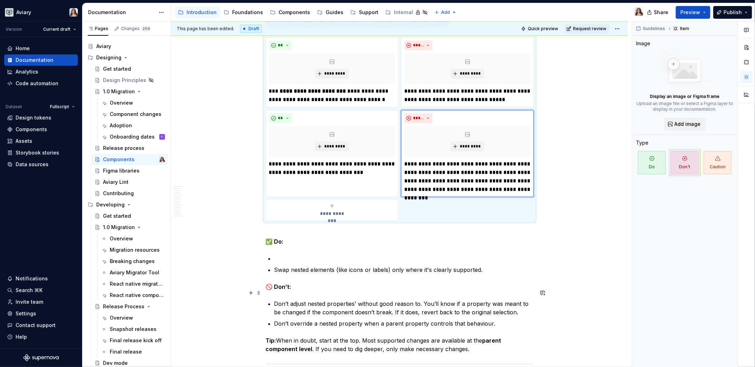
scroll to position [1560, 0]
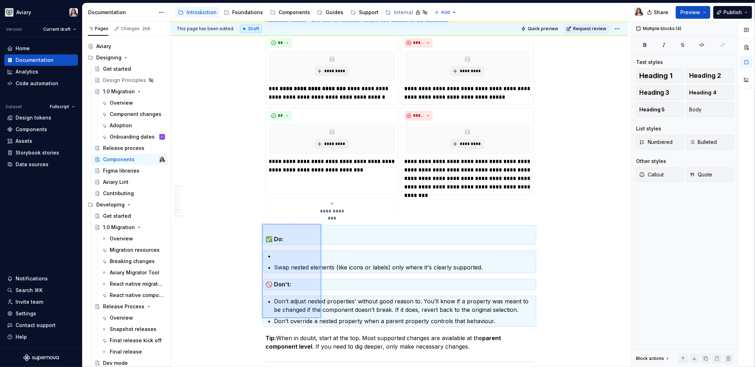
drag, startPoint x: 262, startPoint y: 224, endPoint x: 321, endPoint y: 319, distance: 111.7
click at [321, 319] on div "This page has been edited. Draft Quick preview Request review Components Edit h…" at bounding box center [401, 195] width 461 height 346
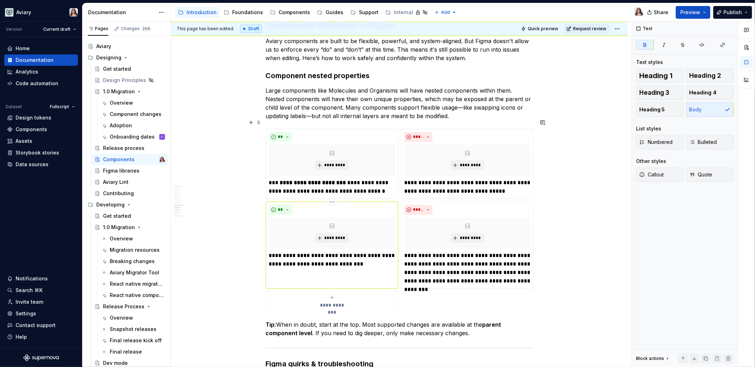
scroll to position [1473, 0]
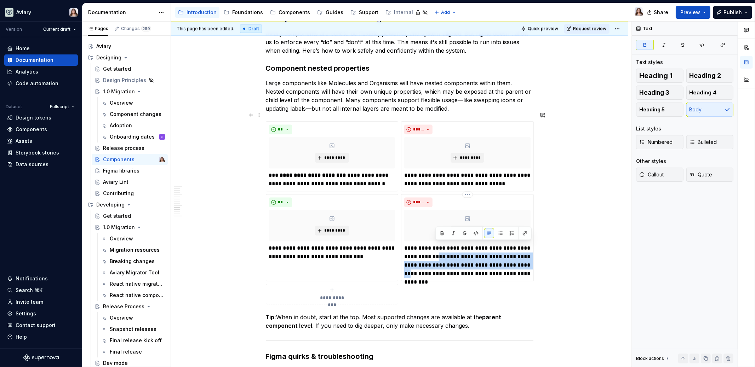
drag, startPoint x: 529, startPoint y: 255, endPoint x: 434, endPoint y: 246, distance: 95.7
click at [434, 246] on p "**********" at bounding box center [467, 261] width 126 height 34
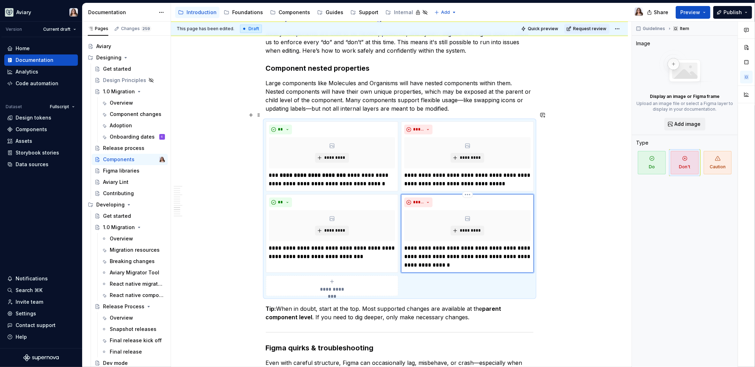
click at [436, 246] on p "**********" at bounding box center [467, 256] width 126 height 25
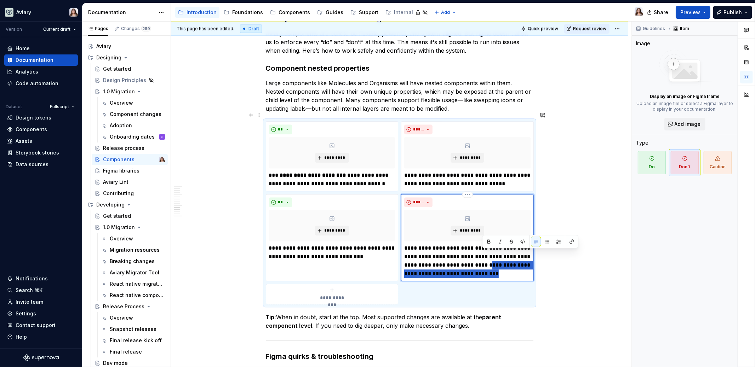
drag, startPoint x: 487, startPoint y: 263, endPoint x: 489, endPoint y: 255, distance: 8.6
click at [489, 255] on p "**********" at bounding box center [467, 261] width 126 height 34
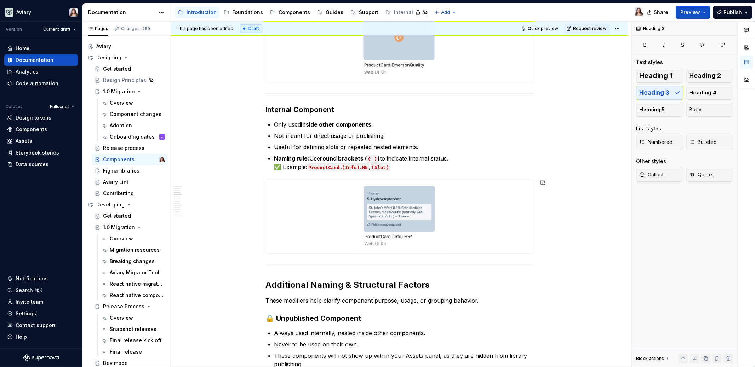
scroll to position [444, 0]
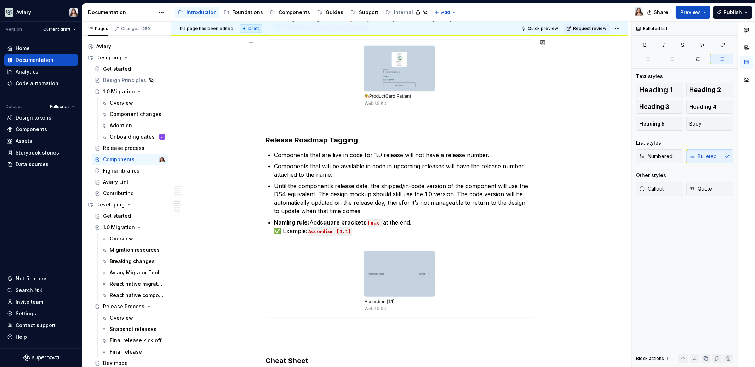
scroll to position [962, 0]
click at [359, 137] on h3 "Release Roadmap Tagging" at bounding box center [400, 140] width 268 height 10
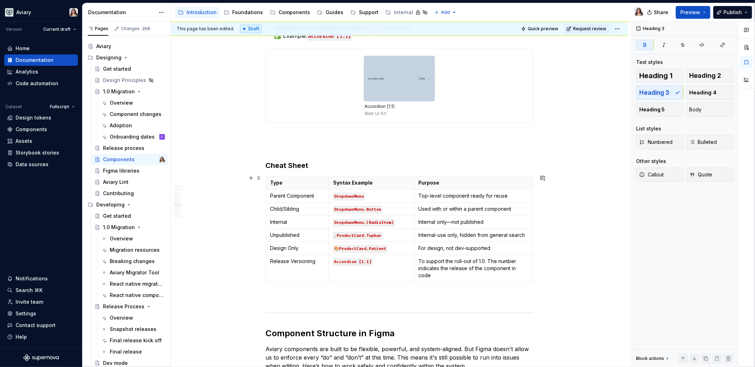
scroll to position [1168, 0]
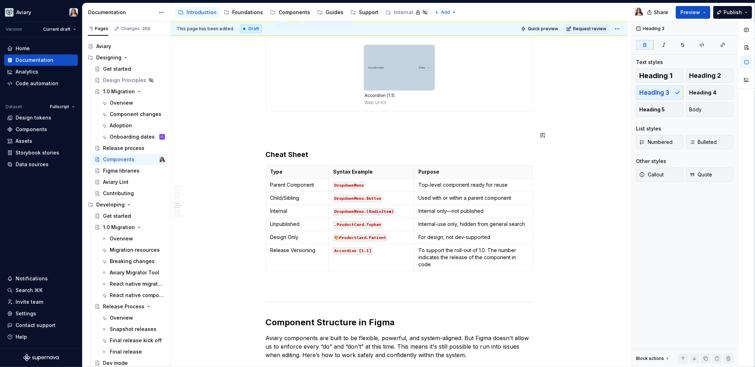
click at [277, 130] on div "Aviary components are built to be scalable, discoverable, and easy to use. To e…" at bounding box center [400, 53] width 268 height 2167
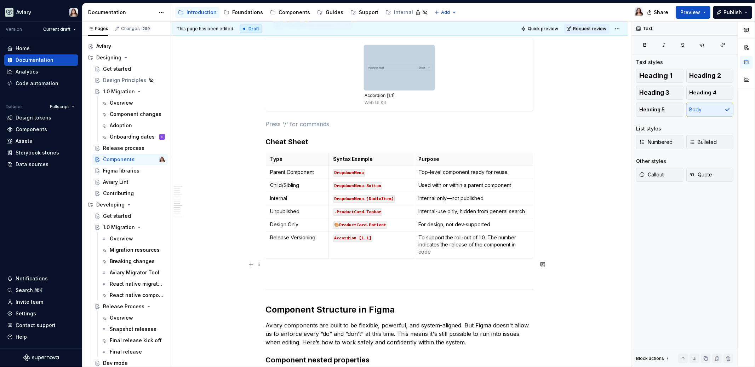
click at [292, 270] on p at bounding box center [400, 274] width 268 height 8
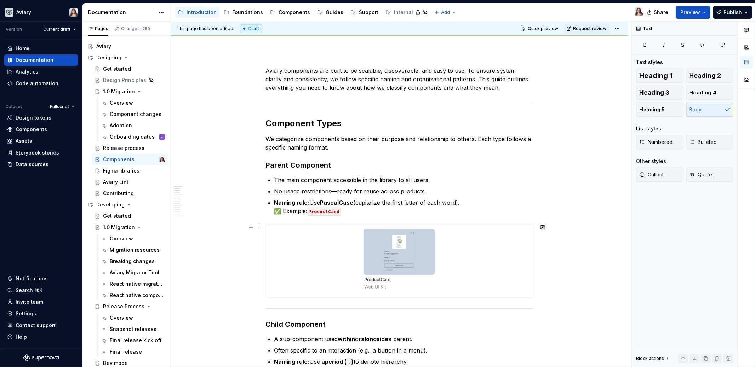
scroll to position [0, 0]
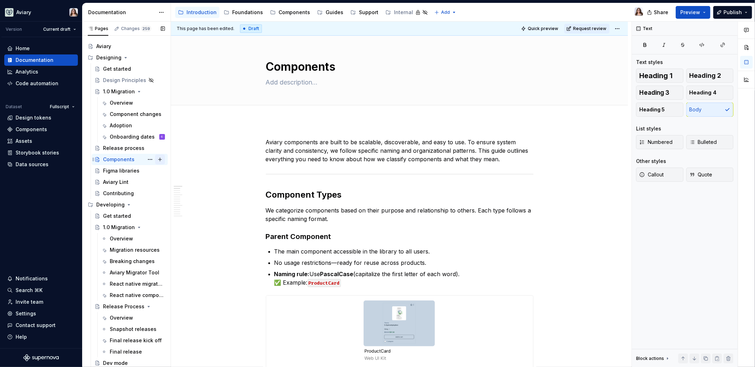
click at [155, 159] on button "Page tree" at bounding box center [160, 160] width 10 height 10
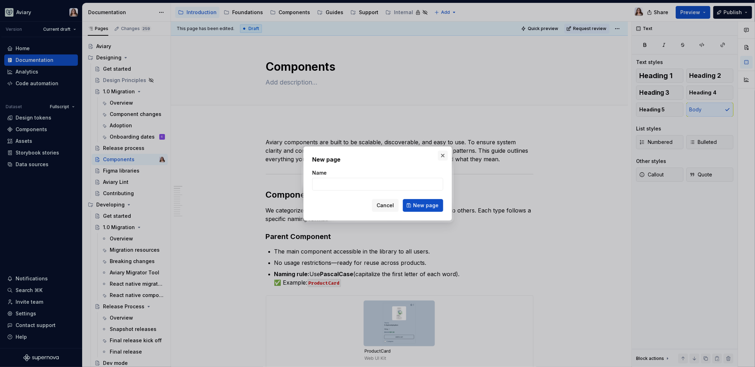
click at [442, 156] on button "button" at bounding box center [443, 156] width 10 height 10
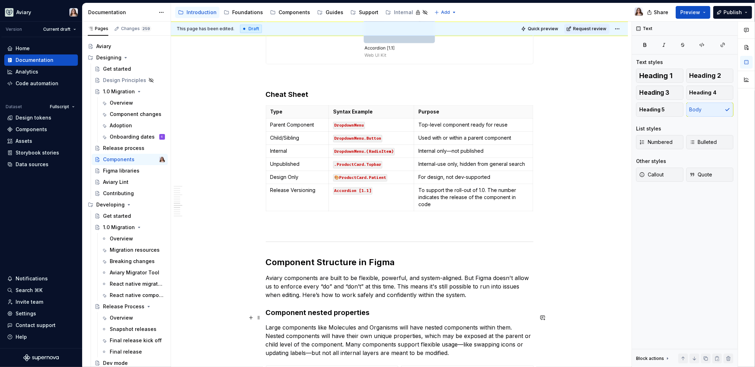
scroll to position [1283, 0]
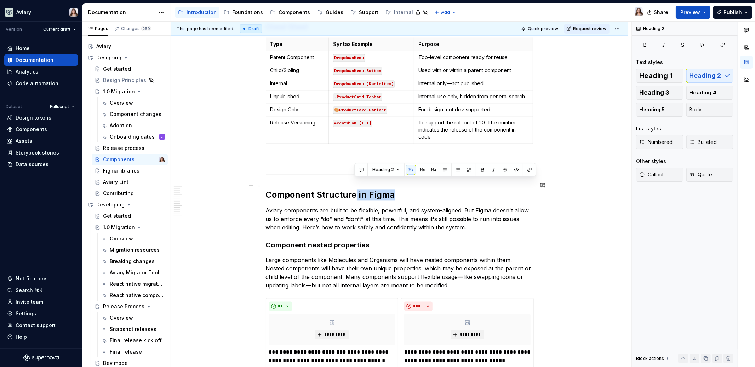
drag, startPoint x: 354, startPoint y: 186, endPoint x: 389, endPoint y: 184, distance: 34.7
click at [389, 189] on h2 "Component Structure in Figma" at bounding box center [400, 194] width 268 height 11
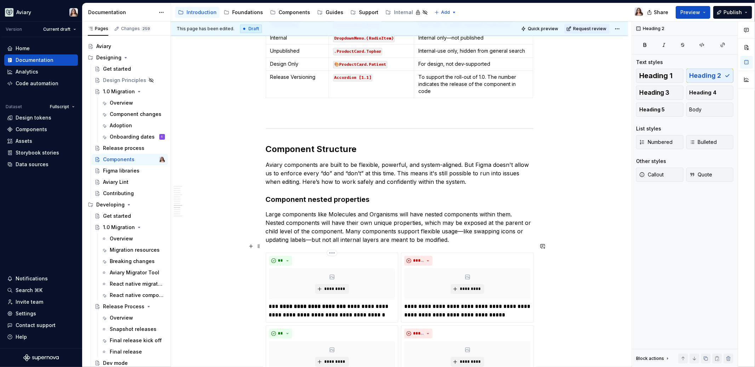
scroll to position [1367, 0]
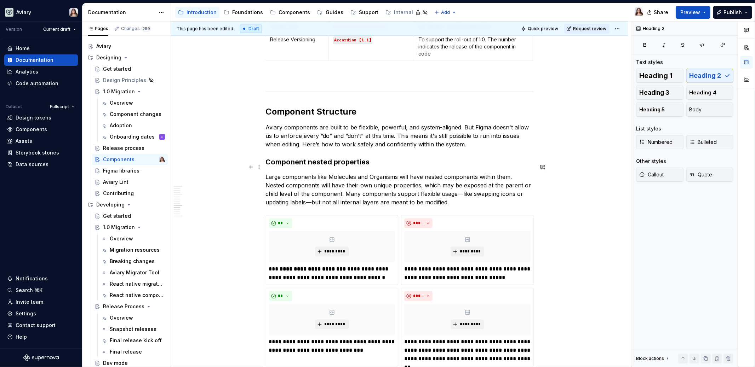
click at [440, 193] on p "Large components like Molecules and Organisms will have nested components withi…" at bounding box center [400, 190] width 268 height 34
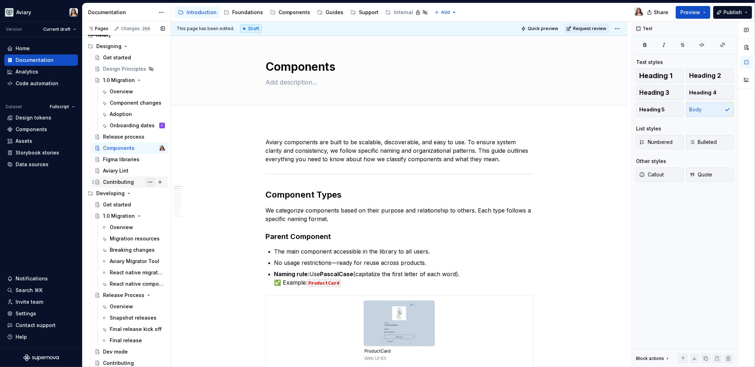
scroll to position [0, 0]
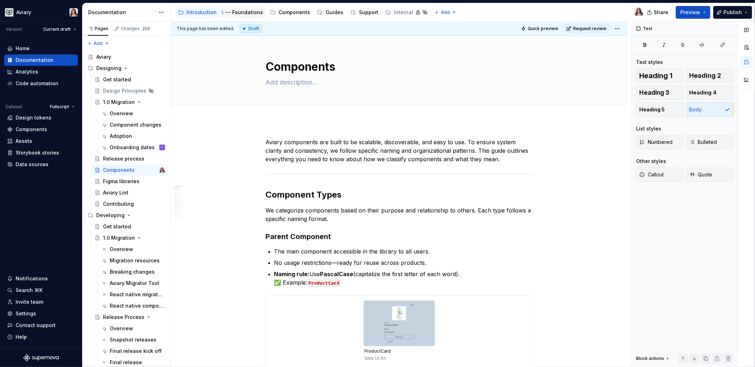
click at [244, 13] on div "Foundations" at bounding box center [247, 12] width 31 height 7
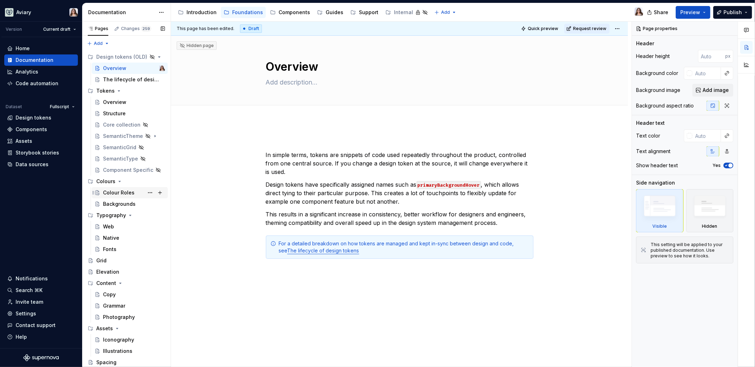
click at [113, 193] on div "Colour Roles" at bounding box center [119, 192] width 32 height 7
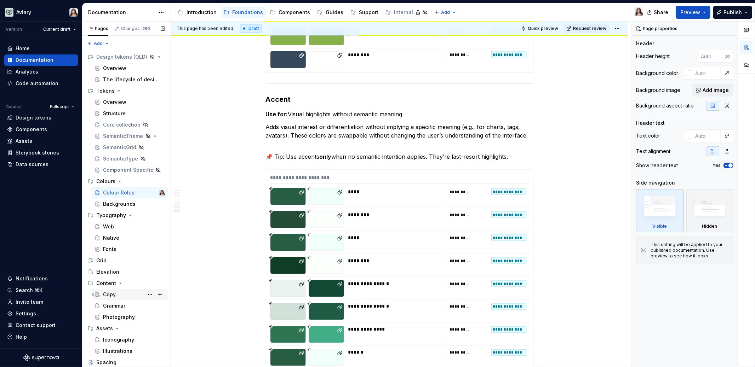
scroll to position [11, 0]
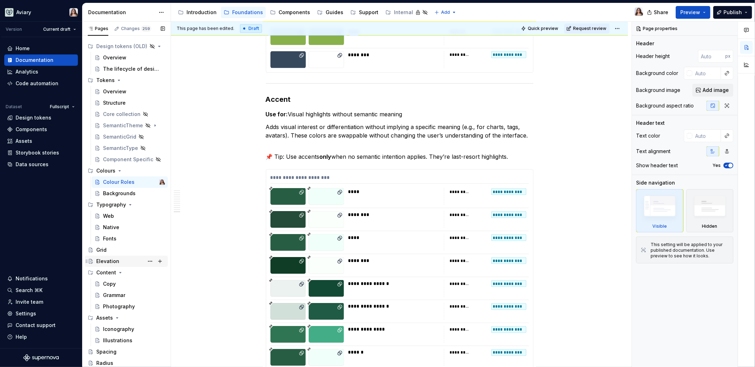
click at [104, 258] on div "Elevation" at bounding box center [107, 261] width 23 height 7
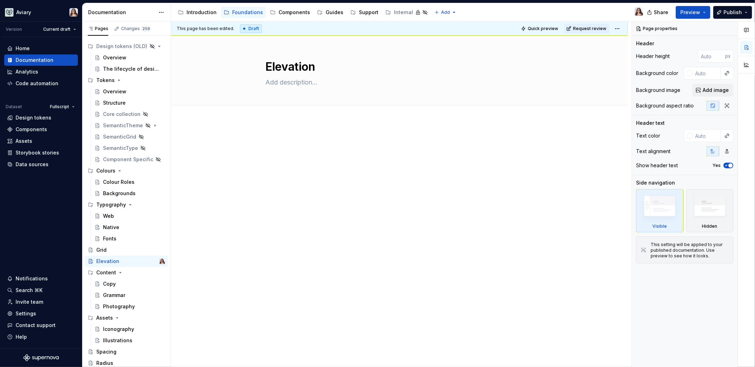
click at [324, 157] on div at bounding box center [400, 151] width 268 height 27
click at [116, 249] on div "Grid" at bounding box center [130, 250] width 69 height 10
click at [206, 12] on div "Introduction" at bounding box center [202, 12] width 30 height 7
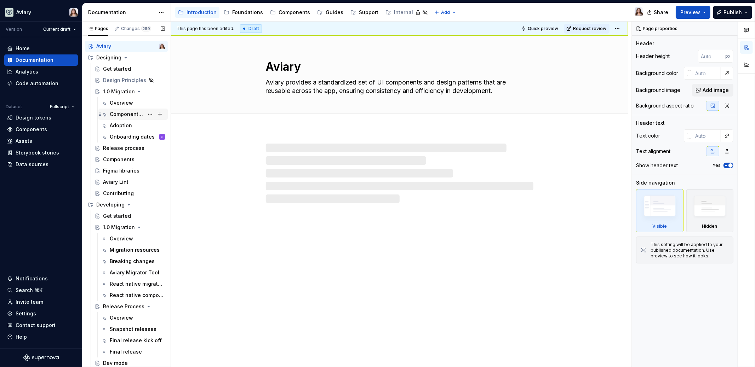
click at [131, 114] on div "Component changes" at bounding box center [127, 114] width 34 height 7
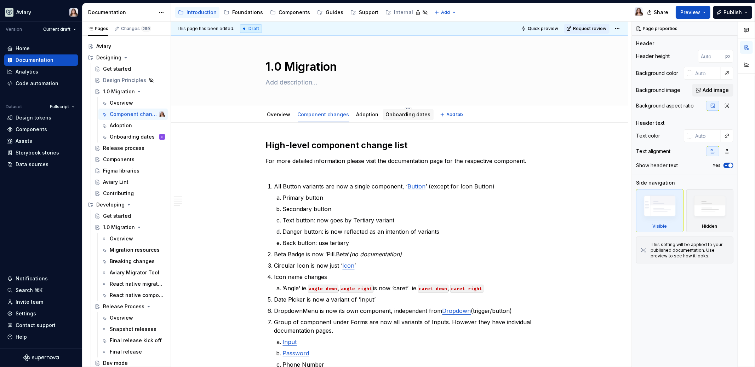
click at [400, 118] on div "Onboarding dates" at bounding box center [408, 114] width 45 height 7
click at [394, 116] on link "Onboarding dates" at bounding box center [408, 114] width 45 height 6
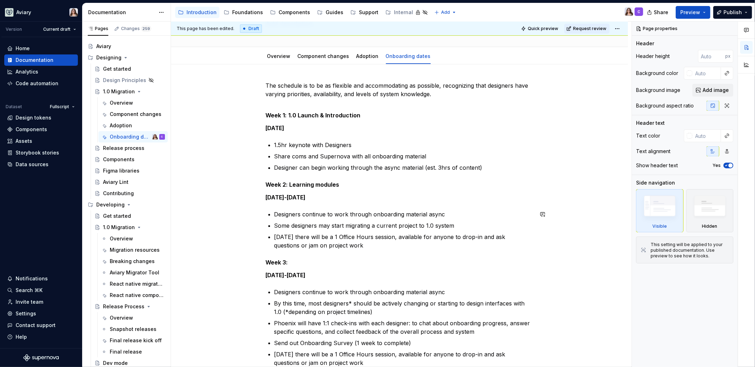
scroll to position [97, 0]
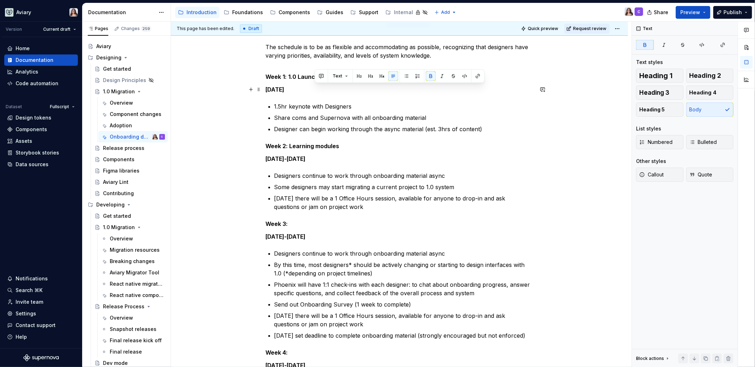
click at [285, 89] on strong "Wednesday, Sept 8th" at bounding box center [275, 89] width 19 height 7
click at [285, 90] on strong "Wednesday, Sept 8th" at bounding box center [275, 89] width 19 height 7
click at [282, 159] on strong "Sept 8-12th" at bounding box center [286, 158] width 40 height 7
click at [293, 158] on strong "Sept 15-12th" at bounding box center [283, 158] width 35 height 7
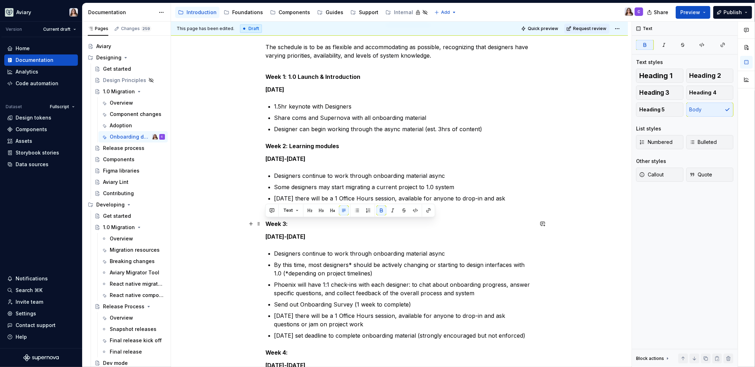
drag, startPoint x: 289, startPoint y: 224, endPoint x: 265, endPoint y: 223, distance: 24.1
click at [328, 212] on button "button" at bounding box center [332, 211] width 10 height 10
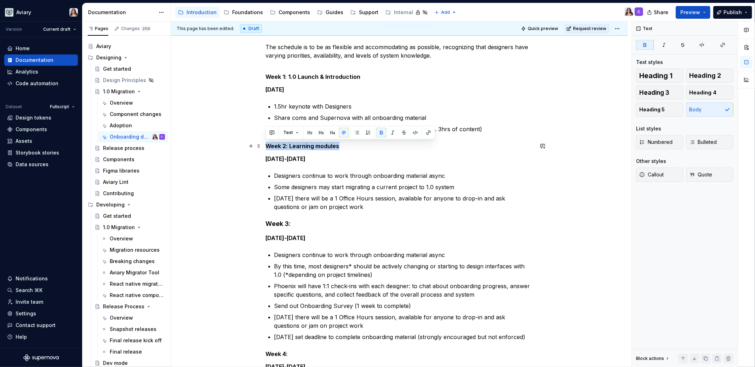
drag, startPoint x: 340, startPoint y: 146, endPoint x: 267, endPoint y: 145, distance: 73.3
click at [267, 145] on p "Week 2: Learning modules" at bounding box center [400, 146] width 268 height 8
click at [333, 133] on button "button" at bounding box center [332, 133] width 10 height 10
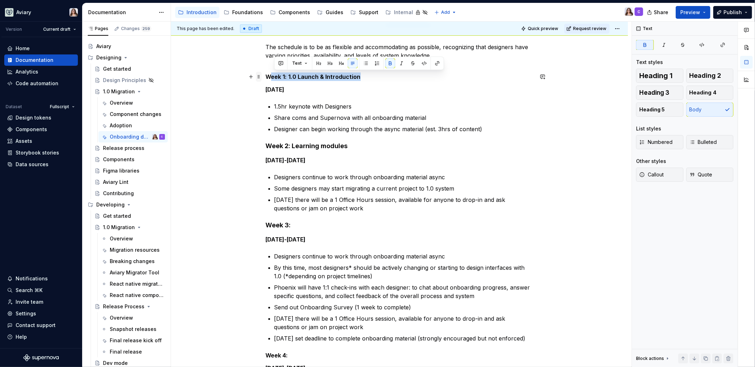
drag, startPoint x: 365, startPoint y: 78, endPoint x: 257, endPoint y: 78, distance: 108.0
click at [266, 78] on div "The schedule is to be as flexible and accommodating as possible, recognizing th…" at bounding box center [400, 368] width 268 height 651
click at [336, 61] on button "button" at bounding box center [338, 63] width 10 height 10
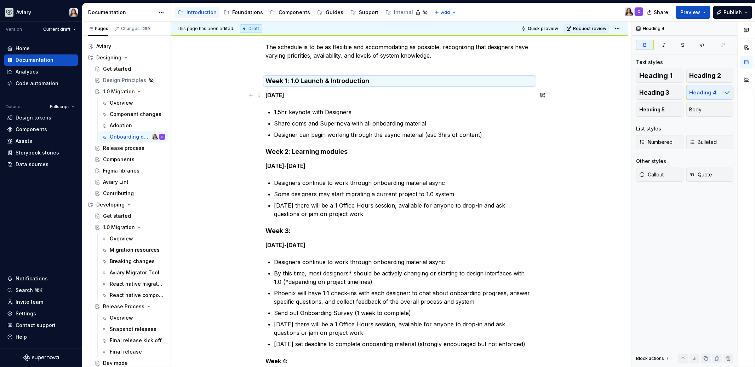
click at [327, 95] on p "[DATE]" at bounding box center [400, 95] width 268 height 8
click at [299, 166] on strong "[DATE]-[DATE]" at bounding box center [286, 165] width 40 height 7
click at [290, 231] on strong "Week 3:" at bounding box center [278, 230] width 25 height 7
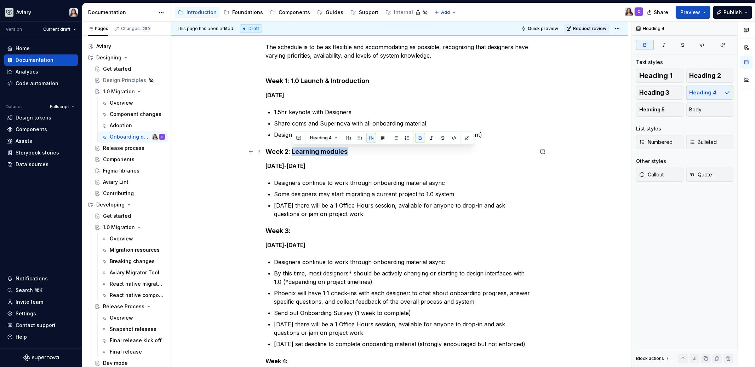
drag, startPoint x: 347, startPoint y: 151, endPoint x: 293, endPoint y: 150, distance: 54.5
click at [293, 150] on h4 "Week 2: Learning modules" at bounding box center [400, 152] width 268 height 8
click at [295, 233] on h4 "Week 3:" at bounding box center [400, 231] width 268 height 8
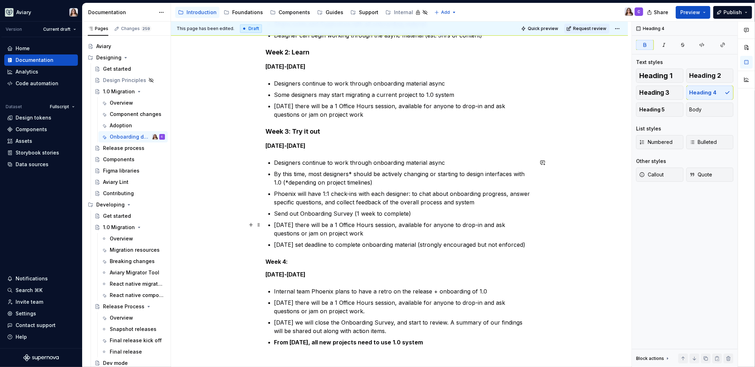
scroll to position [197, 0]
click at [295, 261] on p "Week 4:" at bounding box center [400, 261] width 268 height 8
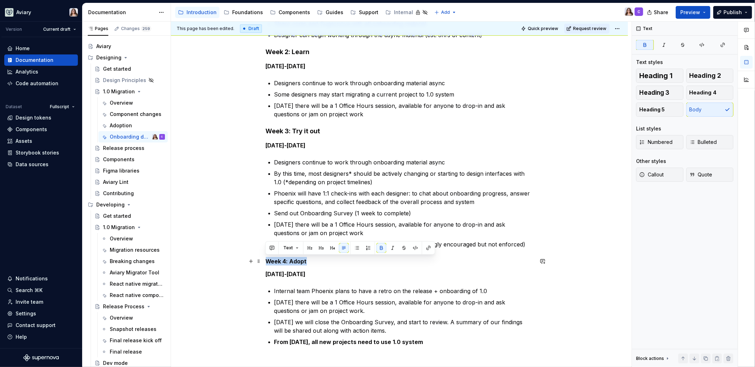
drag, startPoint x: 312, startPoint y: 259, endPoint x: 264, endPoint y: 259, distance: 48.5
click at [263, 259] on div "The schedule is to be as flexible and accommodating as possible, recognizing th…" at bounding box center [399, 317] width 457 height 783
click at [331, 246] on button "button" at bounding box center [332, 248] width 10 height 10
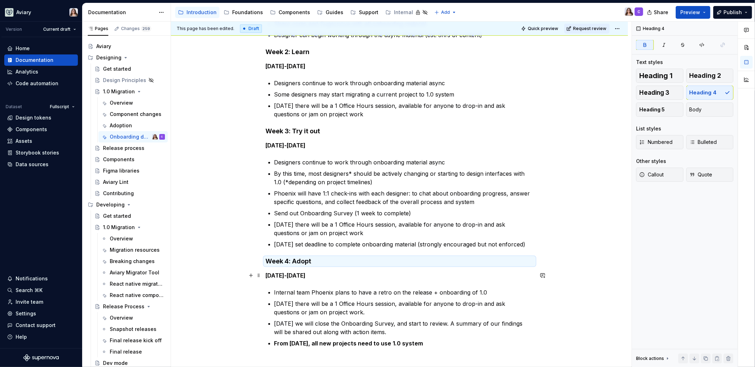
click at [299, 276] on strong "[DATE]-[DATE]" at bounding box center [286, 275] width 40 height 7
click at [286, 276] on strong "[DATE]-[DATE]" at bounding box center [286, 275] width 40 height 7
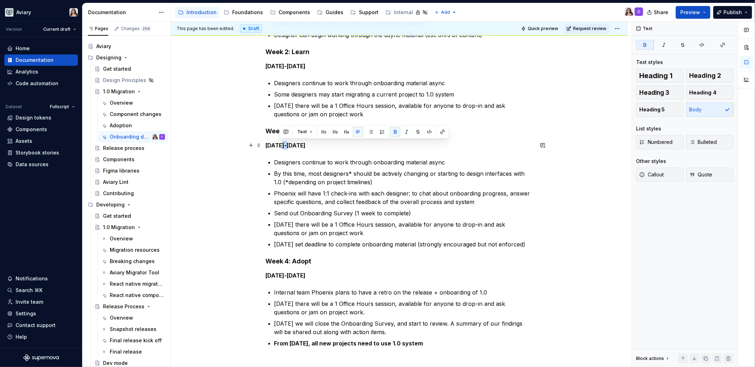
drag, startPoint x: 285, startPoint y: 145, endPoint x: 280, endPoint y: 145, distance: 5.0
click at [280, 145] on strong "[DATE]-[DATE]" at bounding box center [286, 145] width 40 height 7
drag, startPoint x: 294, startPoint y: 144, endPoint x: 289, endPoint y: 144, distance: 5.0
click at [289, 144] on strong "Sept 22-19th" at bounding box center [284, 145] width 37 height 7
click at [303, 146] on p "[DATE]-[DATE]" at bounding box center [400, 145] width 268 height 8
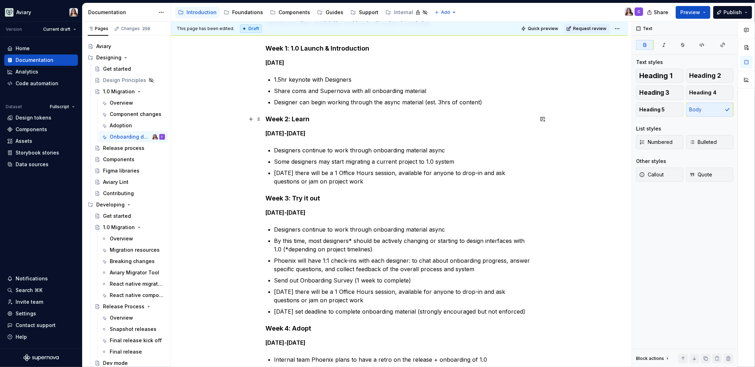
scroll to position [80, 0]
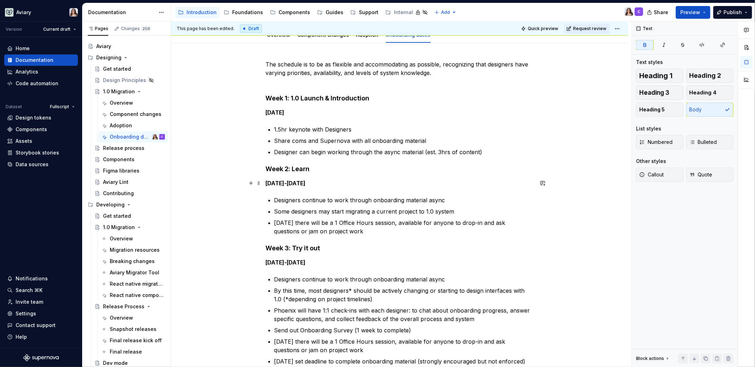
click at [304, 184] on p "[DATE]-[DATE]" at bounding box center [400, 183] width 268 height 8
click at [268, 169] on strong "Week 2: Learn" at bounding box center [288, 168] width 44 height 7
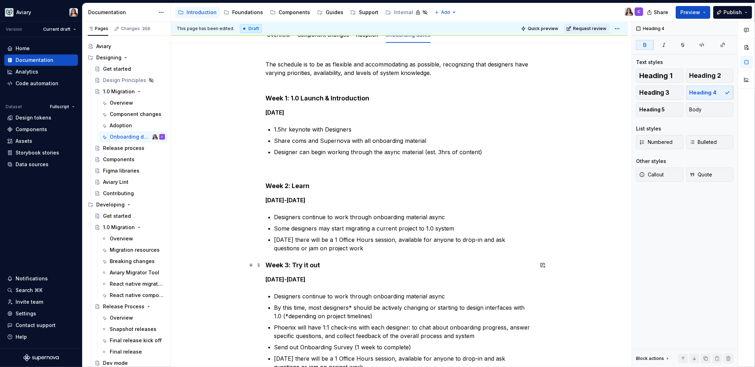
click at [280, 262] on strong "Week 3: Try it out" at bounding box center [293, 265] width 55 height 7
click at [267, 265] on strong "Week 3: Try it out" at bounding box center [293, 265] width 55 height 7
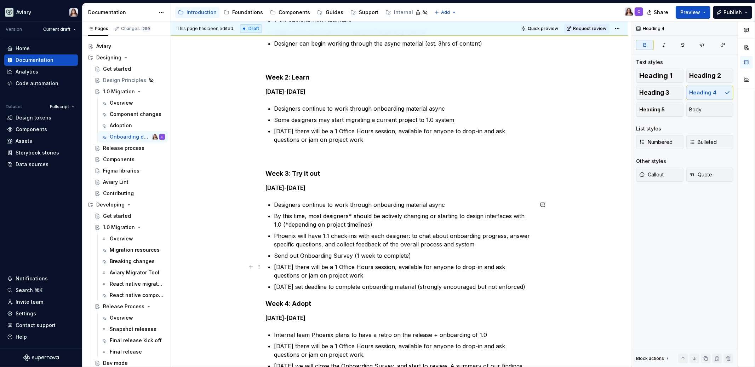
scroll to position [201, 0]
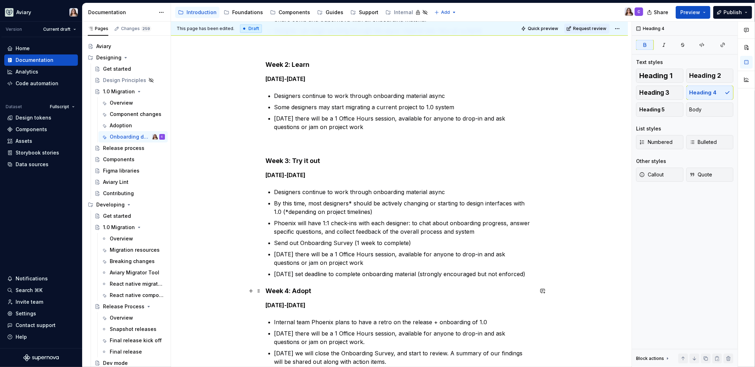
click at [267, 290] on strong "Week 4: Adopt" at bounding box center [289, 290] width 46 height 7
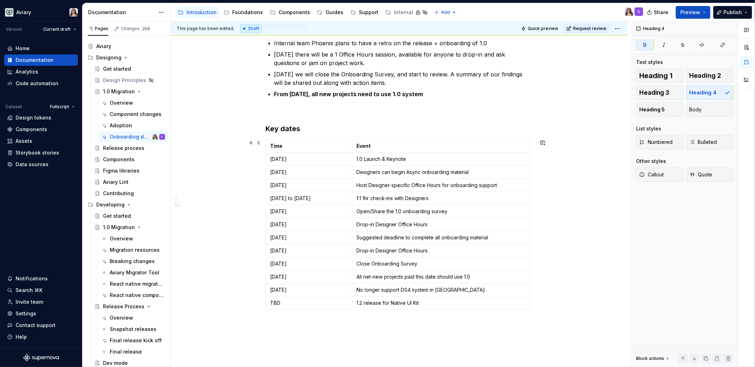
scroll to position [497, 0]
click at [284, 159] on p "Sep 3, 2025" at bounding box center [309, 159] width 78 height 7
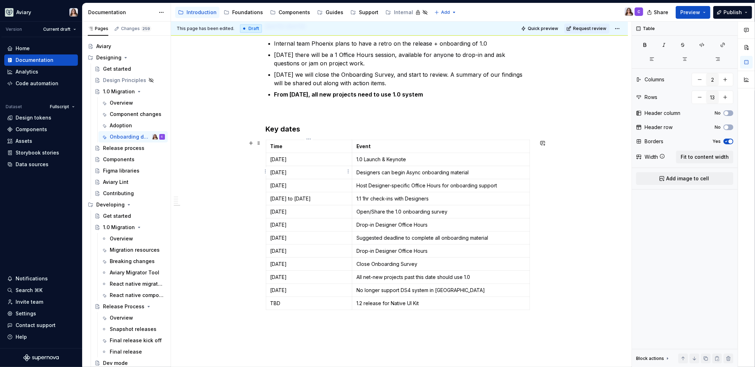
click at [284, 171] on p "Sep 3, 2025" at bounding box center [309, 172] width 78 height 7
click at [286, 185] on p "Sep 11, 2025" at bounding box center [309, 185] width 78 height 7
click at [286, 198] on p "Sep 15, 2025 to Sep 19, 2025" at bounding box center [309, 198] width 78 height 7
click at [324, 198] on p "Sep 22, 2025 to Sep 19, 2025" at bounding box center [309, 198] width 78 height 7
click at [286, 210] on p "Sep 17, 2025" at bounding box center [309, 211] width 78 height 7
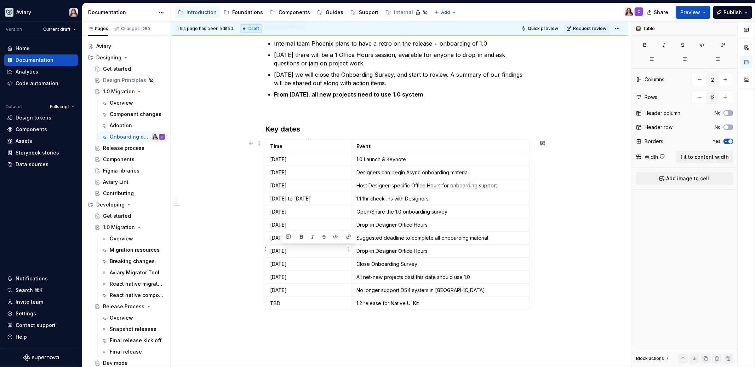
drag, startPoint x: 286, startPoint y: 250, endPoint x: 282, endPoint y: 250, distance: 3.6
click at [282, 250] on p "[DATE]" at bounding box center [309, 251] width 78 height 7
click at [286, 219] on td "[DATE]" at bounding box center [309, 225] width 86 height 13
click at [287, 198] on p "[DATE] to [DATE]" at bounding box center [309, 198] width 78 height 7
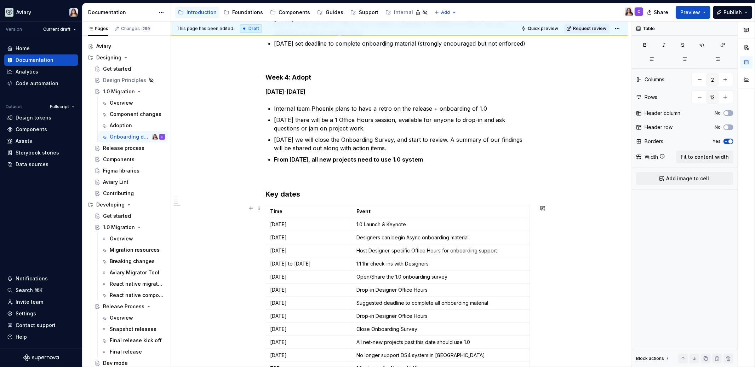
scroll to position [495, 0]
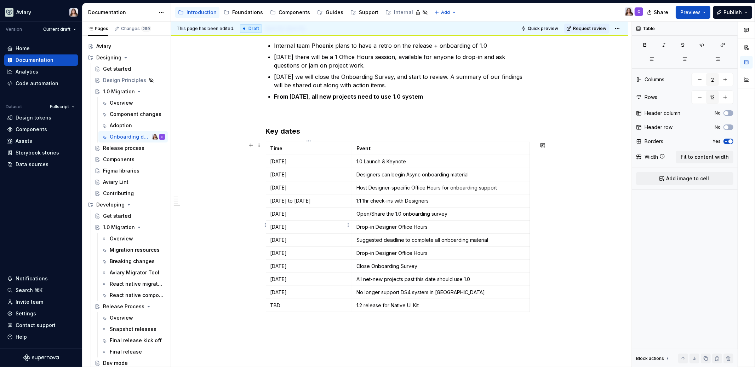
click at [286, 225] on p "[DATE]" at bounding box center [309, 227] width 78 height 7
click at [287, 213] on p "[DATE]" at bounding box center [309, 214] width 78 height 7
click at [286, 239] on p "Sep 19, 2025" at bounding box center [309, 240] width 78 height 7
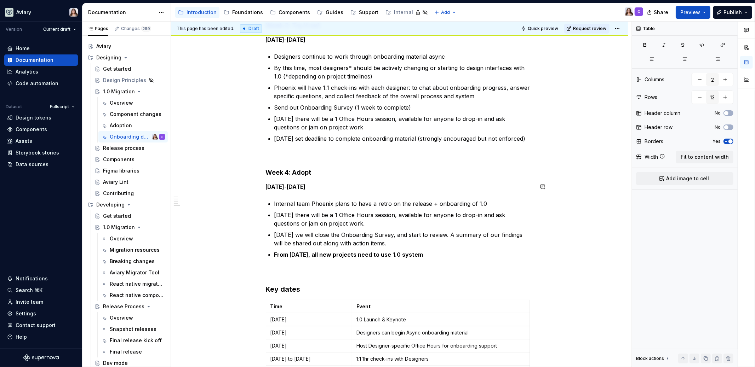
scroll to position [383, 0]
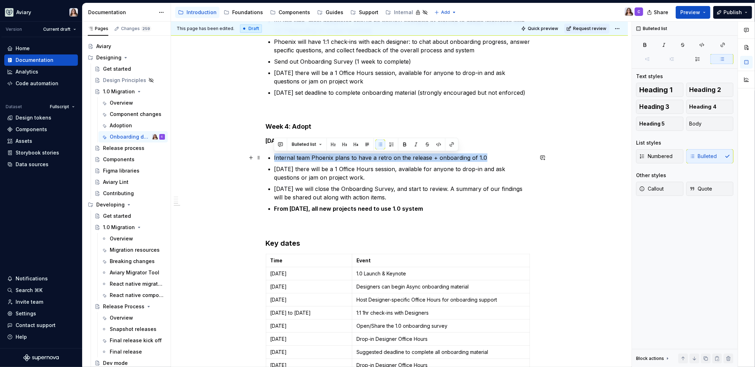
drag, startPoint x: 485, startPoint y: 157, endPoint x: 269, endPoint y: 155, distance: 216.3
click at [274, 155] on li "Internal team Phoenix plans to have a retro on the release + onboarding of 1.0" at bounding box center [403, 158] width 259 height 8
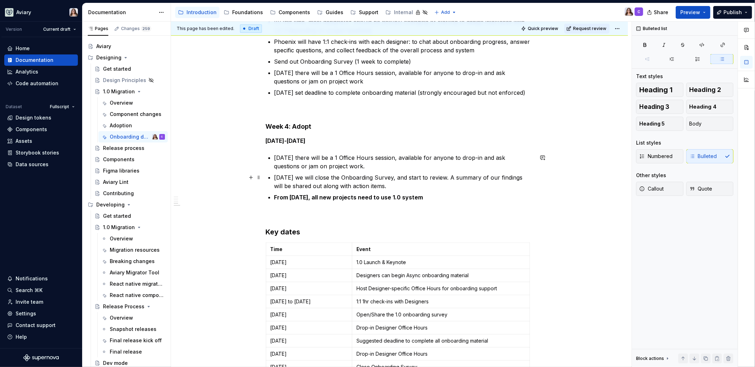
click at [381, 187] on p "[DATE] we will close the Onboarding Survey, and start to review. A summary of o…" at bounding box center [403, 181] width 259 height 17
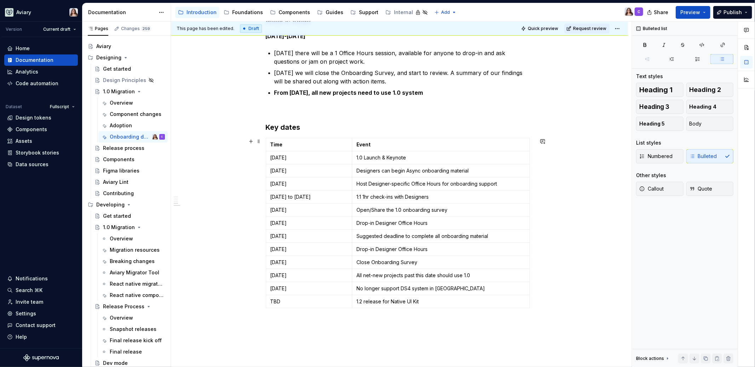
scroll to position [489, 0]
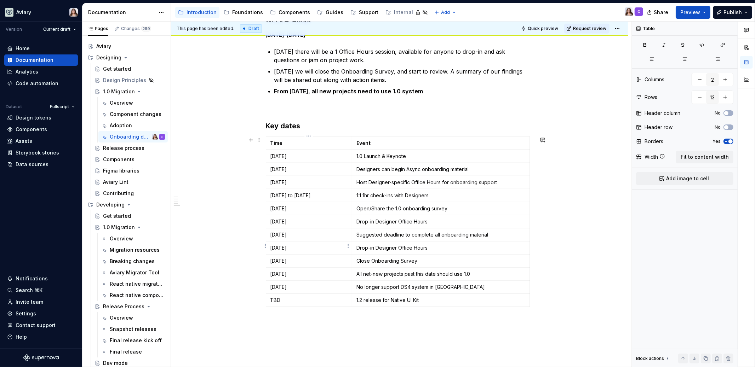
click at [286, 246] on p "[DATE]" at bounding box center [309, 248] width 78 height 7
click at [281, 234] on p "Sep , 2025" at bounding box center [309, 234] width 78 height 7
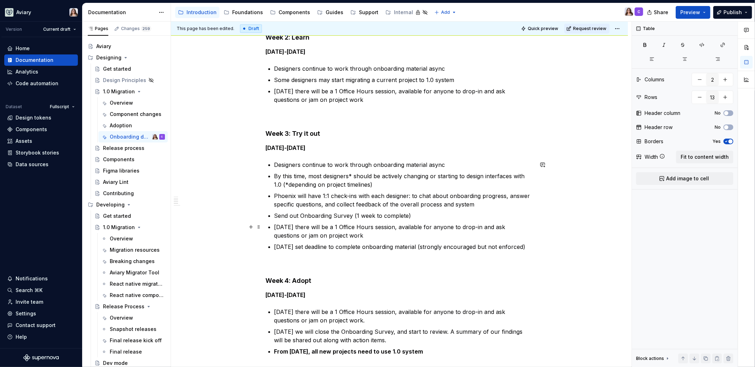
scroll to position [231, 0]
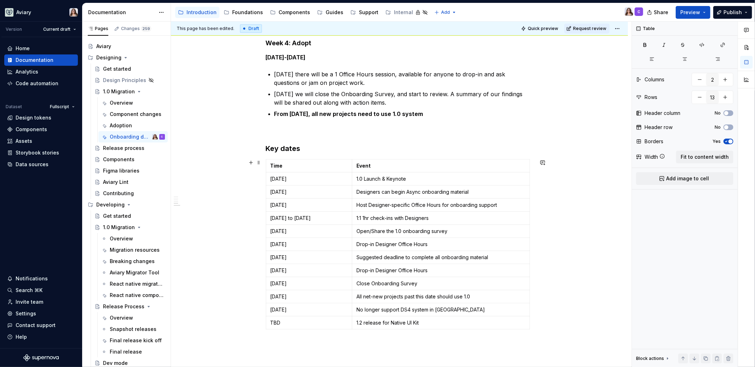
scroll to position [476, 0]
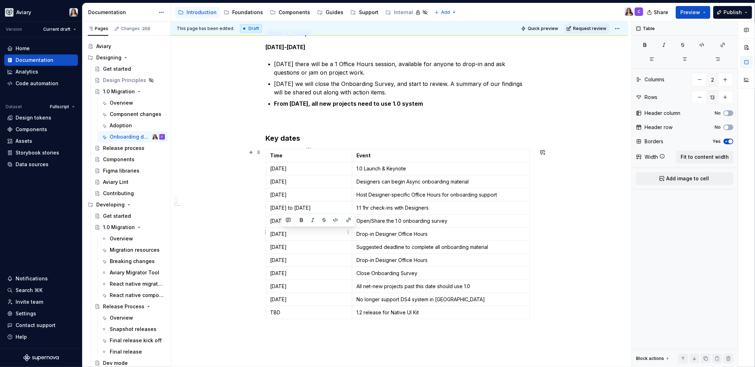
drag, startPoint x: 286, startPoint y: 233, endPoint x: 282, endPoint y: 233, distance: 3.9
click at [282, 233] on p "[DATE]" at bounding box center [309, 234] width 78 height 7
click at [301, 193] on p "[DATE]" at bounding box center [309, 194] width 78 height 7
click at [301, 183] on p "[DATE]" at bounding box center [309, 181] width 78 height 7
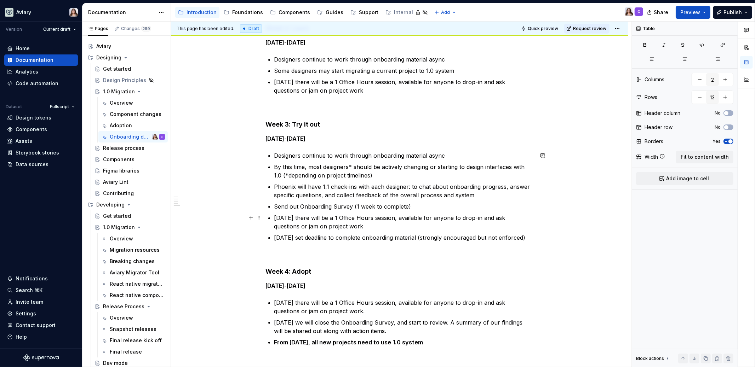
scroll to position [236, 0]
click at [113, 182] on div "Aviary Lint" at bounding box center [115, 182] width 25 height 7
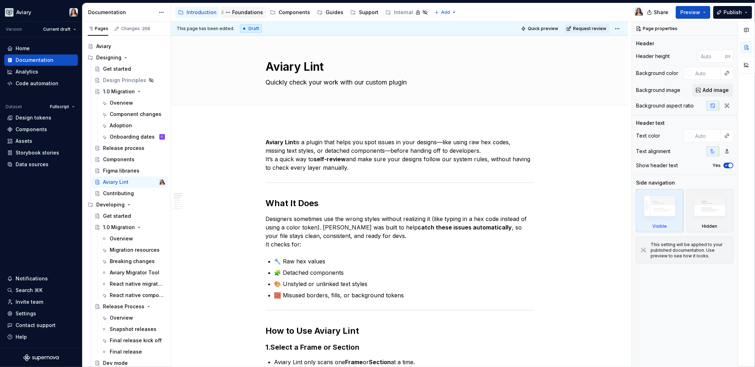
click at [240, 9] on div "Foundations" at bounding box center [247, 12] width 31 height 7
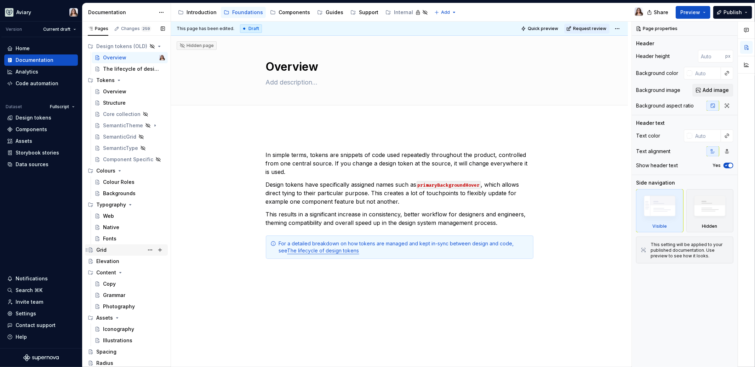
click at [111, 247] on div "Grid" at bounding box center [130, 250] width 69 height 10
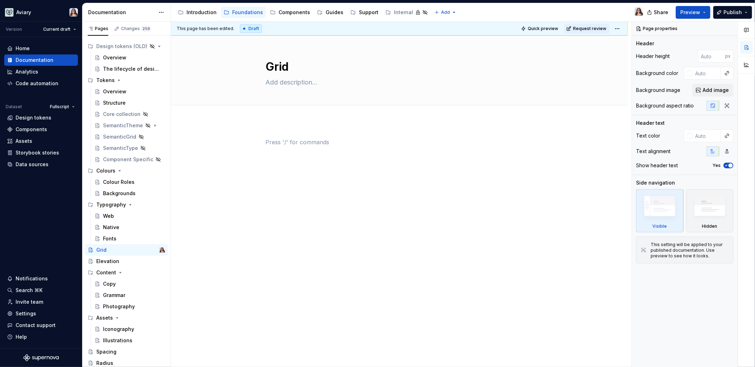
click at [276, 139] on p at bounding box center [400, 142] width 268 height 8
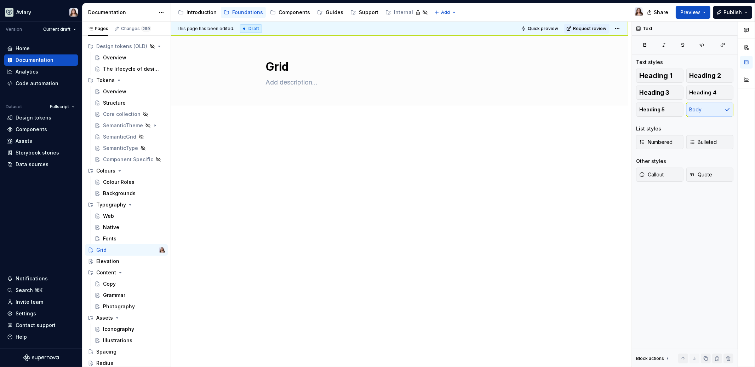
type textarea "*"
